Goal: Task Accomplishment & Management: Manage account settings

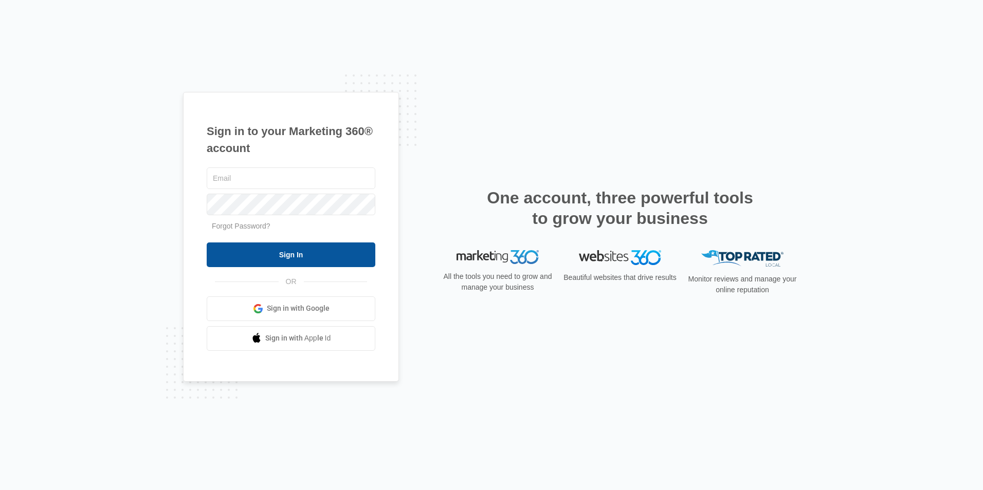
type input "[EMAIL_ADDRESS][DOMAIN_NAME]"
click at [283, 255] on input "Sign In" at bounding box center [291, 255] width 169 height 25
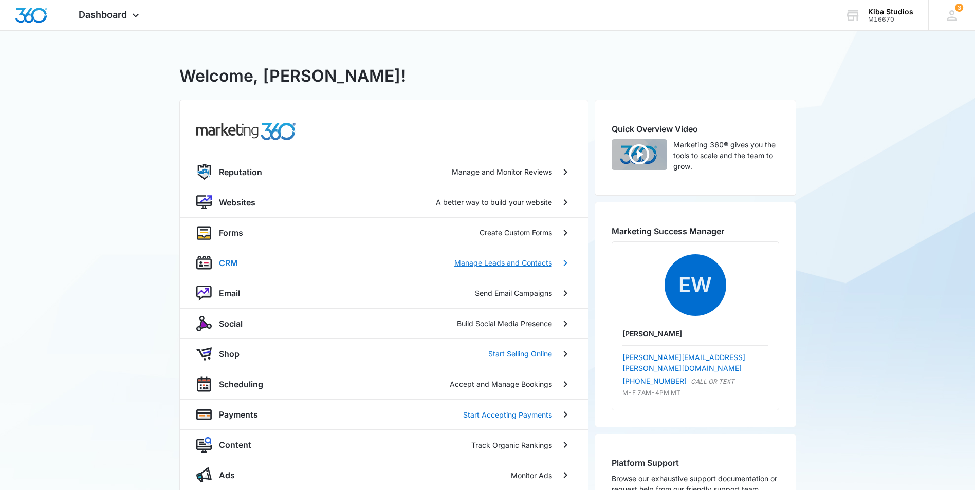
click at [225, 264] on p "CRM" at bounding box center [228, 263] width 19 height 12
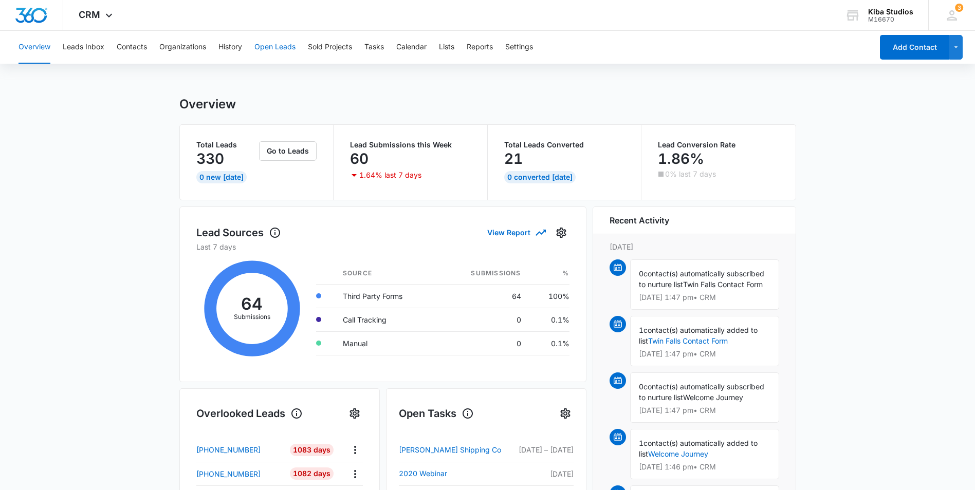
click at [262, 47] on button "Open Leads" at bounding box center [274, 47] width 41 height 33
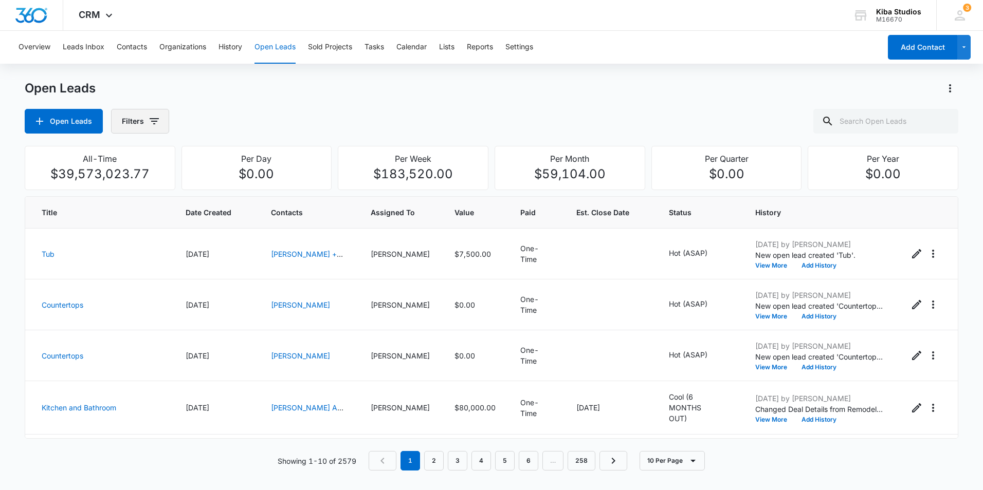
click at [155, 123] on icon "button" at bounding box center [154, 121] width 12 height 12
click at [229, 185] on icon "Show Assigned To filters" at bounding box center [233, 185] width 12 height 12
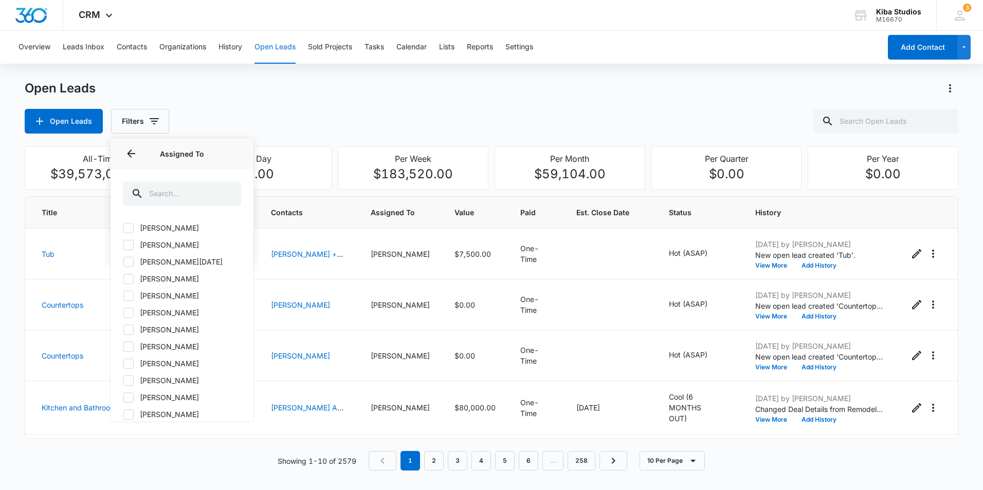
scroll to position [154, 0]
click at [131, 328] on icon at bounding box center [128, 328] width 9 height 9
click at [123, 328] on input "[PERSON_NAME]" at bounding box center [123, 328] width 1 height 1
checkbox input "true"
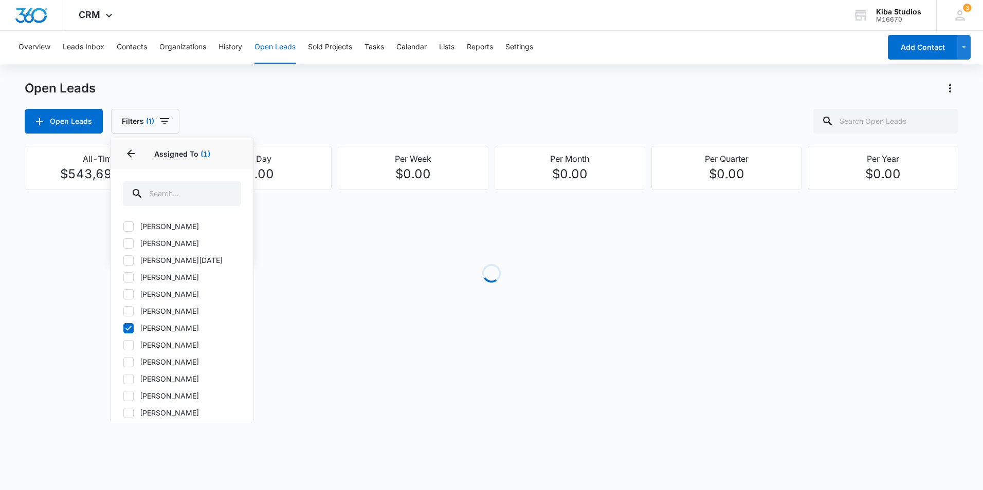
click at [437, 85] on div "Open Leads" at bounding box center [491, 88] width 933 height 16
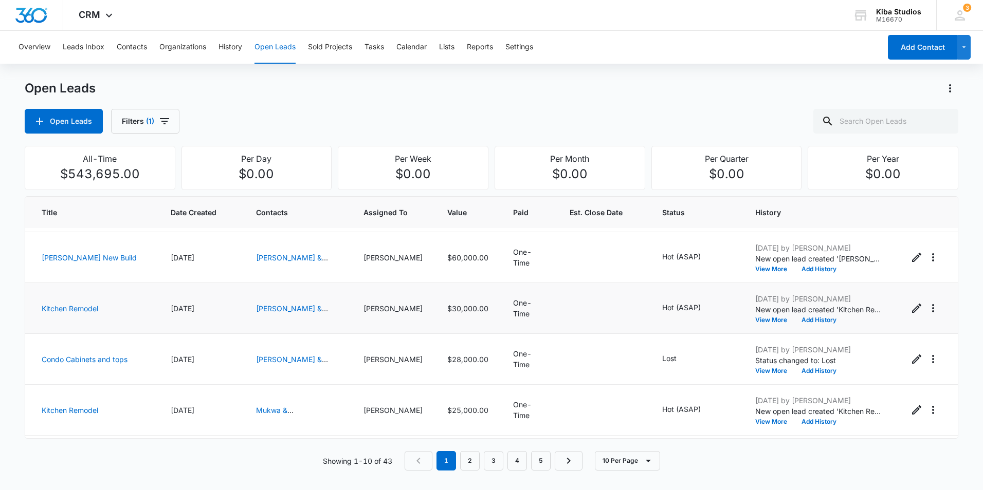
scroll to position [103, 0]
click at [707, 303] on icon "- - Select to Edit Field" at bounding box center [713, 309] width 12 height 12
click at [674, 240] on icon "Remove Hot (ASAP)" at bounding box center [677, 238] width 7 height 8
click at [678, 238] on div at bounding box center [679, 238] width 16 height 16
click at [645, 339] on p "Lost" at bounding box center [643, 333] width 14 height 11
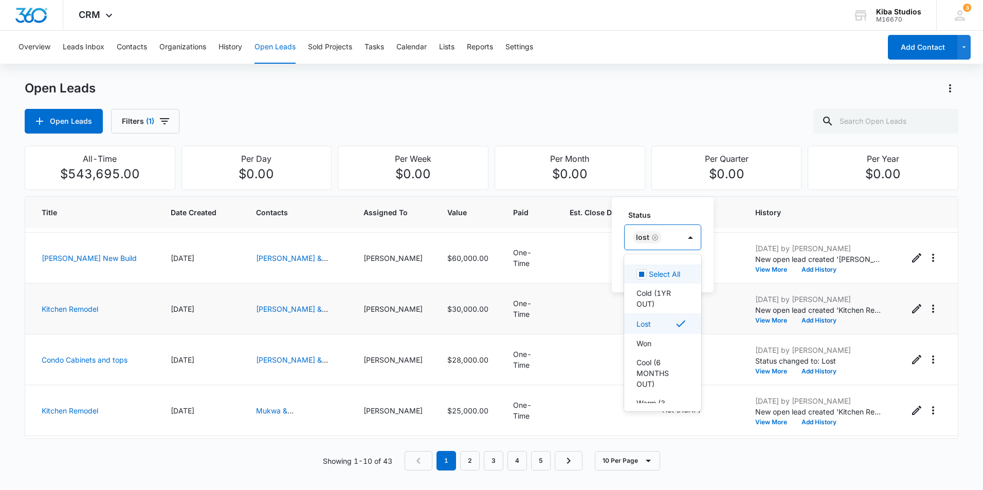
click at [668, 209] on div "Status option Lost, selected. 8 results available. Use Up and Down to choose op…" at bounding box center [663, 244] width 102 height 95
click at [686, 276] on button "Save" at bounding box center [686, 271] width 30 height 20
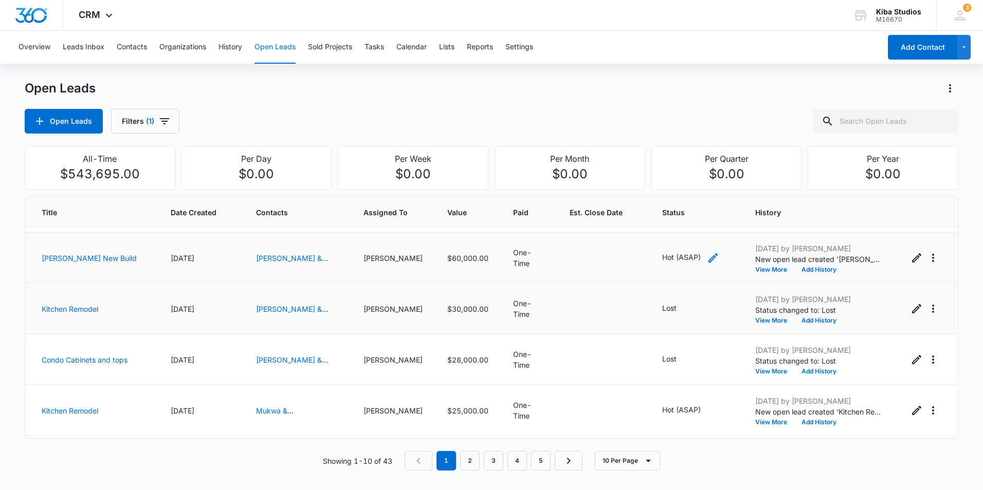
click at [707, 254] on icon "- - Select to Edit Field" at bounding box center [713, 258] width 12 height 12
click at [678, 188] on icon "Remove Hot (ASAP)" at bounding box center [677, 187] width 6 height 6
click at [683, 189] on div at bounding box center [679, 187] width 16 height 16
click at [656, 288] on div "Lost" at bounding box center [655, 283] width 39 height 11
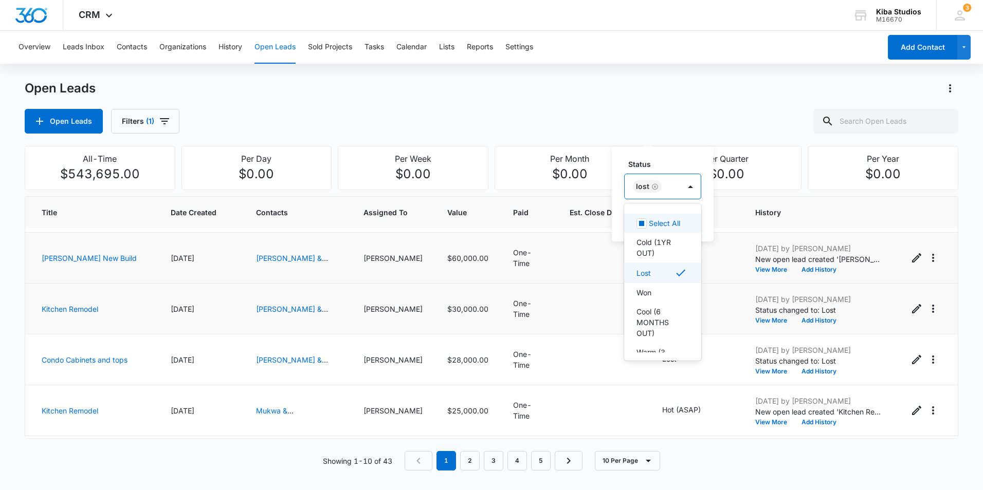
click at [682, 160] on label "Status" at bounding box center [666, 164] width 77 height 11
click at [685, 219] on button "Save" at bounding box center [686, 220] width 30 height 20
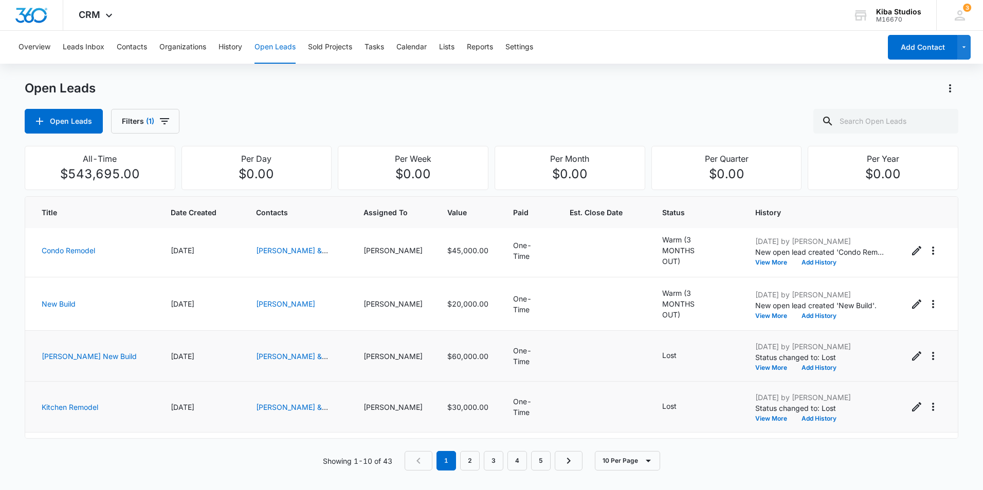
scroll to position [0, 0]
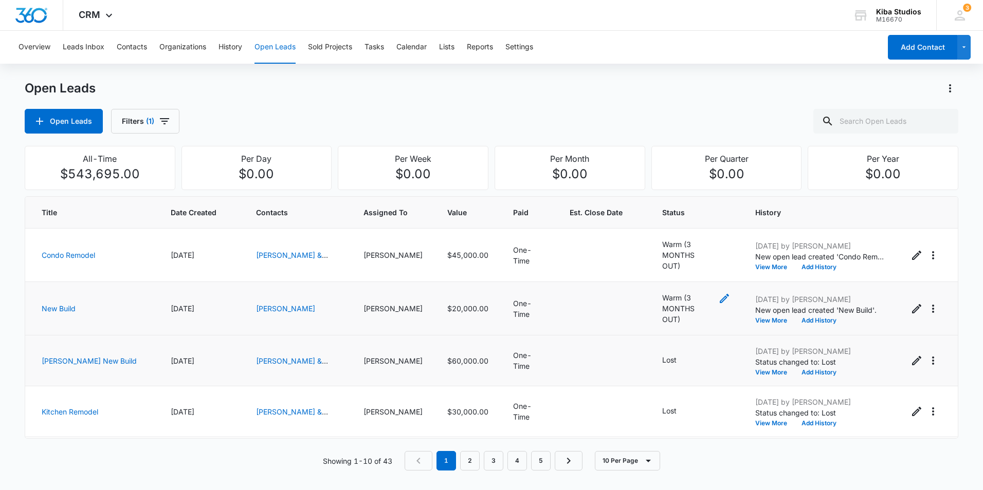
click at [718, 301] on icon "- - Select to Edit Field" at bounding box center [724, 298] width 12 height 12
click at [702, 233] on div "Remove Warm (3 MONTHS OUT)" at bounding box center [706, 233] width 9 height 7
click at [647, 236] on div "Status" at bounding box center [638, 234] width 44 height 23
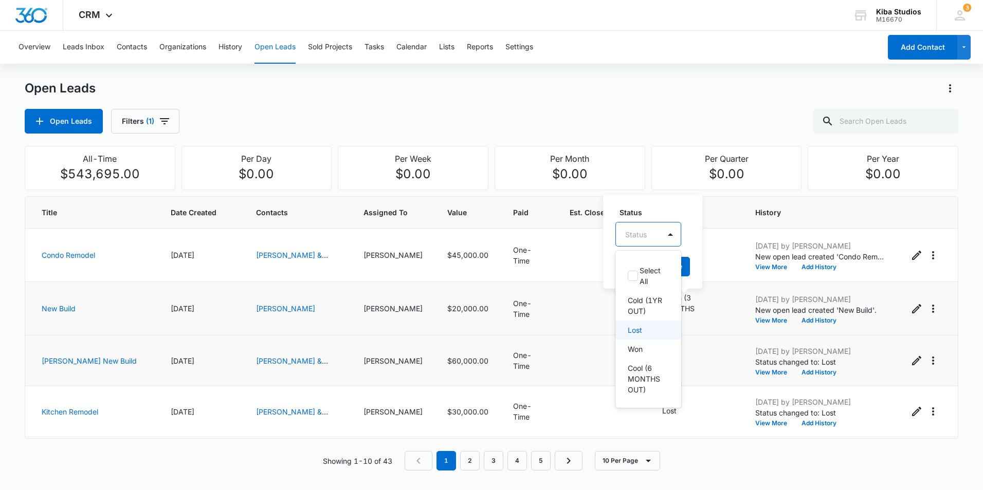
click at [642, 336] on p "Lost" at bounding box center [635, 330] width 14 height 11
click at [673, 202] on div "Status option Lost, selected. 8 results available. Use Up and Down to choose op…" at bounding box center [654, 241] width 102 height 95
click at [682, 271] on button "Save" at bounding box center [677, 267] width 30 height 20
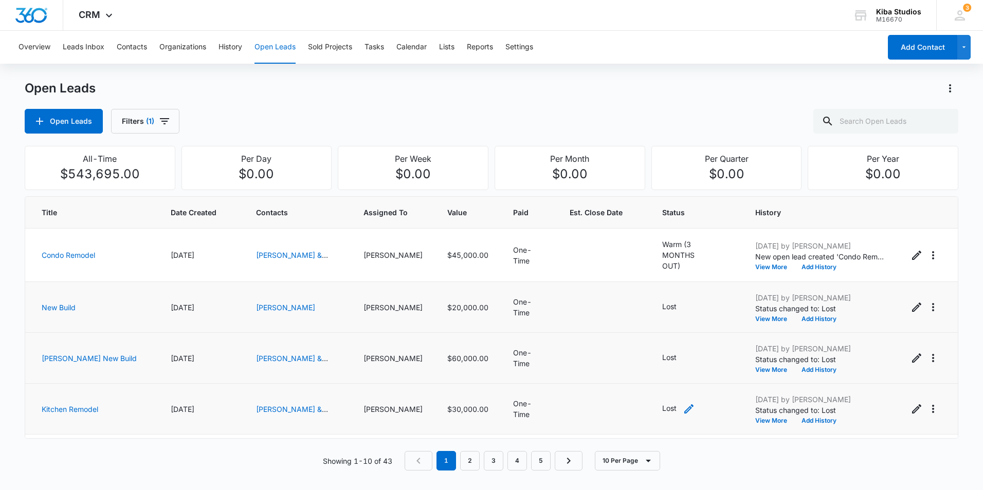
click at [683, 406] on icon "- - Select to Edit Field" at bounding box center [689, 409] width 12 height 12
click at [654, 341] on icon "Remove Lost" at bounding box center [654, 340] width 6 height 6
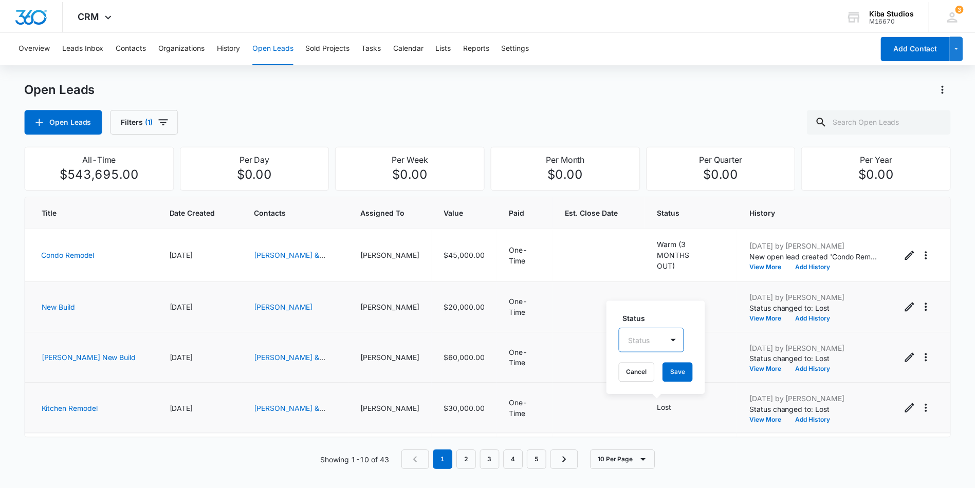
scroll to position [12, 0]
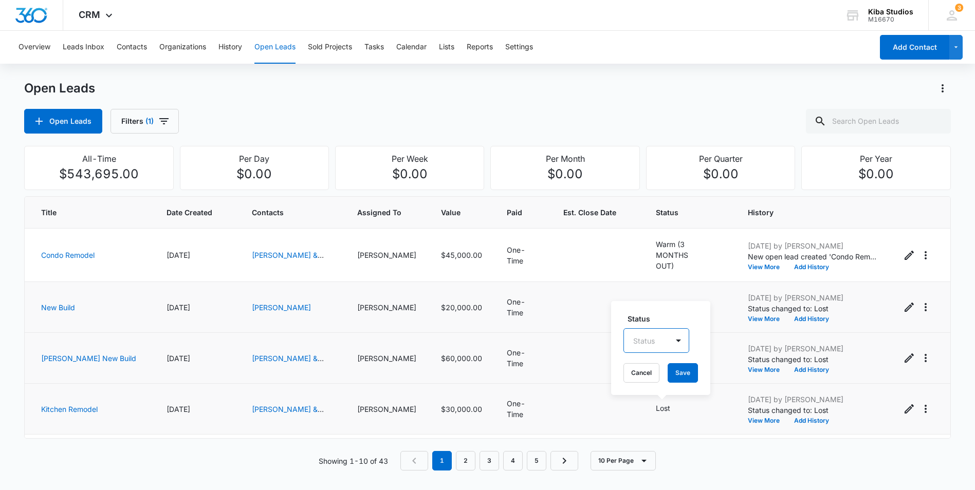
click at [659, 341] on div "Status option , selected. Select is focused ,type to refine list, press Down to…" at bounding box center [660, 348] width 99 height 94
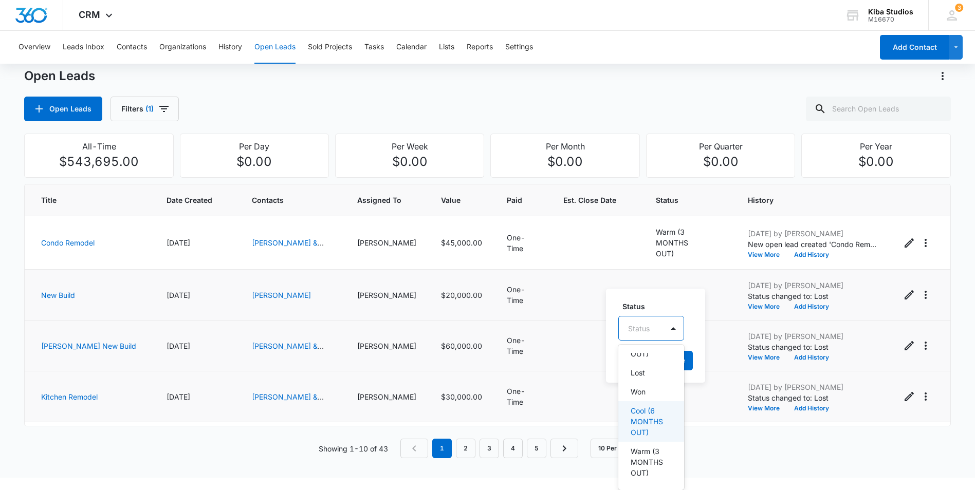
click at [661, 428] on p "Cool (6 MONTHS OUT)" at bounding box center [650, 422] width 39 height 32
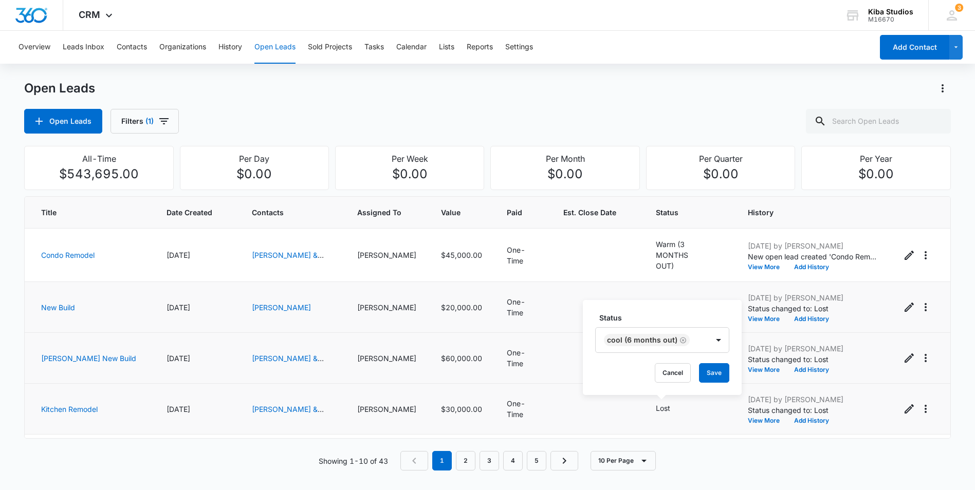
click at [689, 299] on tbody "Condo Remodel [DATE] [PERSON_NAME] & [PERSON_NAME] [PERSON_NAME] $45,000.00 One…" at bounding box center [487, 487] width 925 height 517
click at [720, 368] on button "Save" at bounding box center [714, 373] width 30 height 20
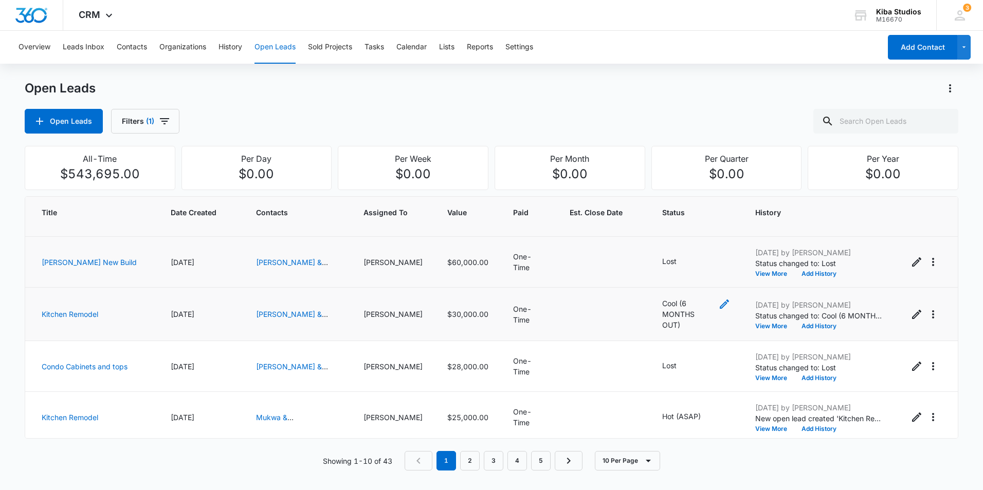
scroll to position [103, 0]
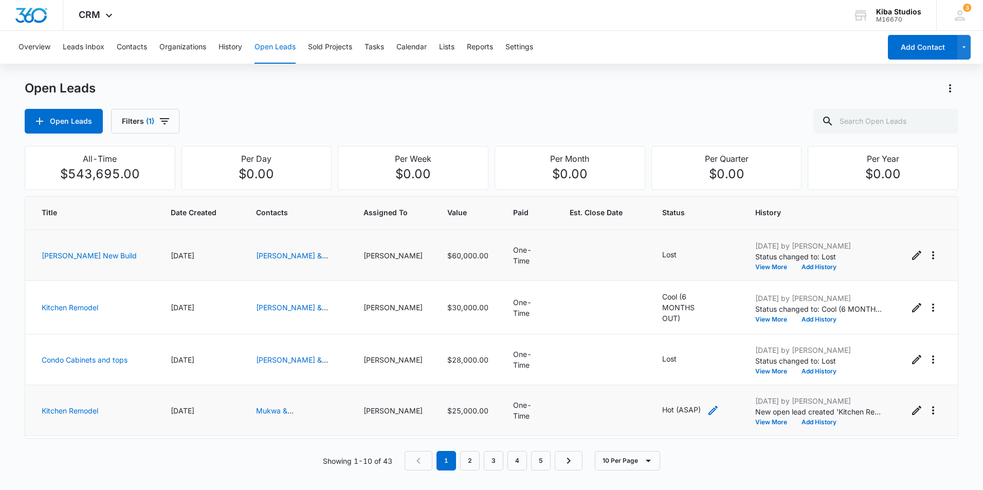
click at [708, 406] on icon "- - Select to Edit Field" at bounding box center [712, 410] width 9 height 9
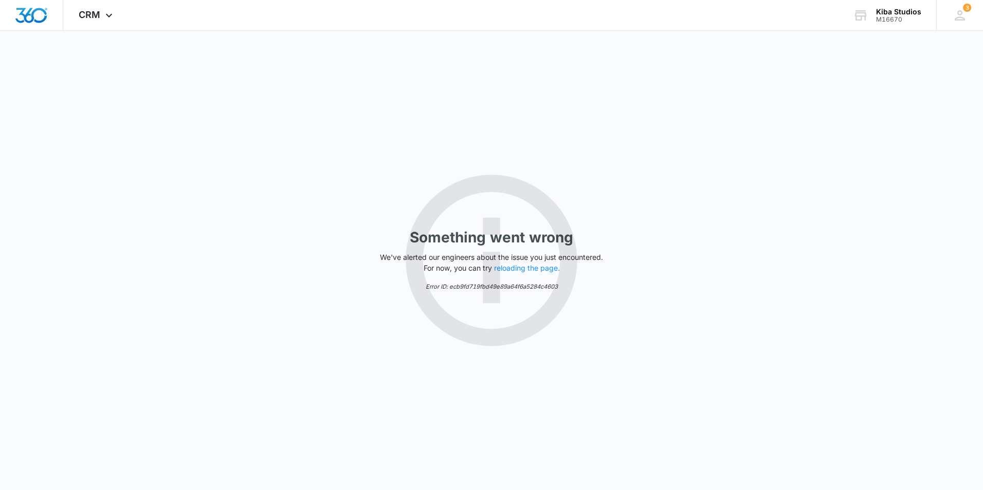
click at [692, 404] on div "Something went wrong We've alerted our engineers about the issue you just encou…" at bounding box center [491, 261] width 983 height 460
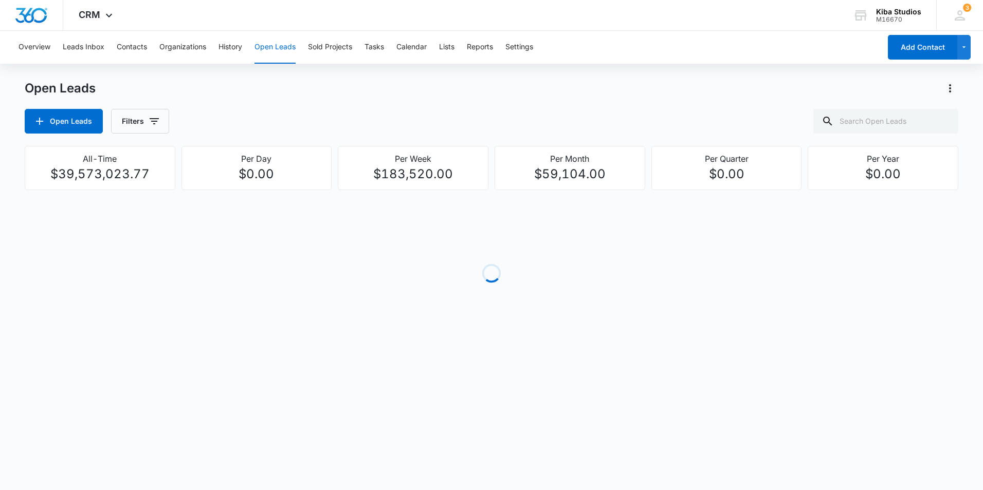
click at [267, 49] on button "Open Leads" at bounding box center [274, 47] width 41 height 33
click at [155, 121] on icon "button" at bounding box center [154, 121] width 9 height 6
click at [235, 188] on icon "Show Assigned To filters" at bounding box center [233, 185] width 12 height 12
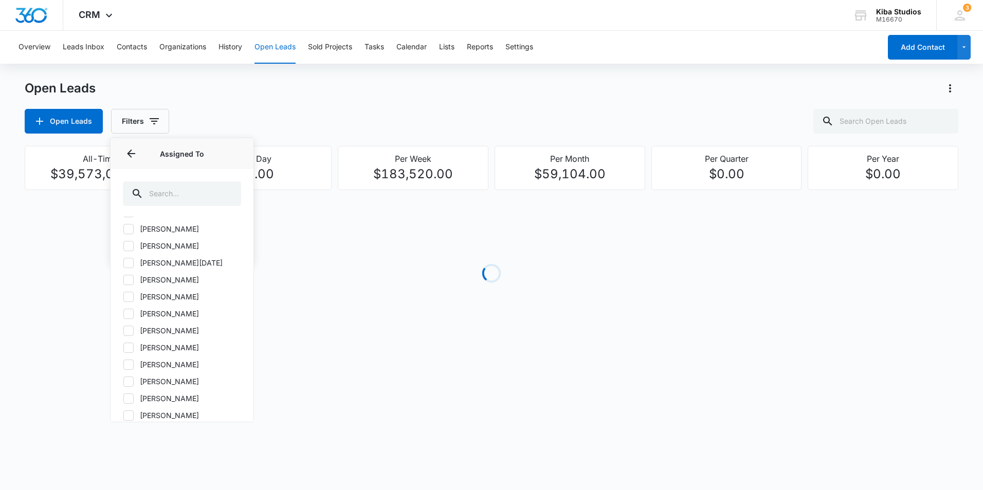
scroll to position [154, 0]
click at [132, 328] on icon at bounding box center [128, 328] width 9 height 9
click at [123, 328] on input "[PERSON_NAME]" at bounding box center [123, 328] width 1 height 1
checkbox input "true"
click at [492, 116] on div "Open Leads Filters (1) Assigned By Assigned To 1 Assigned To (1) Aimee Carter A…" at bounding box center [491, 121] width 933 height 25
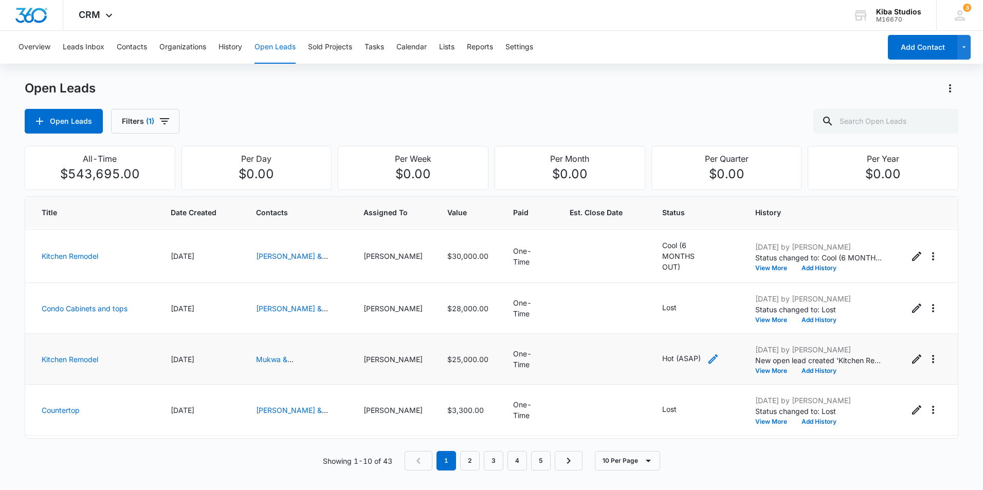
click at [707, 355] on icon "- - Select to Edit Field" at bounding box center [713, 359] width 12 height 12
click at [678, 287] on icon "Remove Hot (ASAP)" at bounding box center [677, 288] width 7 height 8
click at [678, 287] on div at bounding box center [679, 288] width 16 height 16
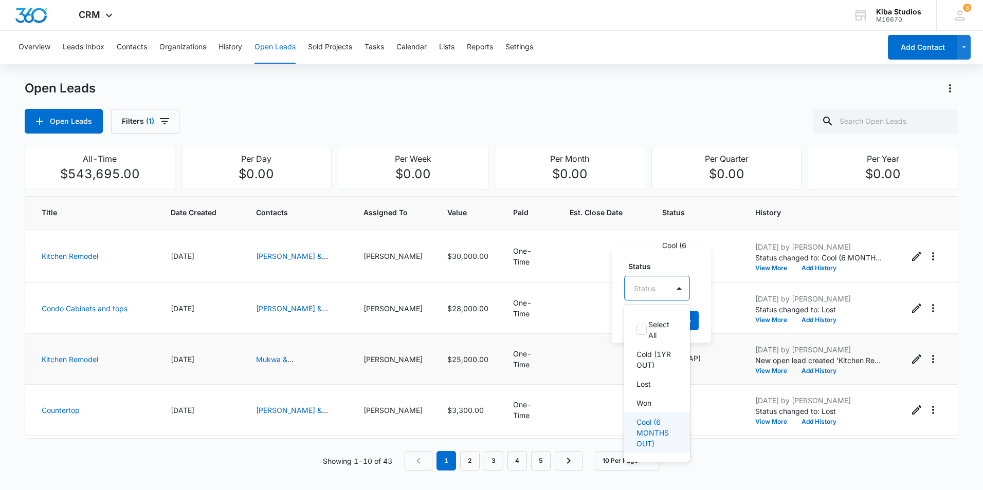
click at [660, 439] on p "Cool (6 MONTHS OUT)" at bounding box center [655, 433] width 39 height 32
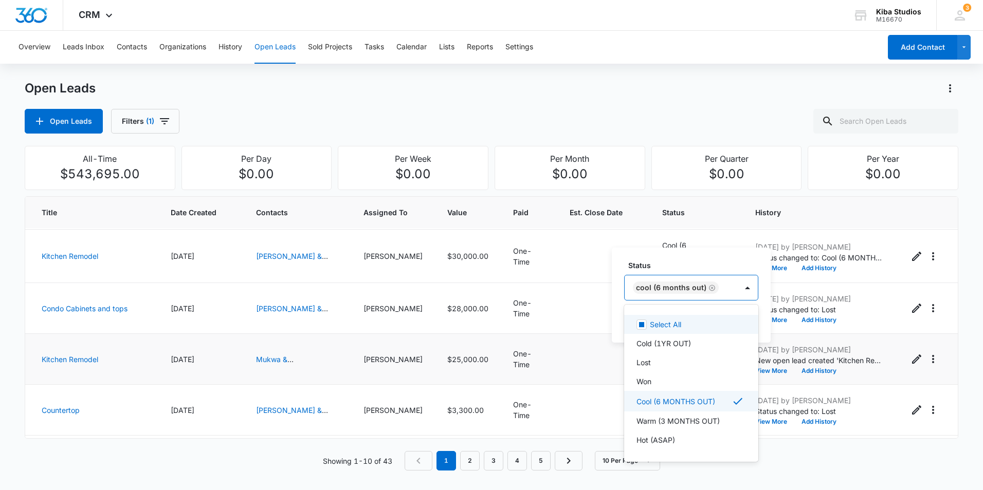
click at [701, 260] on div "Status option Cool (6 MONTHS OUT), selected. 8 results available. Use Up and Do…" at bounding box center [691, 295] width 159 height 95
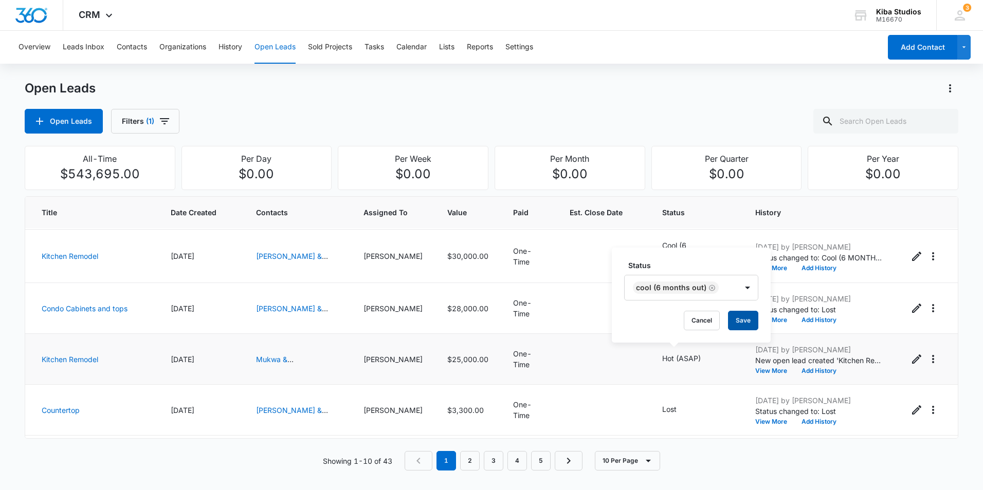
click at [738, 322] on button "Save" at bounding box center [743, 321] width 30 height 20
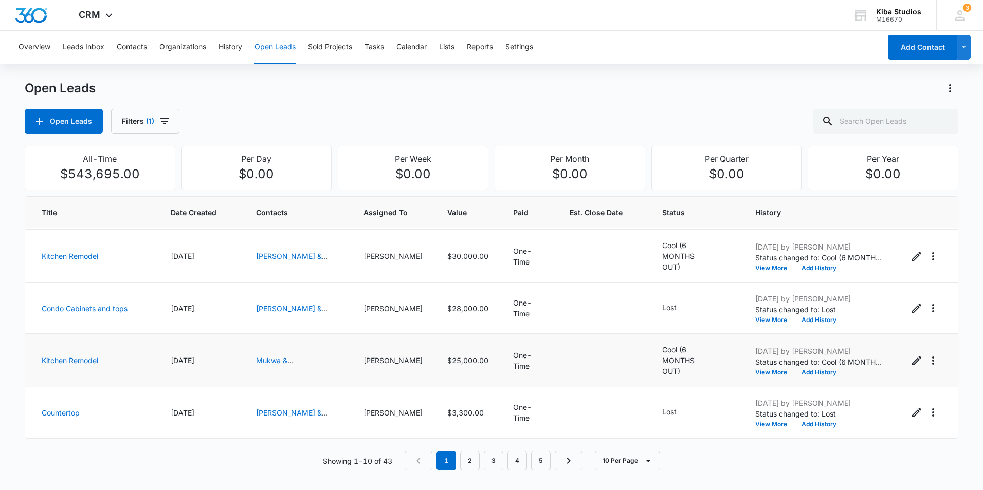
scroll to position [0, 0]
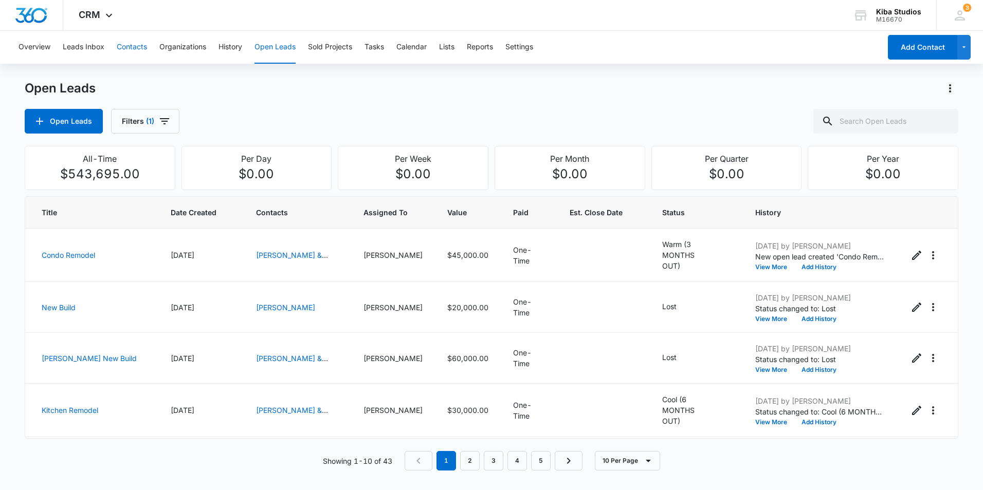
click at [135, 49] on button "Contacts" at bounding box center [132, 47] width 30 height 33
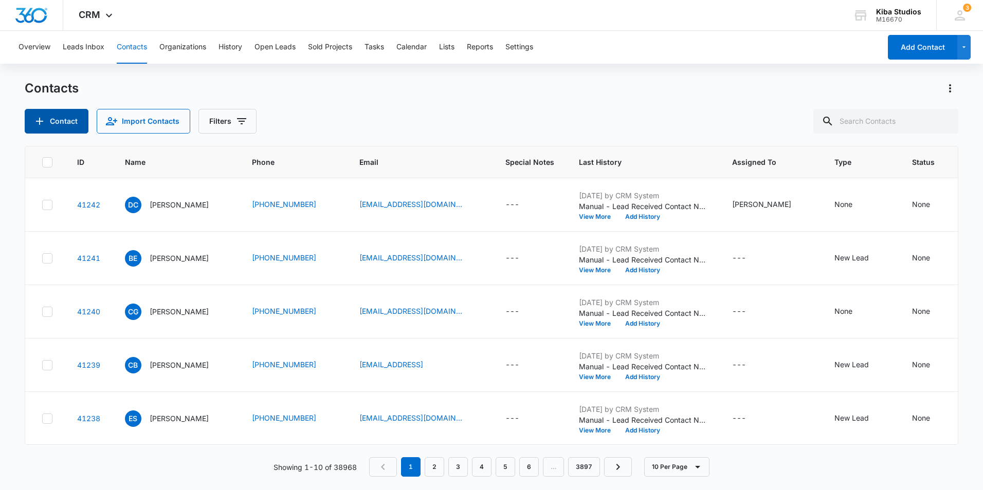
click at [50, 118] on button "Contact" at bounding box center [57, 121] width 64 height 25
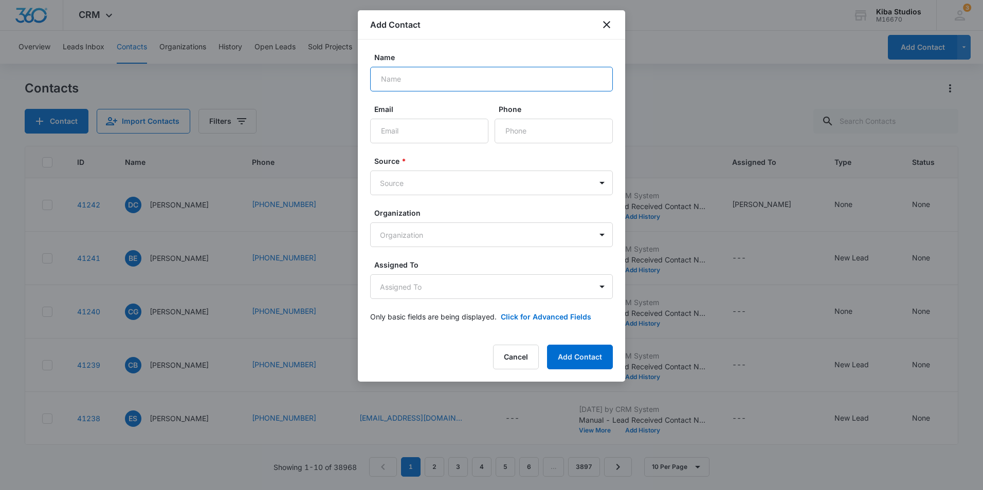
click at [438, 78] on input "Name" at bounding box center [491, 79] width 243 height 25
type input "Tappy Hultgren"
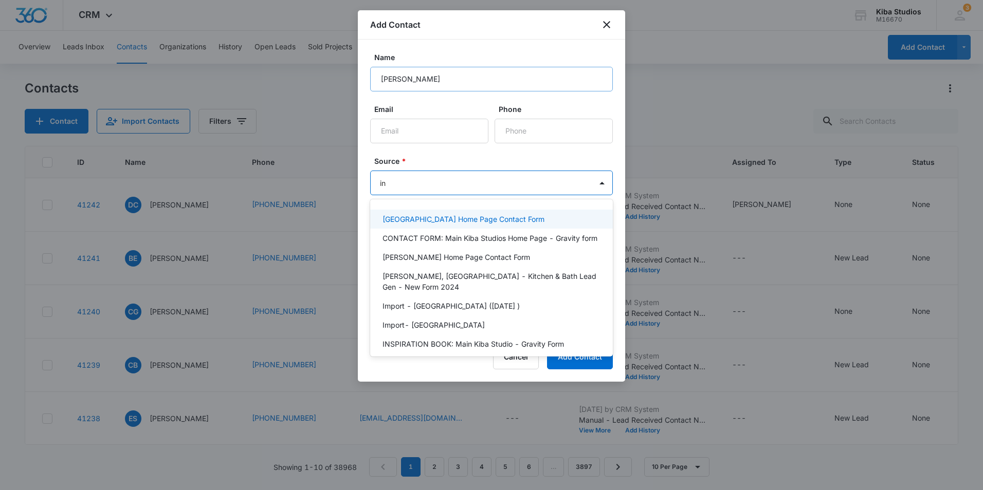
type input "ins"
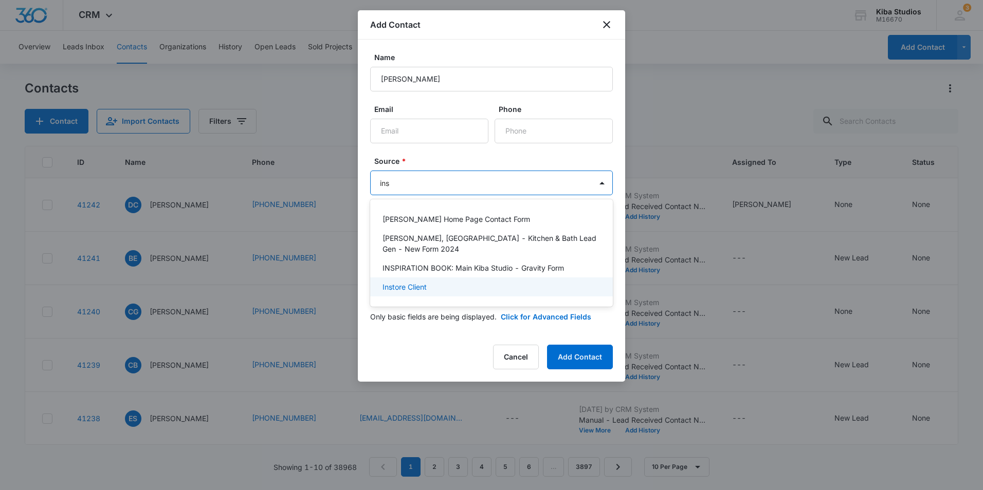
click at [428, 282] on div "Instore Client" at bounding box center [491, 287] width 243 height 19
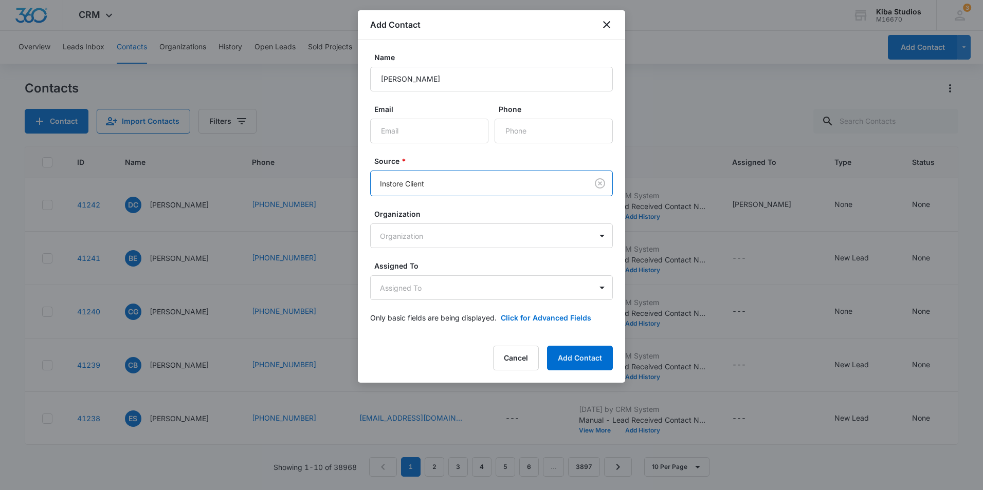
click at [467, 159] on label "Source *" at bounding box center [495, 161] width 243 height 11
click at [449, 288] on body "CRM Apps Reputation Websites Forms CRM Email Social Shop Scheduling Payments PO…" at bounding box center [491, 245] width 983 height 490
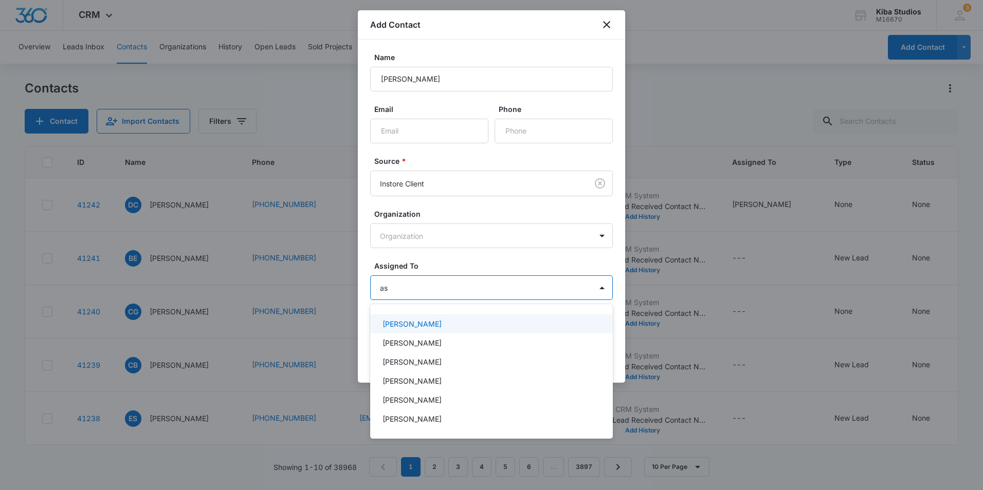
type input "ash"
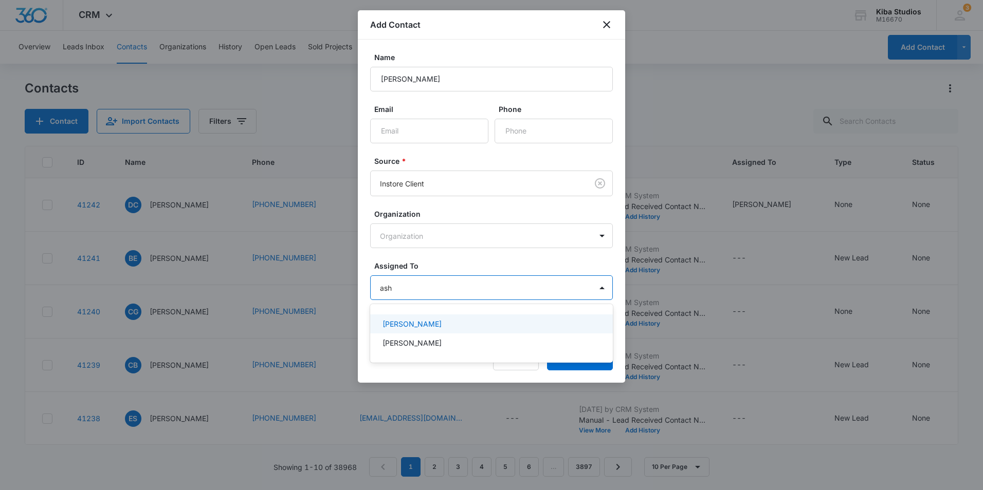
click at [461, 324] on div "[PERSON_NAME]" at bounding box center [490, 324] width 216 height 11
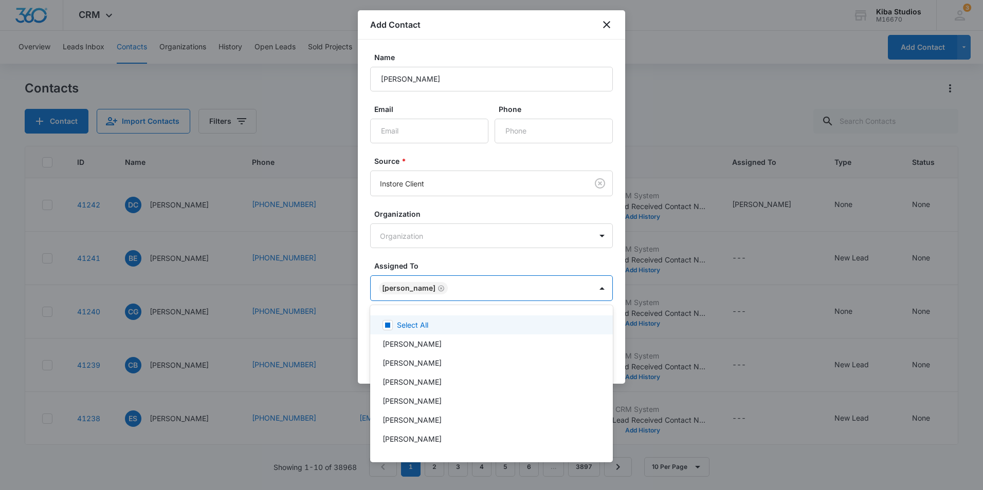
click at [525, 262] on div at bounding box center [491, 245] width 983 height 490
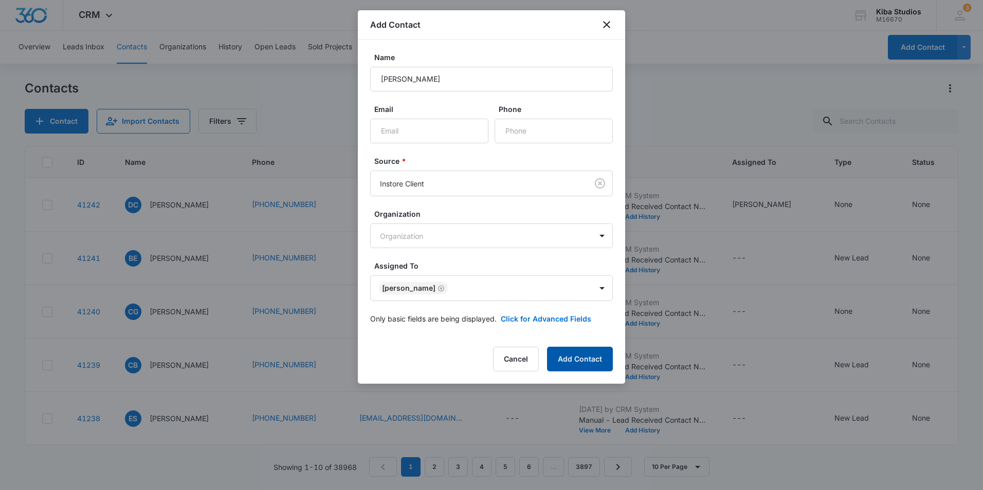
click at [578, 354] on button "Add Contact" at bounding box center [580, 359] width 66 height 25
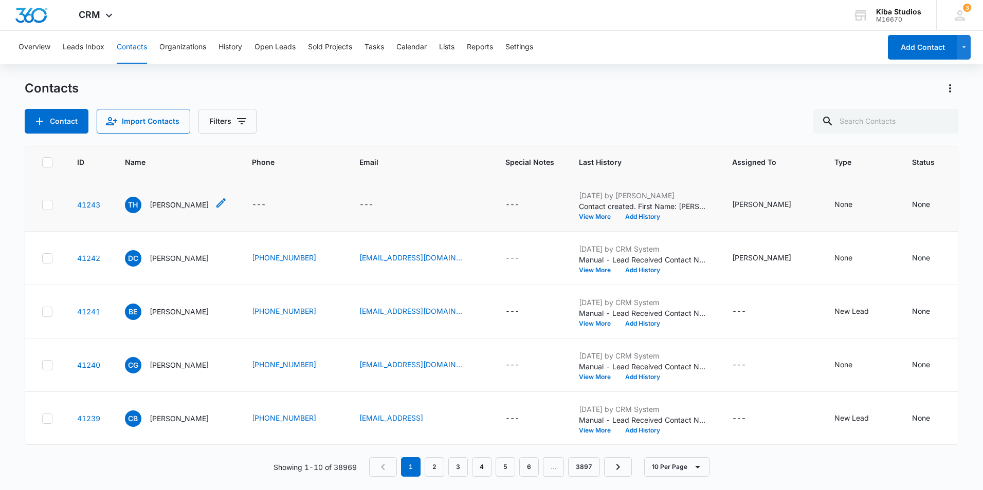
click at [161, 204] on p "Tappy Hultgren" at bounding box center [179, 204] width 59 height 11
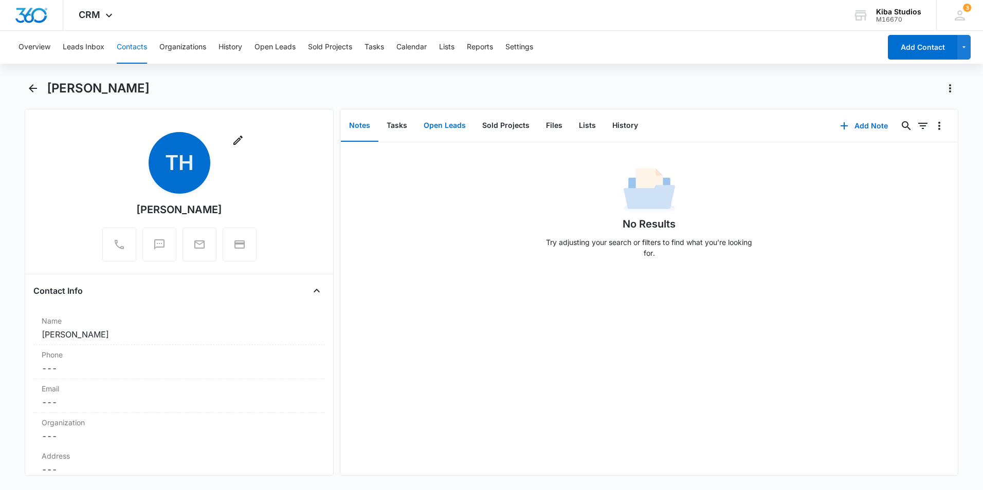
click at [449, 129] on button "Open Leads" at bounding box center [444, 126] width 59 height 32
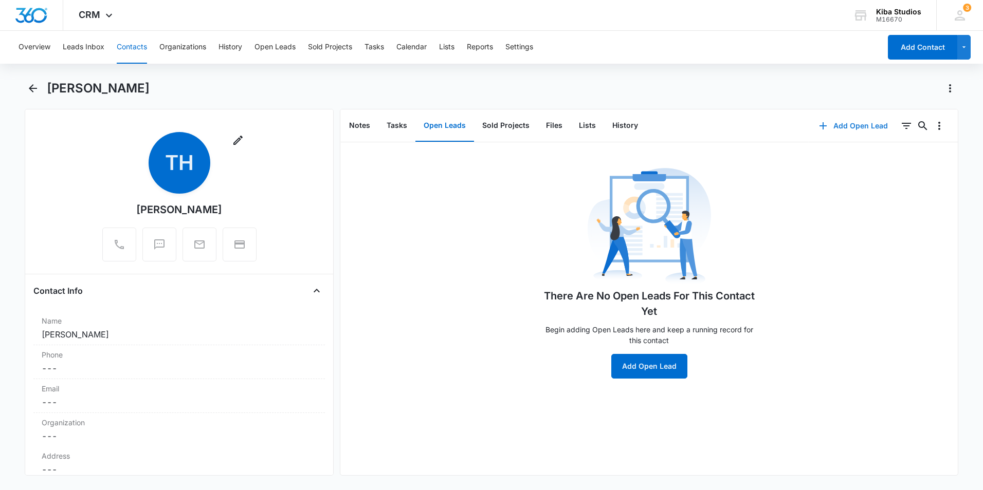
click at [829, 127] on button "Add Open Lead" at bounding box center [853, 126] width 89 height 25
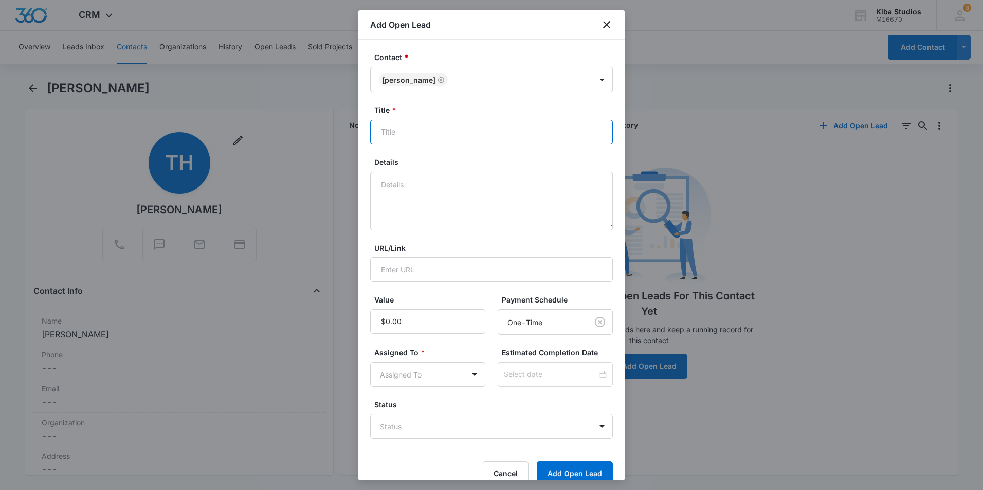
click at [473, 136] on input "Title *" at bounding box center [491, 132] width 243 height 25
type input "Kitchen & vanity countertops"
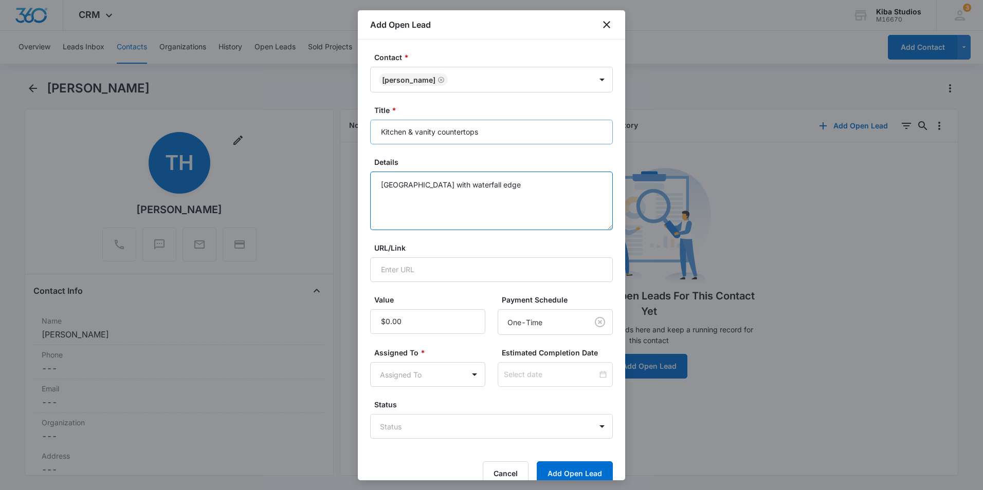
type textarea "Cambria island with waterfall edge"
type input "$13,000.00"
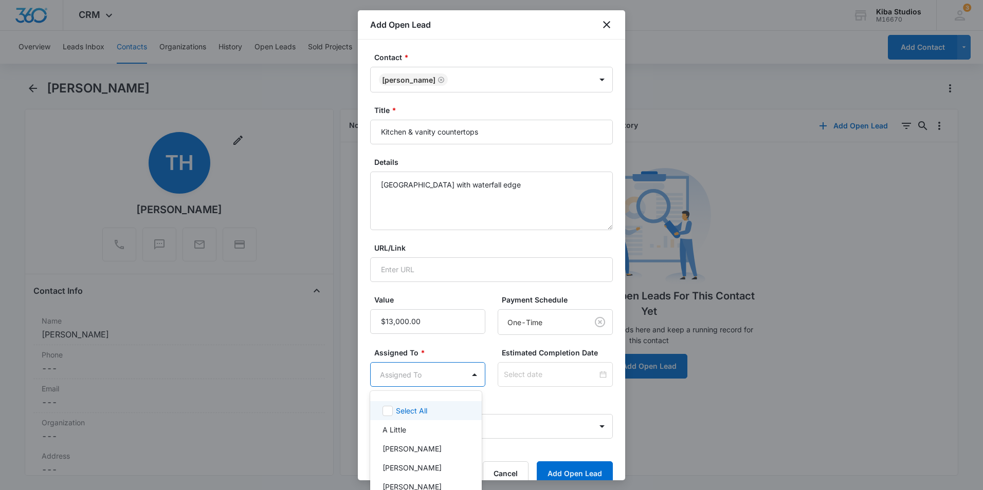
click at [426, 380] on body "CRM Apps Reputation Websites Forms CRM Email Social Shop Scheduling Payments PO…" at bounding box center [491, 245] width 983 height 490
type input "as"
click at [419, 429] on p "[PERSON_NAME]" at bounding box center [411, 430] width 59 height 11
click at [477, 341] on div at bounding box center [491, 245] width 983 height 490
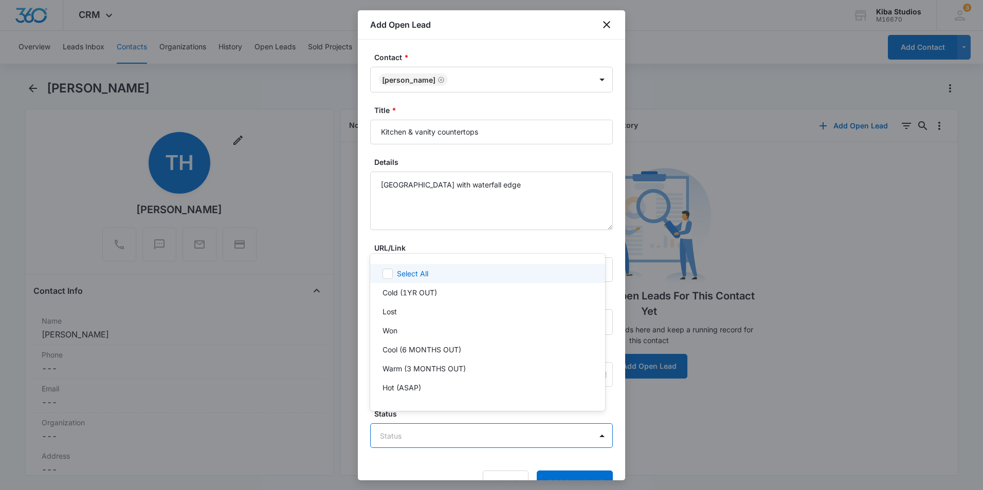
click at [487, 424] on body "CRM Apps Reputation Websites Forms CRM Email Social Shop Scheduling Payments PO…" at bounding box center [491, 245] width 983 height 490
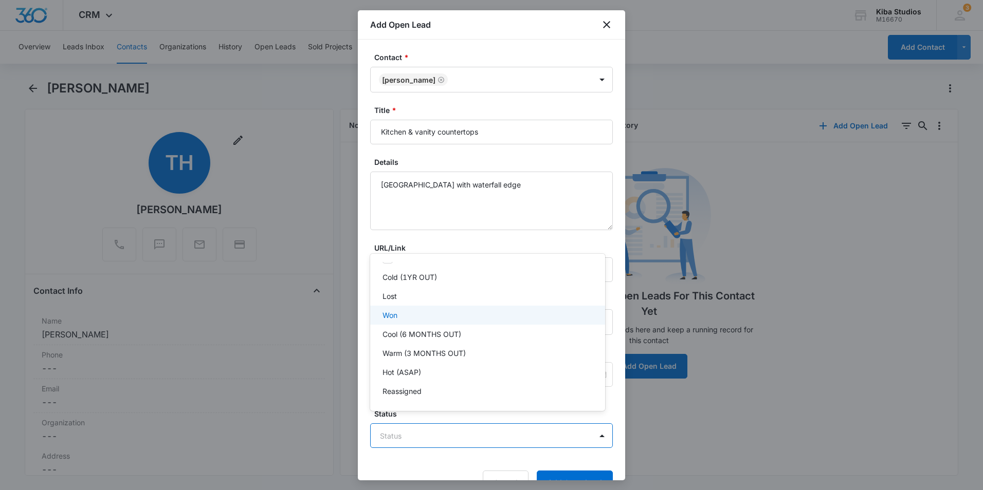
click at [401, 319] on div "Won" at bounding box center [486, 315] width 208 height 11
click at [560, 473] on div at bounding box center [491, 245] width 983 height 490
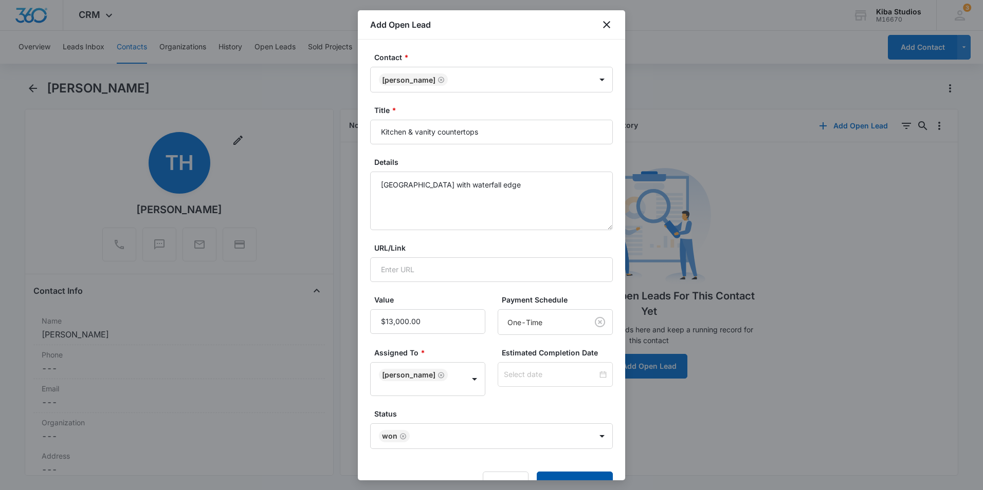
click at [560, 473] on button "Add Open Lead" at bounding box center [575, 484] width 76 height 25
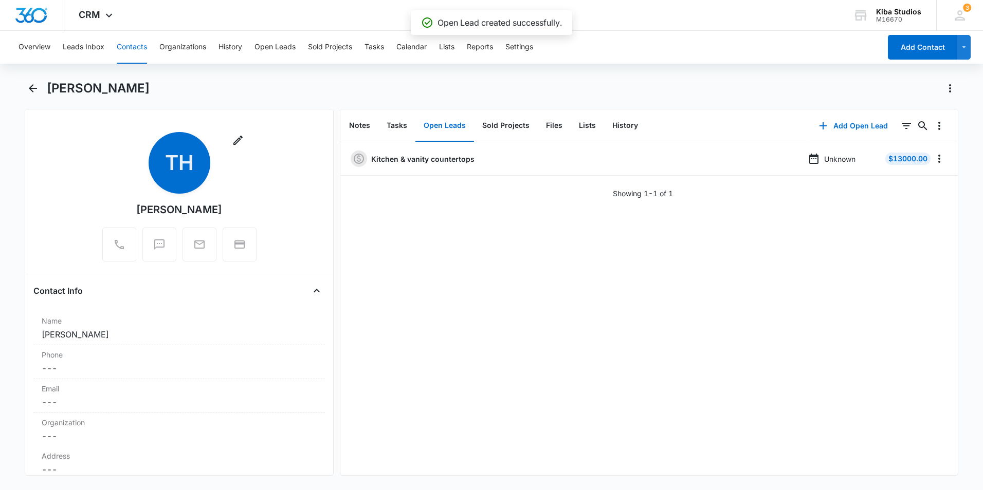
click at [127, 48] on button "Contacts" at bounding box center [132, 47] width 30 height 33
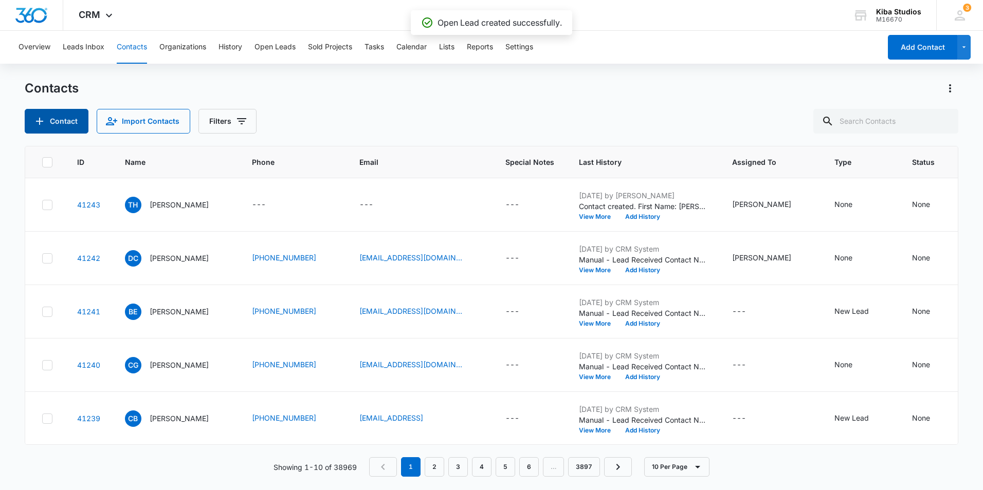
click at [49, 120] on button "Contact" at bounding box center [57, 121] width 64 height 25
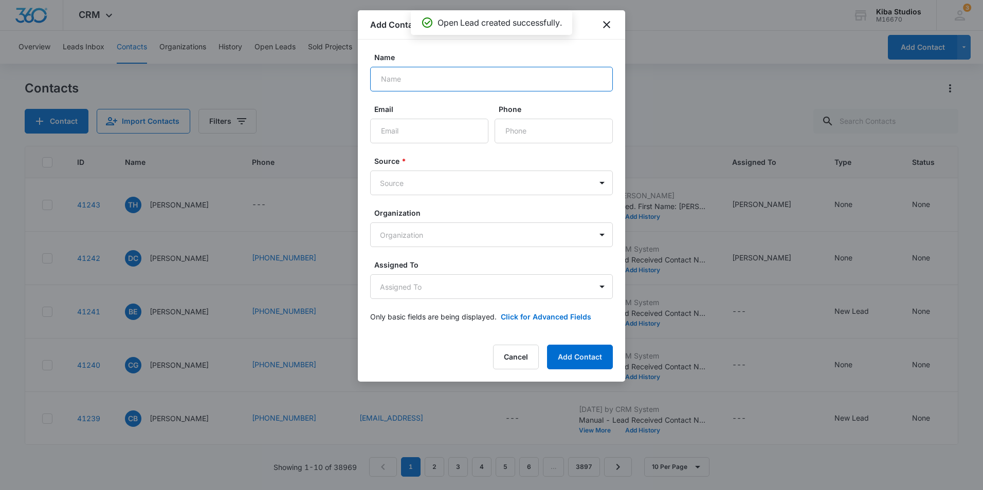
click at [406, 78] on input "Name" at bounding box center [491, 79] width 243 height 25
type input "Brenda Timmons"
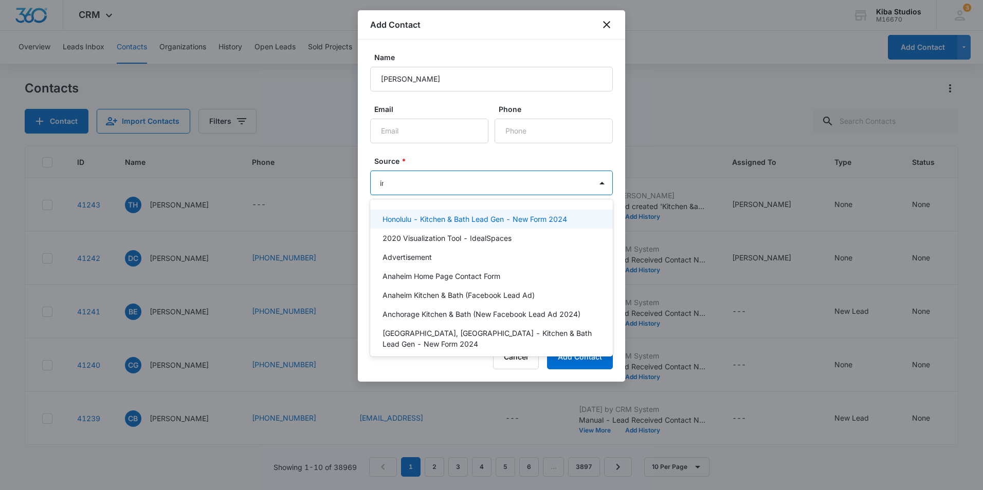
type input "ins"
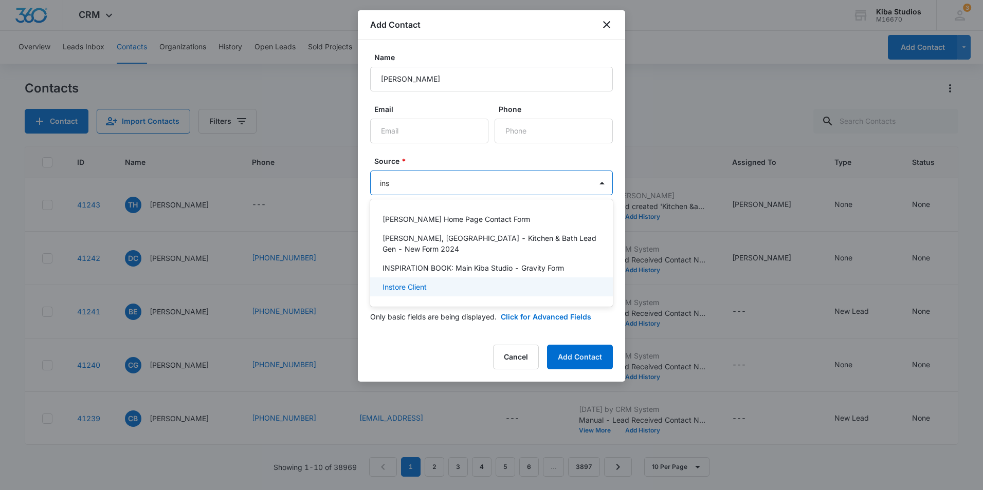
click at [422, 282] on p "Instore Client" at bounding box center [404, 287] width 44 height 11
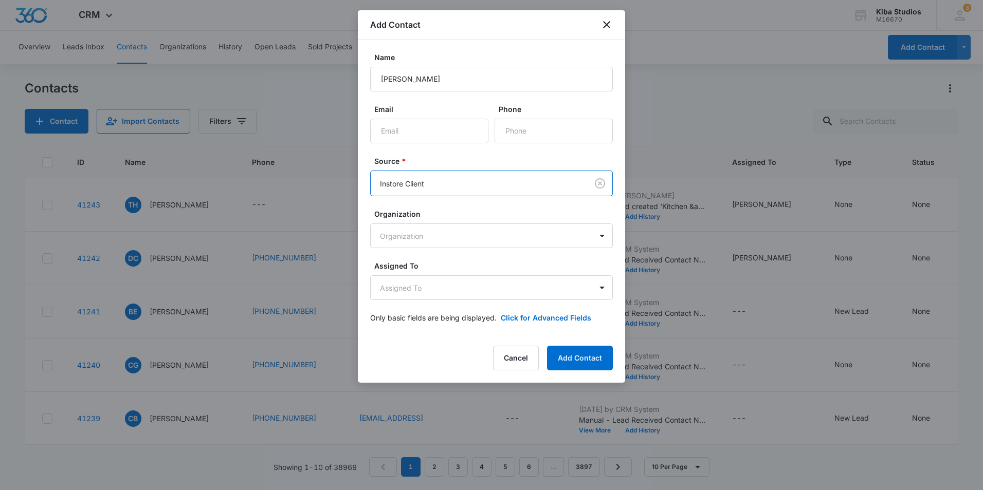
click at [443, 155] on form "Name Brenda Timmons Email Phone Source * option Instore Client, selected. Insto…" at bounding box center [491, 194] width 243 height 284
click at [431, 288] on body "CRM Apps Reputation Websites Forms CRM Email Social Shop Scheduling Payments PO…" at bounding box center [491, 245] width 983 height 490
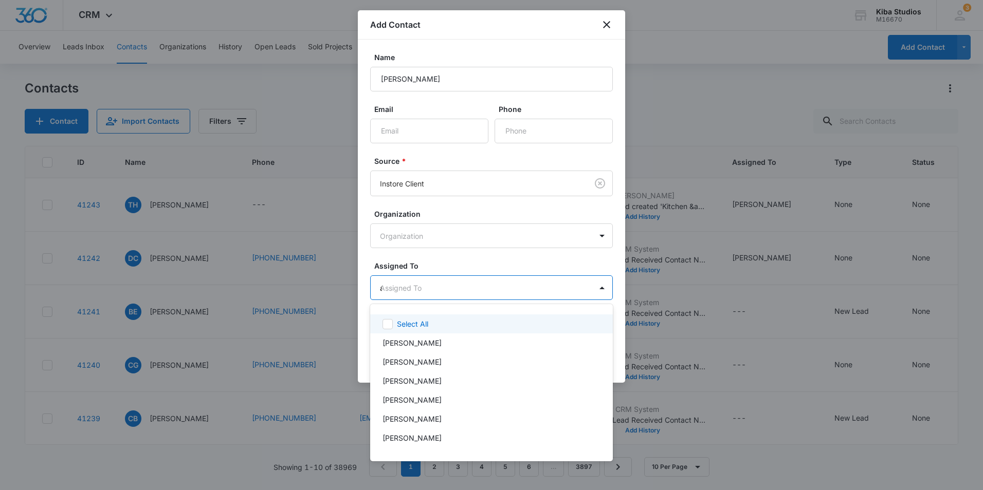
type input "as"
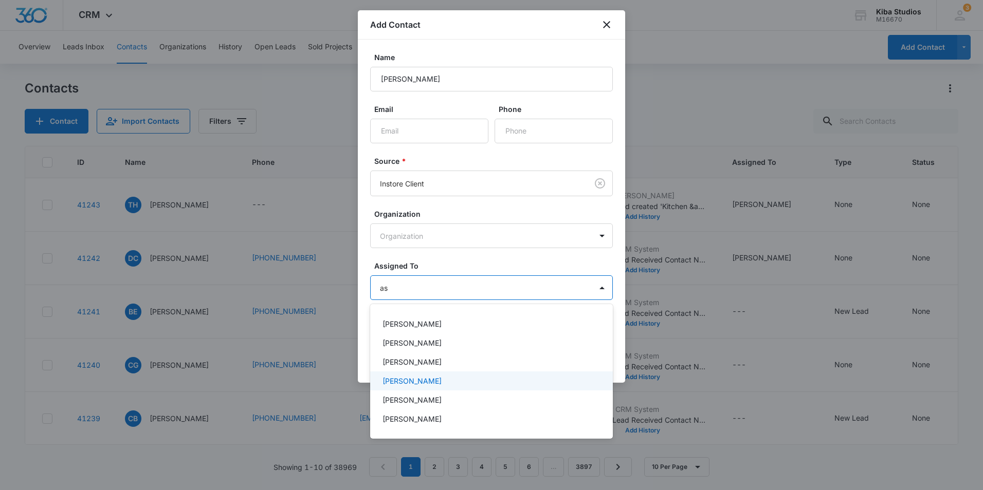
click at [420, 385] on p "[PERSON_NAME]" at bounding box center [411, 381] width 59 height 11
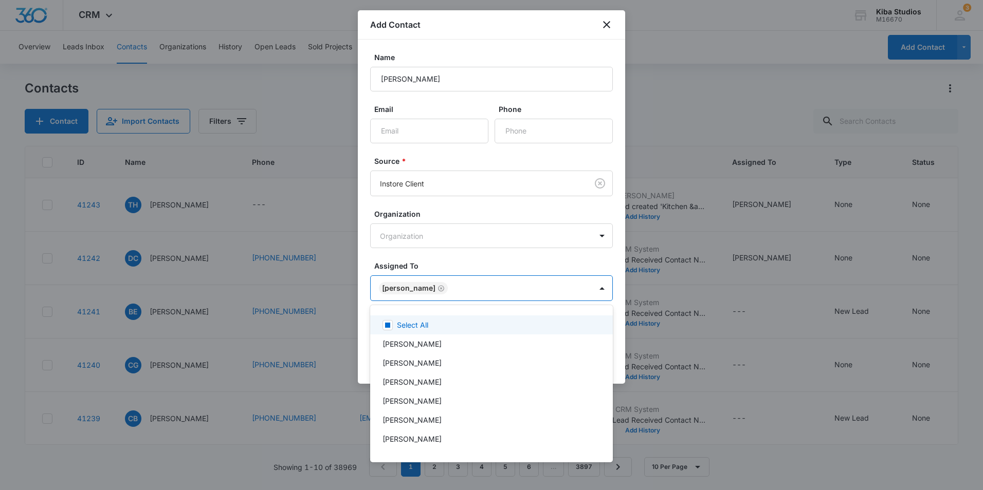
click at [448, 263] on div at bounding box center [491, 245] width 983 height 490
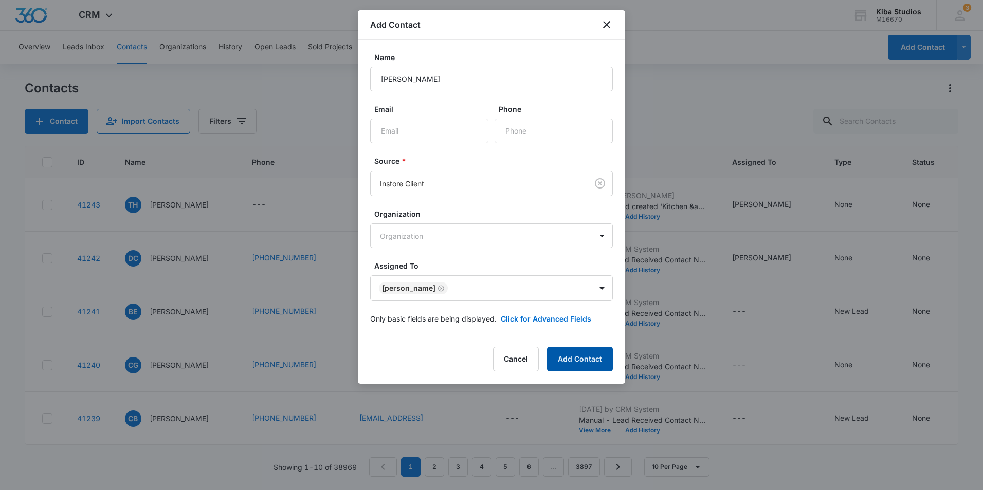
click at [595, 361] on button "Add Contact" at bounding box center [580, 359] width 66 height 25
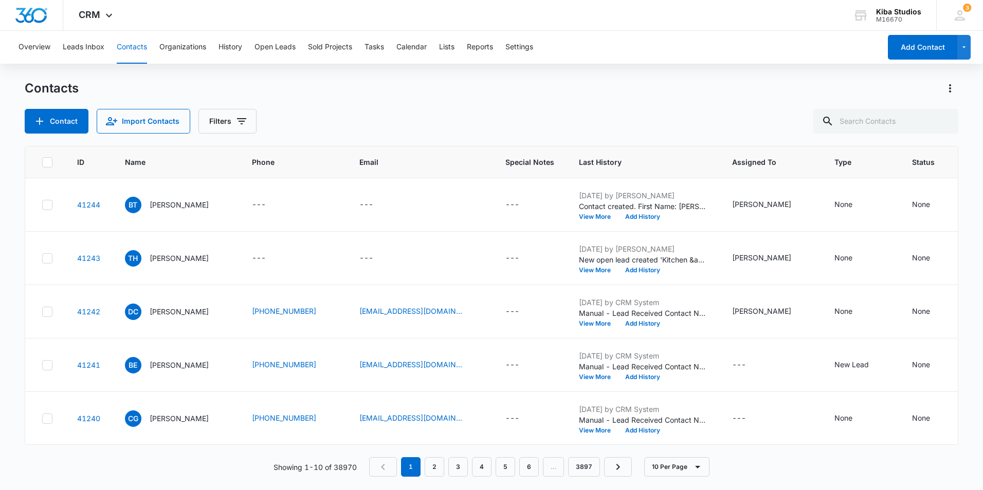
click at [173, 201] on p "Brenda Timmons" at bounding box center [179, 204] width 59 height 11
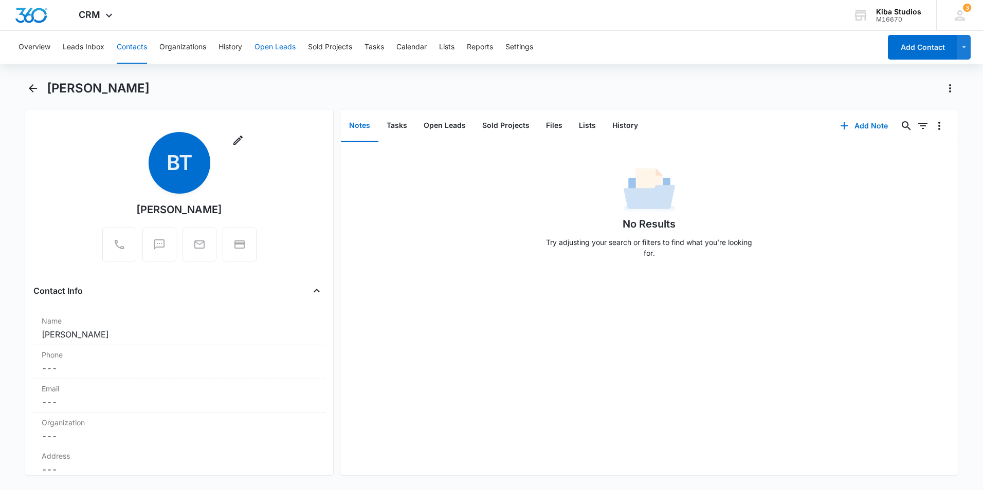
click at [269, 47] on button "Open Leads" at bounding box center [274, 47] width 41 height 33
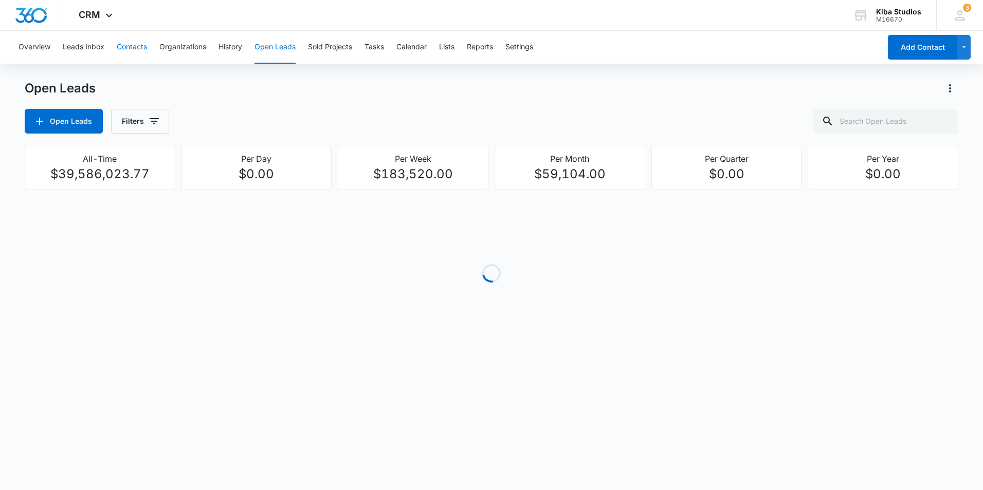
click at [135, 47] on button "Contacts" at bounding box center [132, 47] width 30 height 33
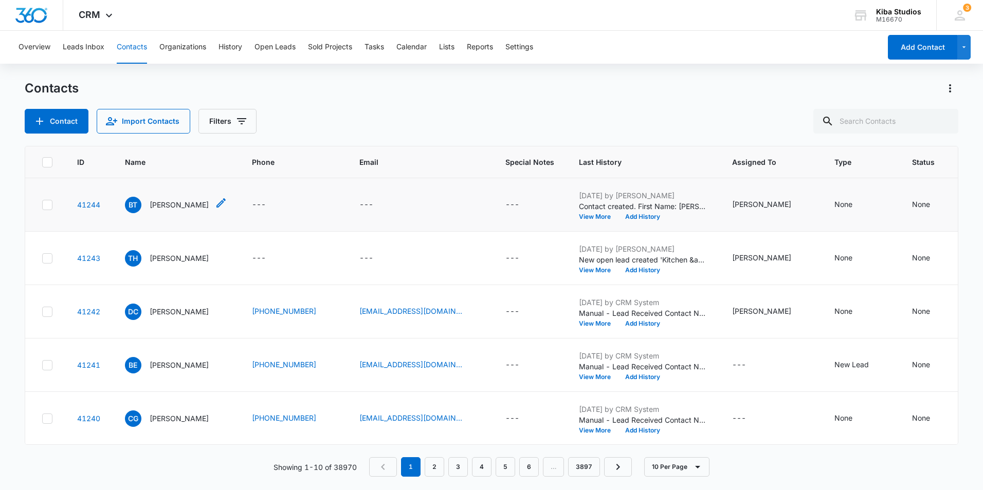
click at [176, 209] on p "Brenda Timmons" at bounding box center [179, 204] width 59 height 11
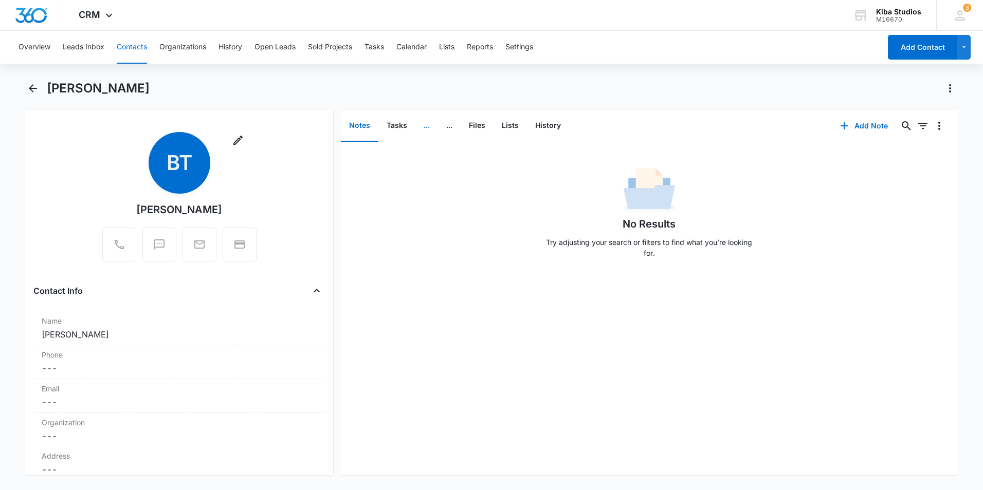
click at [428, 126] on button "..." at bounding box center [426, 126] width 23 height 32
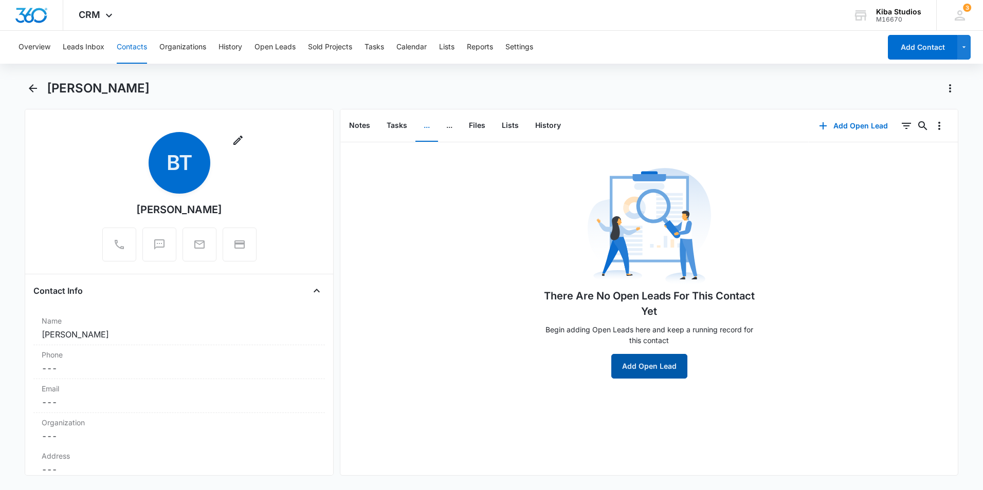
click at [641, 363] on button "Add Open Lead" at bounding box center [649, 366] width 76 height 25
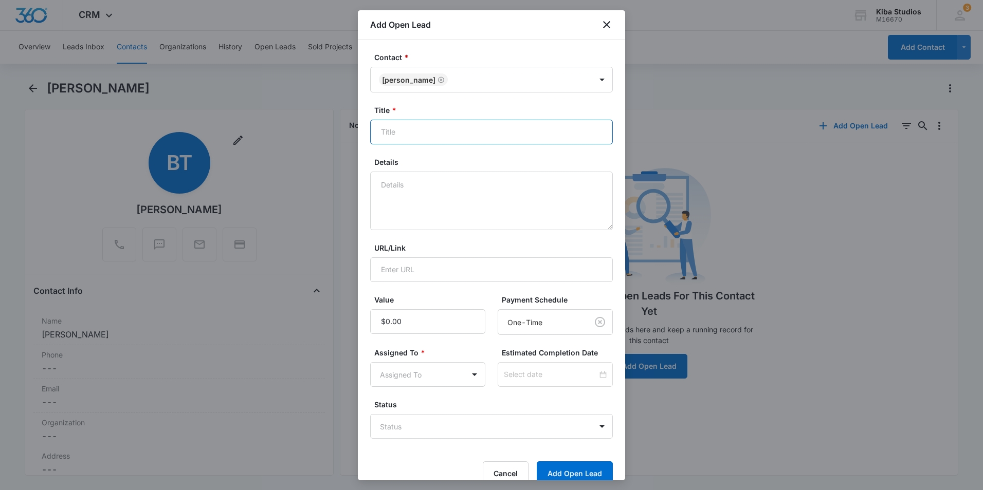
click at [443, 129] on input "Title *" at bounding box center [491, 132] width 243 height 25
type input "Kitchen Remodel"
type textarea "C"
type textarea "Kemper & Starmark"
click at [425, 375] on body "CRM Apps Reputation Websites Forms CRM Email Social Shop Scheduling Payments PO…" at bounding box center [491, 245] width 983 height 490
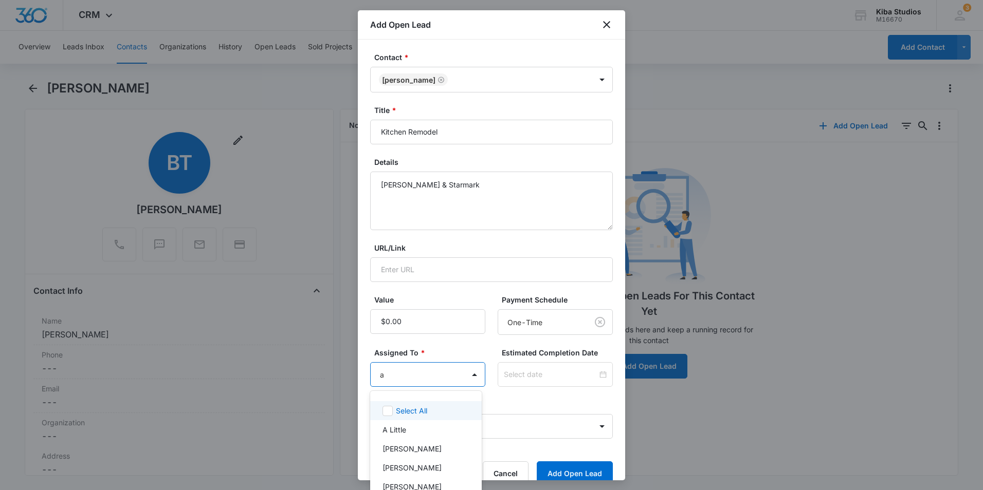
type input "as"
click at [415, 434] on p "[PERSON_NAME]" at bounding box center [411, 430] width 59 height 11
click at [468, 349] on div at bounding box center [491, 245] width 983 height 490
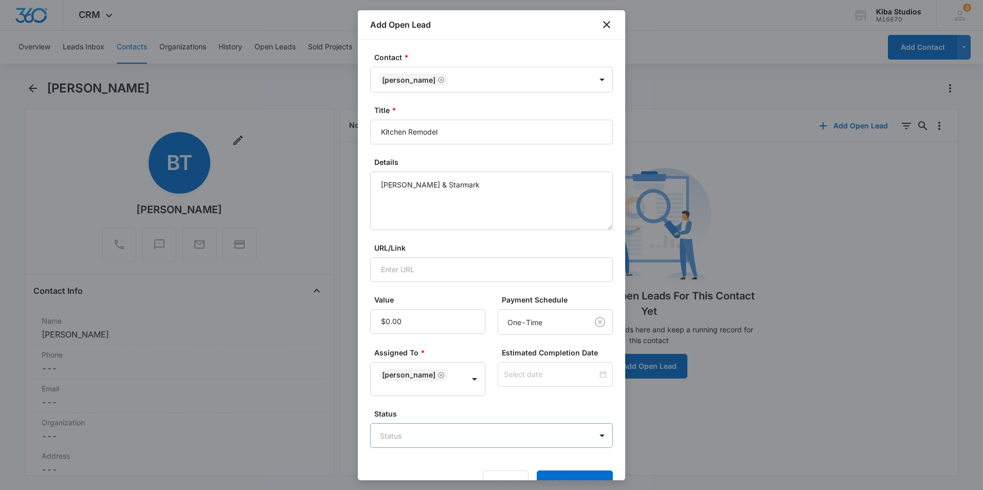
click at [496, 422] on body "CRM Apps Reputation Websites Forms CRM Email Social Shop Scheduling Payments PO…" at bounding box center [491, 245] width 983 height 490
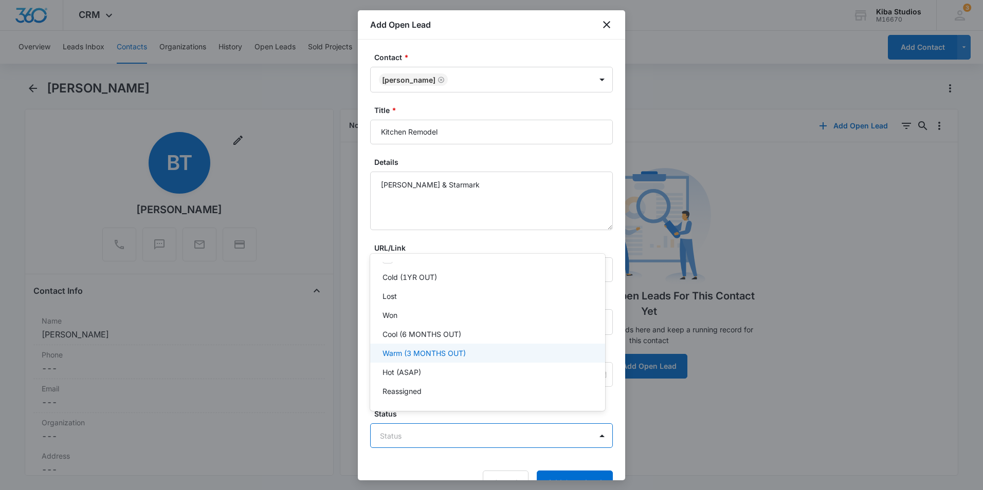
click at [433, 359] on div "Warm (3 MONTHS OUT)" at bounding box center [487, 353] width 235 height 19
click at [578, 473] on div at bounding box center [491, 245] width 983 height 490
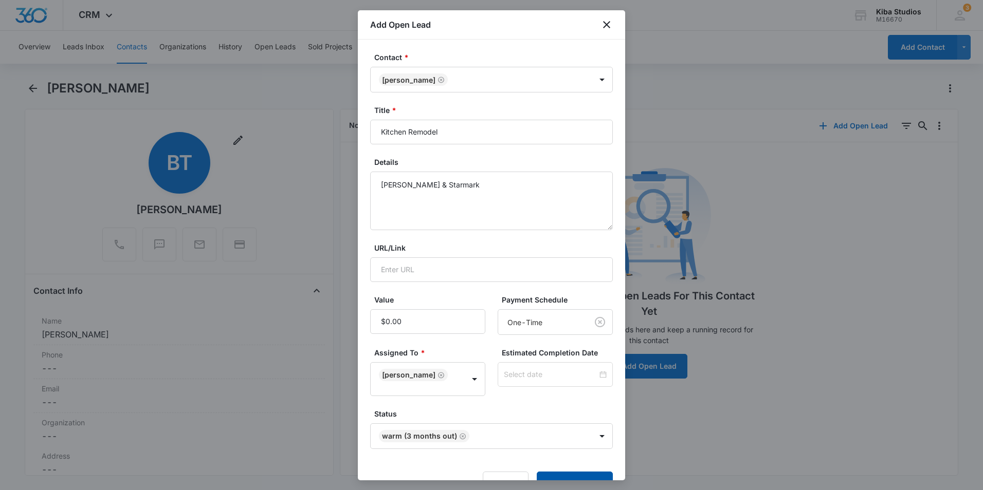
click at [579, 473] on button "Add Open Lead" at bounding box center [575, 484] width 76 height 25
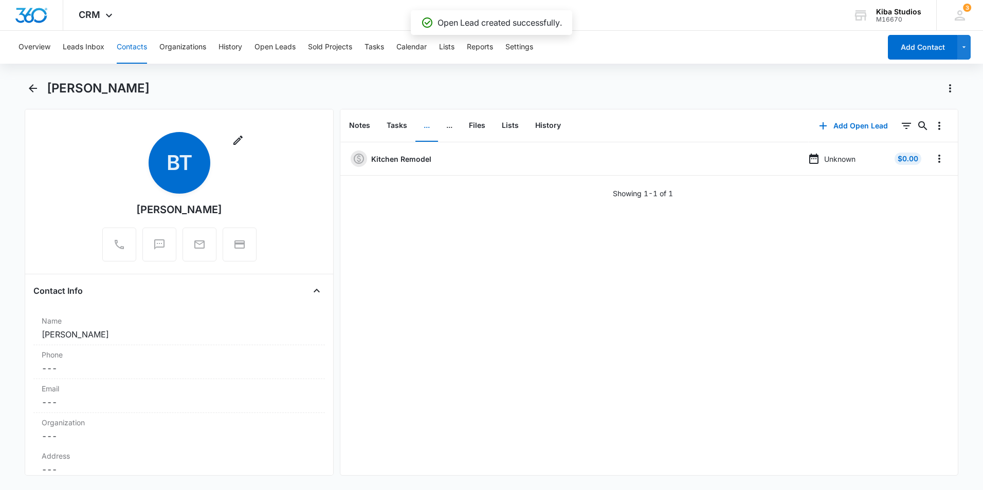
click at [138, 46] on button "Contacts" at bounding box center [132, 47] width 30 height 33
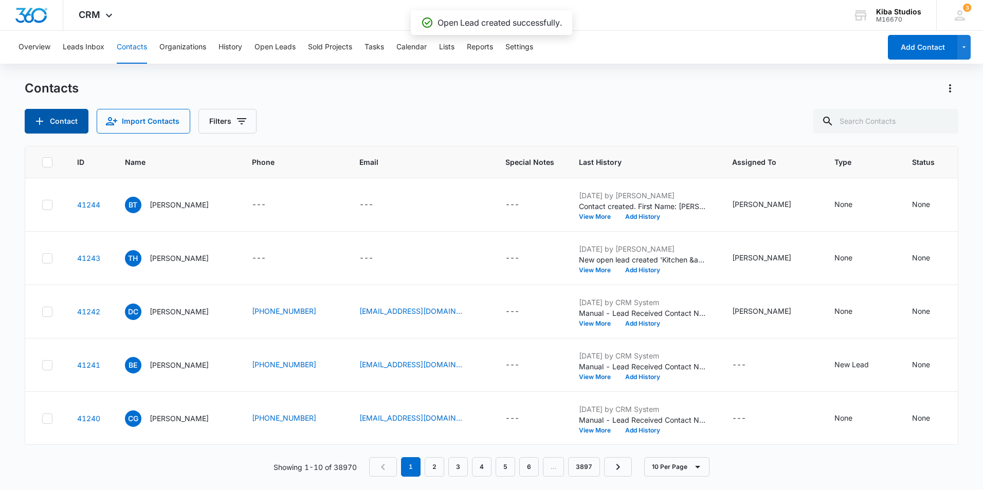
click at [73, 120] on button "Contact" at bounding box center [57, 121] width 64 height 25
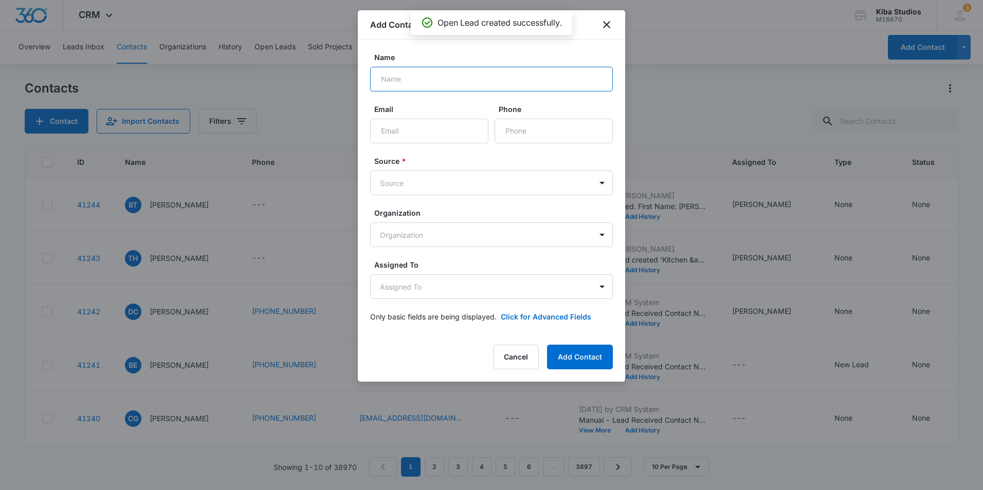
click at [439, 80] on input "Name" at bounding box center [491, 79] width 243 height 25
type input "Jessie Walk"
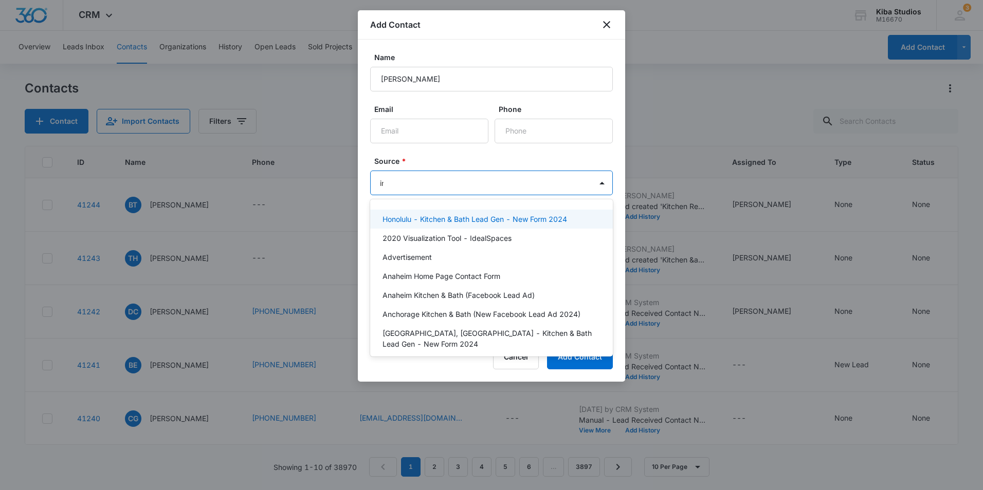
type input "ins"
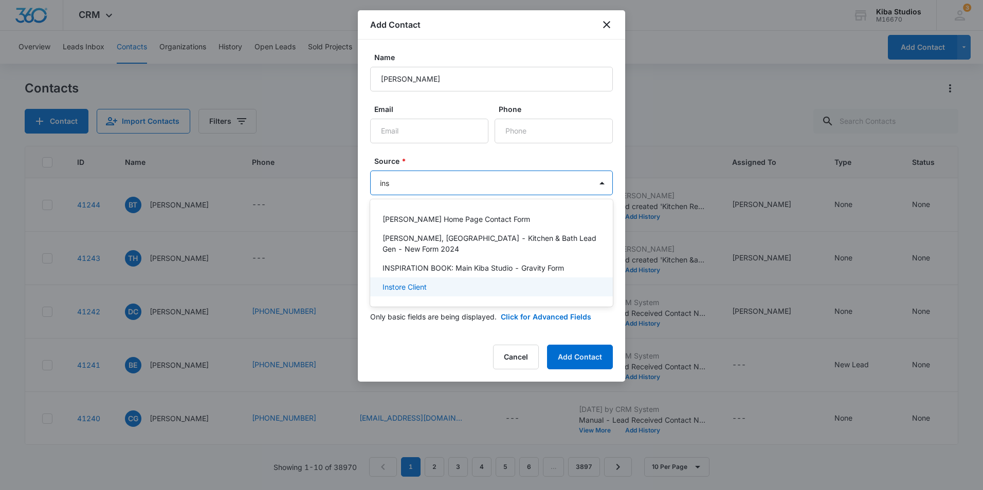
click at [453, 283] on div "Instore Client" at bounding box center [491, 287] width 243 height 19
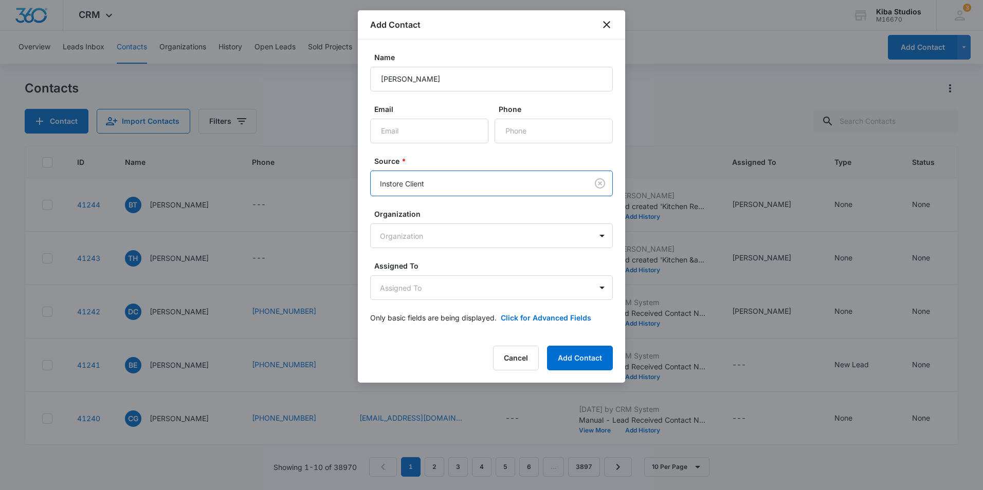
click at [482, 103] on form "Name Jessie Walk Email Phone Source * option Instore Client, selected. Instore …" at bounding box center [491, 194] width 243 height 284
click at [463, 289] on body "CRM Apps Reputation Websites Forms CRM Email Social Shop Scheduling Payments PO…" at bounding box center [491, 245] width 983 height 490
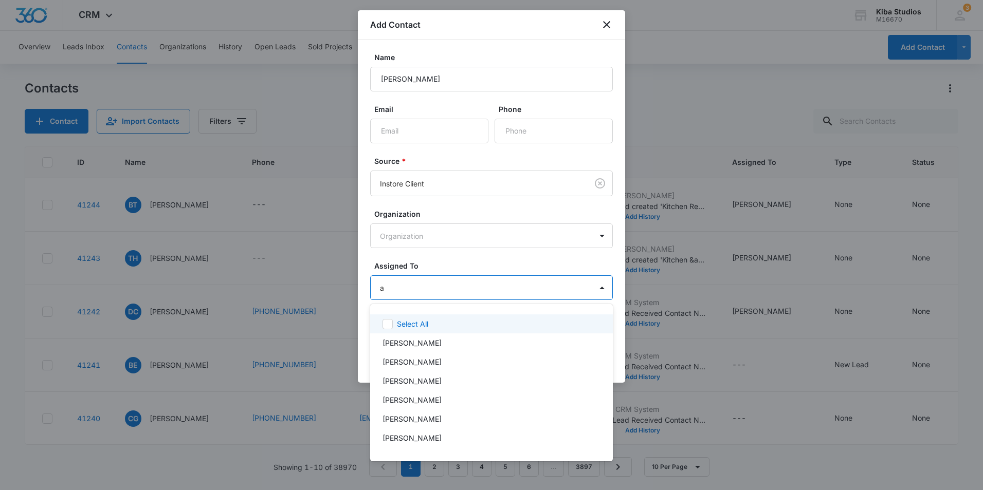
type input "as"
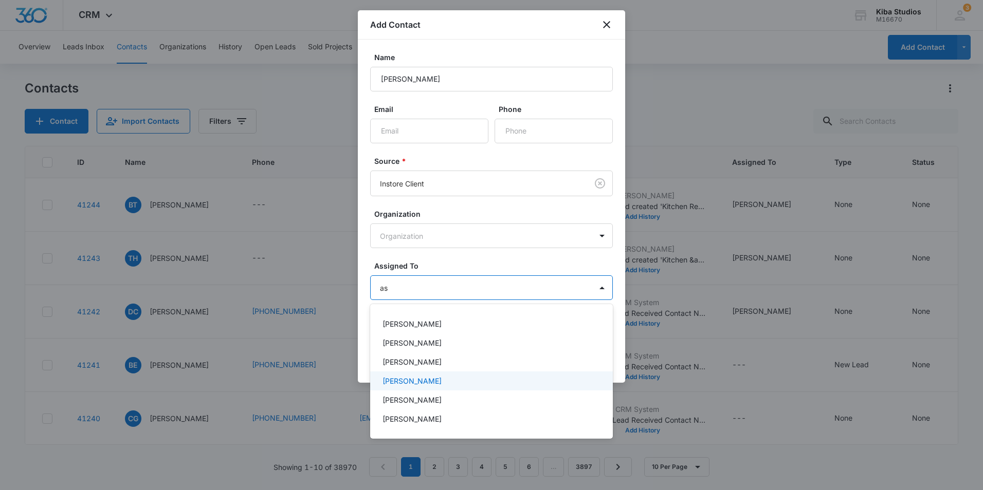
click at [433, 376] on div "[PERSON_NAME]" at bounding box center [490, 381] width 216 height 11
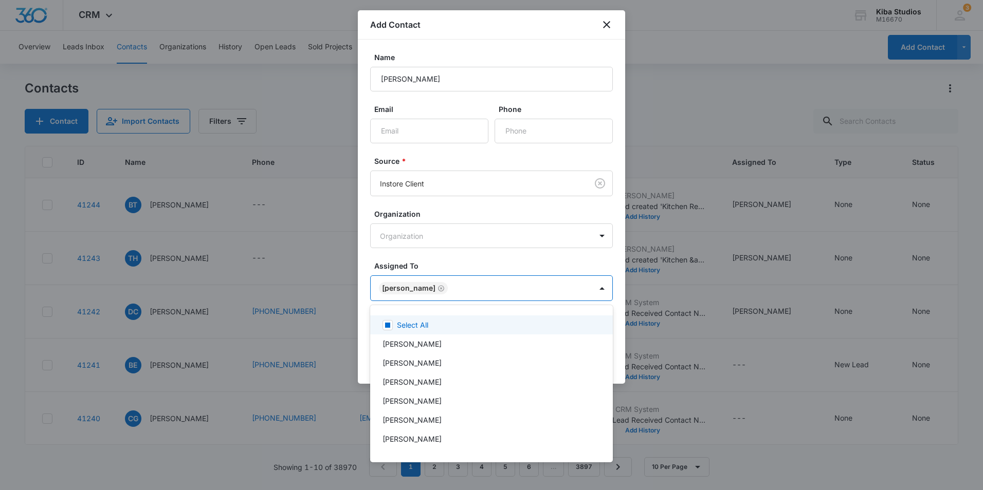
click at [482, 207] on div at bounding box center [491, 245] width 983 height 490
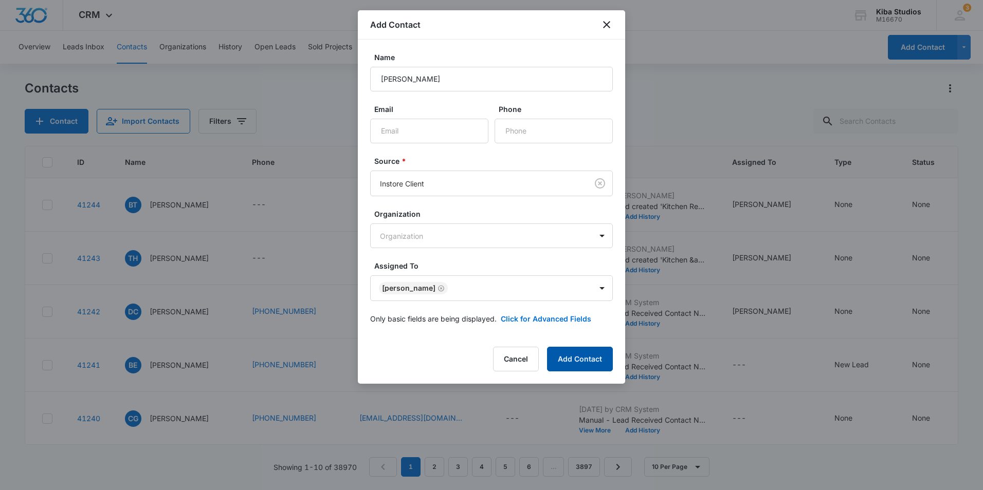
click at [570, 360] on button "Add Contact" at bounding box center [580, 359] width 66 height 25
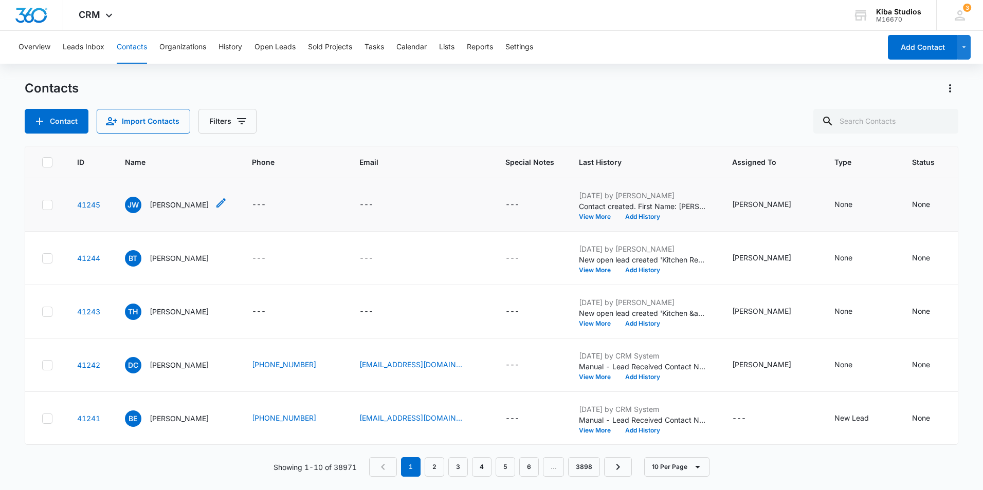
click at [182, 205] on p "Jessie Walk" at bounding box center [179, 204] width 59 height 11
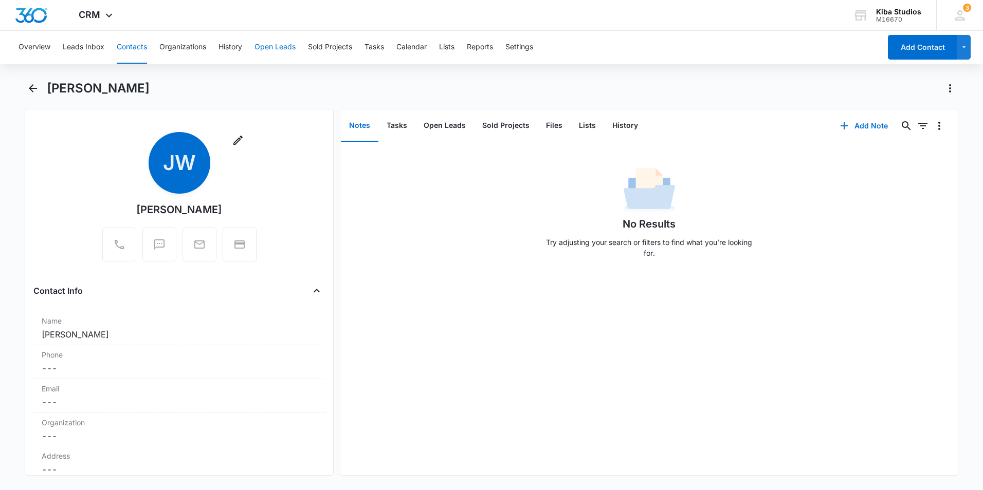
click at [272, 47] on button "Open Leads" at bounding box center [274, 47] width 41 height 33
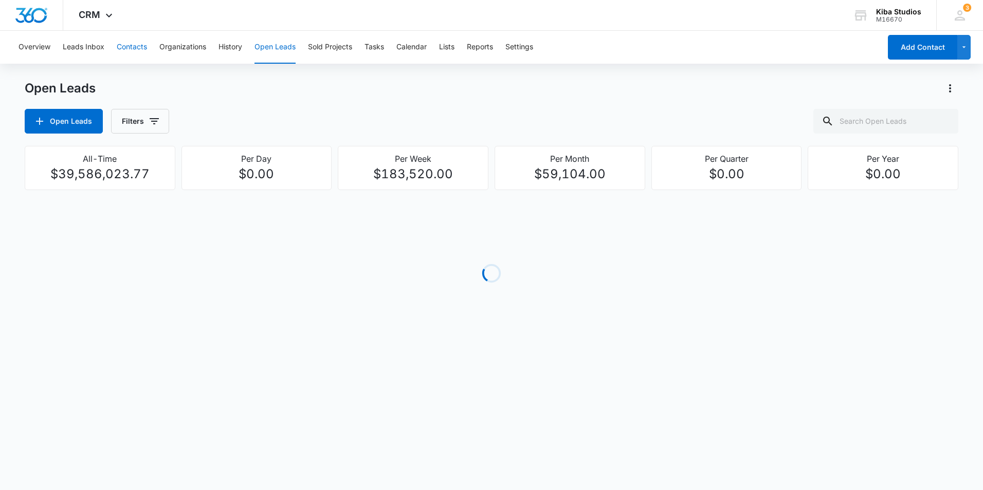
click at [127, 47] on button "Contacts" at bounding box center [132, 47] width 30 height 33
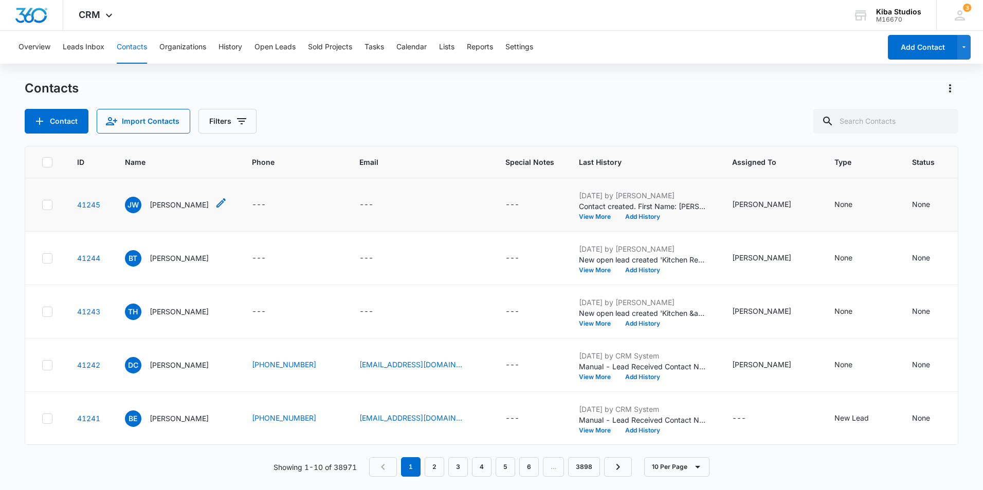
click at [177, 206] on p "Jessie Walk" at bounding box center [179, 204] width 59 height 11
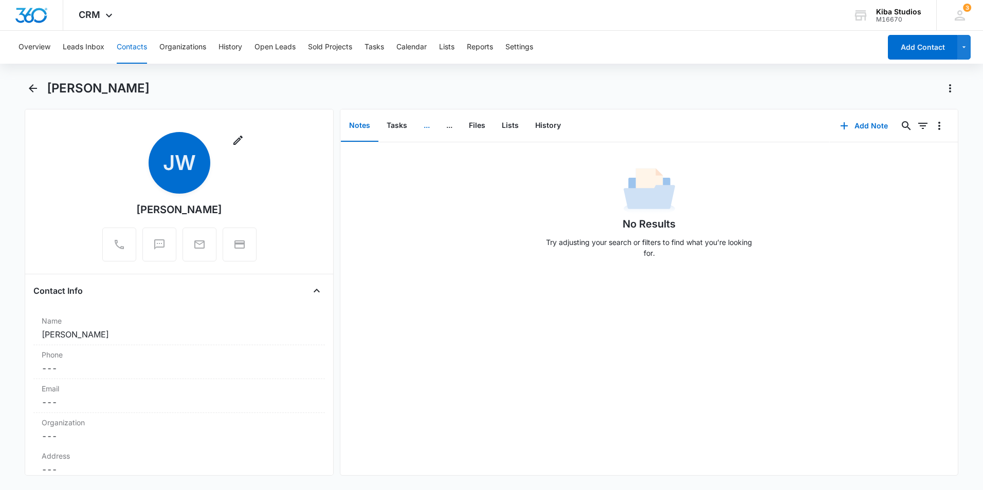
click at [428, 133] on button "..." at bounding box center [426, 126] width 23 height 32
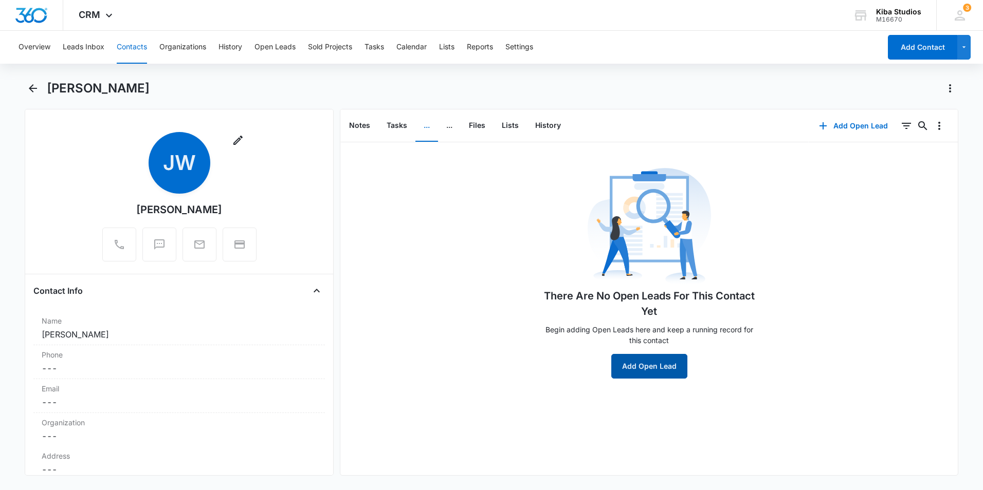
click at [657, 364] on button "Add Open Lead" at bounding box center [649, 366] width 76 height 25
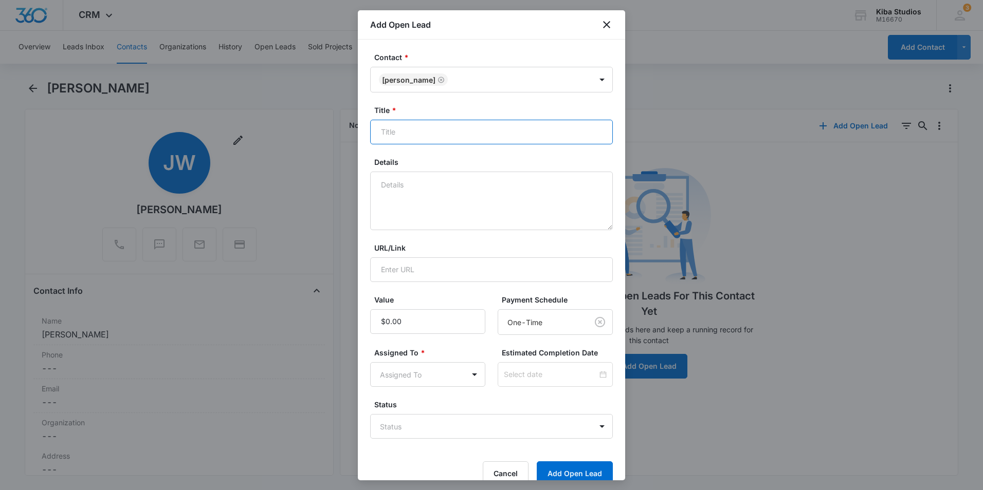
click at [432, 125] on input "Title *" at bounding box center [491, 132] width 243 height 25
type input "3 bathrooms"
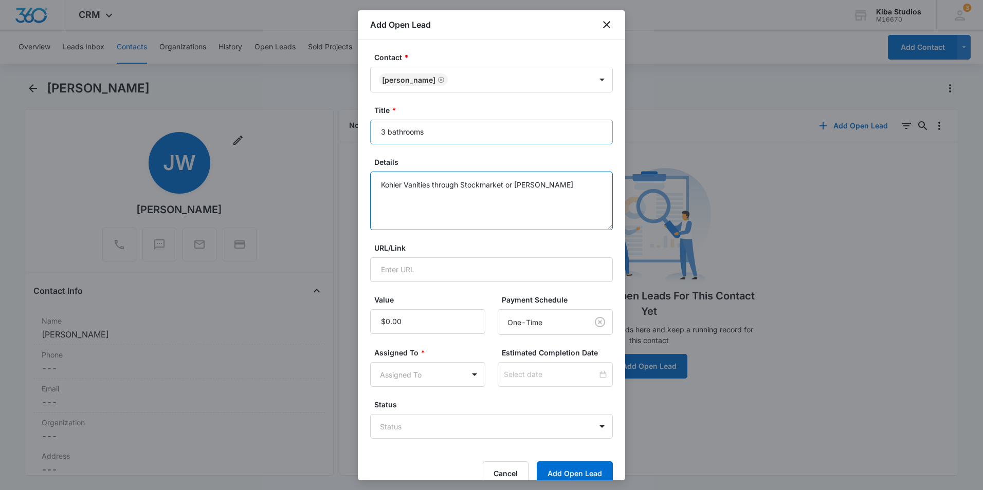
type textarea "Kohler Vanities through Stockmarket or Kemper"
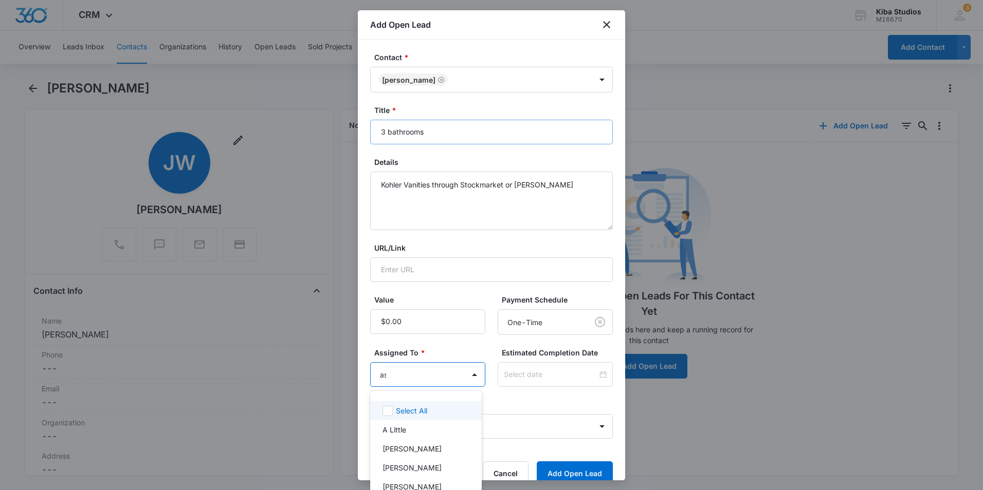
type input "ash"
click at [448, 407] on div "[PERSON_NAME]" at bounding box center [424, 411] width 85 height 11
click at [501, 429] on div at bounding box center [491, 245] width 983 height 490
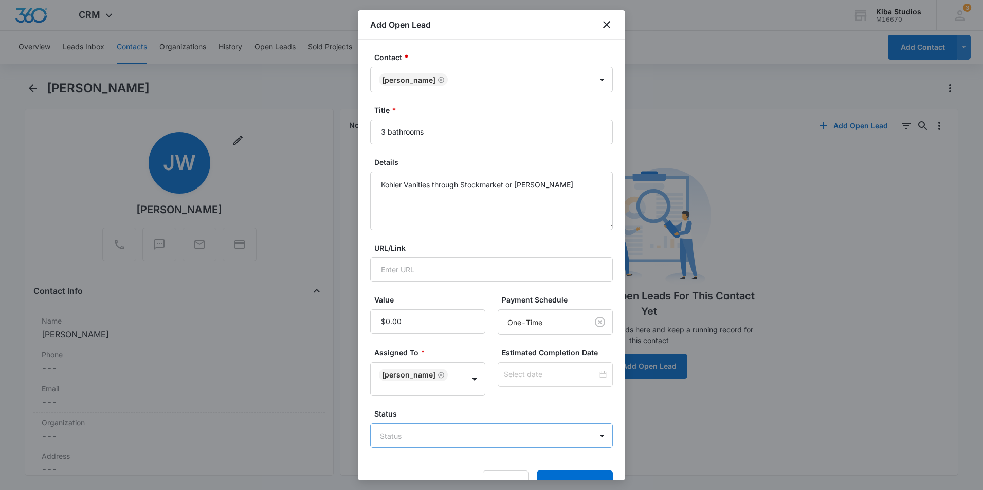
click at [500, 429] on body "CRM Apps Reputation Websites Forms CRM Email Social Shop Scheduling Payments PO…" at bounding box center [491, 245] width 983 height 490
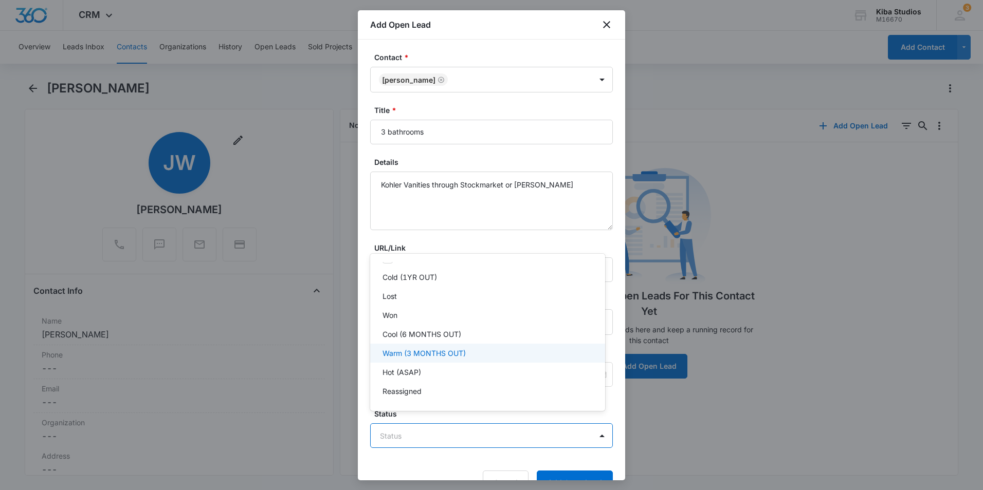
click at [427, 352] on p "Warm (3 MONTHS OUT)" at bounding box center [423, 353] width 83 height 11
click at [567, 471] on div at bounding box center [491, 245] width 983 height 490
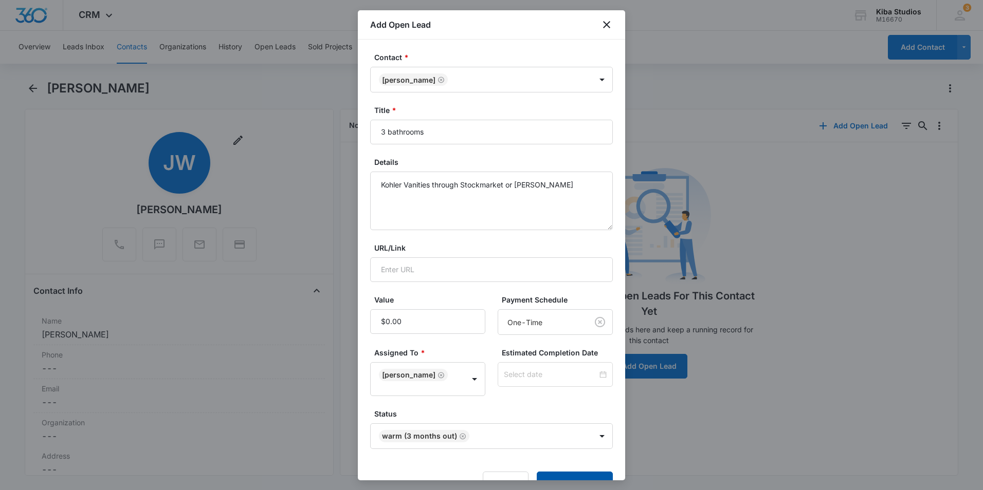
click at [567, 472] on button "Add Open Lead" at bounding box center [575, 484] width 76 height 25
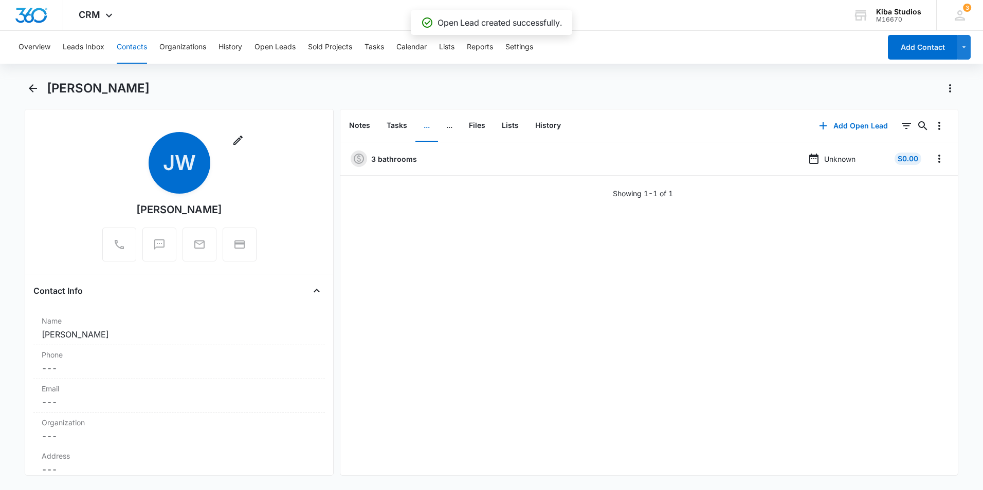
click at [130, 49] on button "Contacts" at bounding box center [132, 47] width 30 height 33
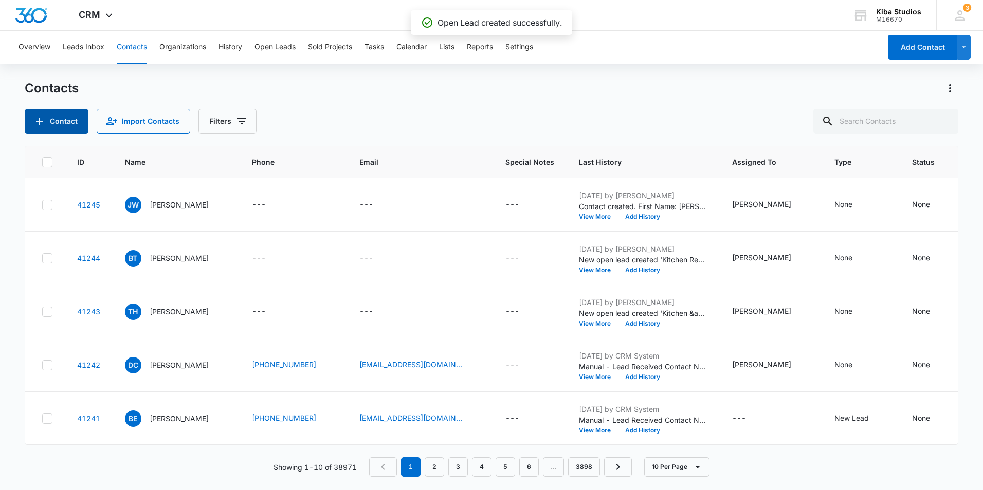
click at [47, 117] on button "Contact" at bounding box center [57, 121] width 64 height 25
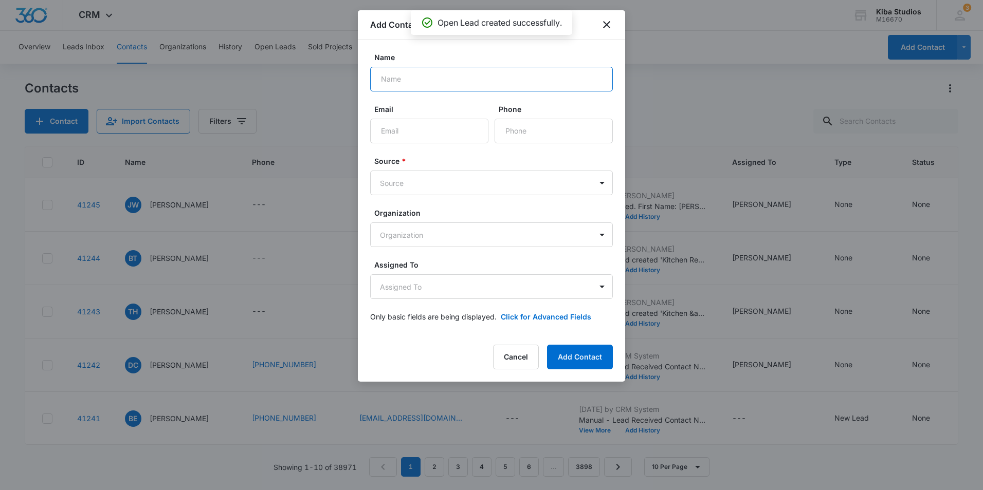
click at [444, 81] on input "Name" at bounding box center [491, 79] width 243 height 25
type input "Jeff & Annie Hultgren"
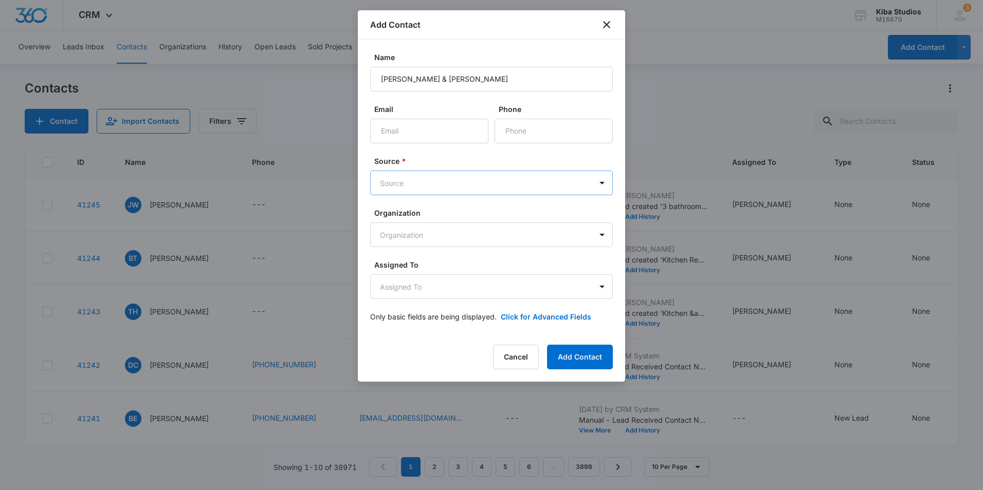
click at [447, 181] on body "CRM Apps Reputation Websites Forms CRM Email Social Shop Scheduling Payments PO…" at bounding box center [491, 245] width 983 height 490
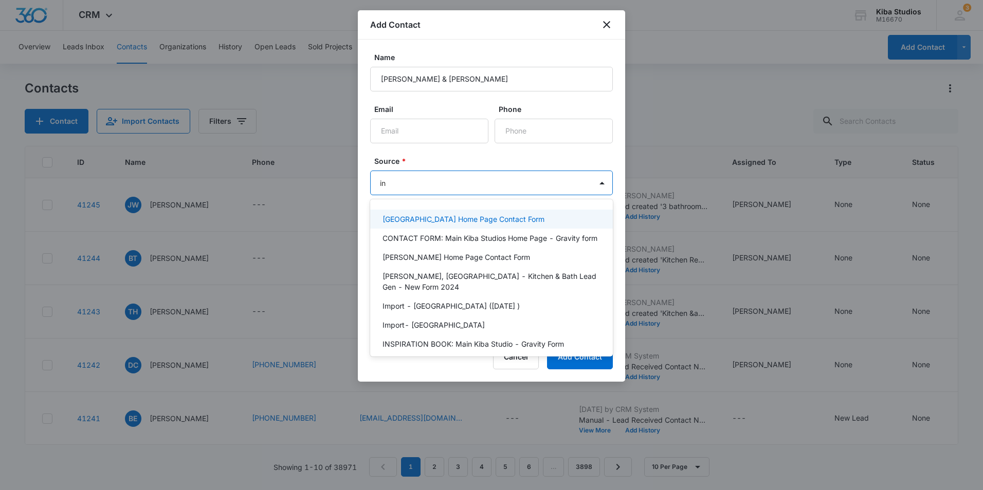
type input "ins"
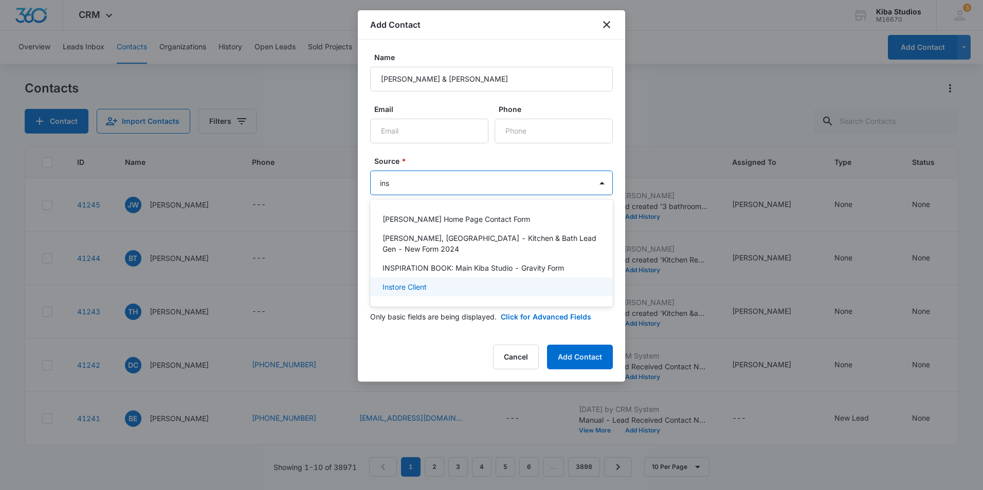
click at [417, 284] on div "Instore Client" at bounding box center [491, 287] width 243 height 19
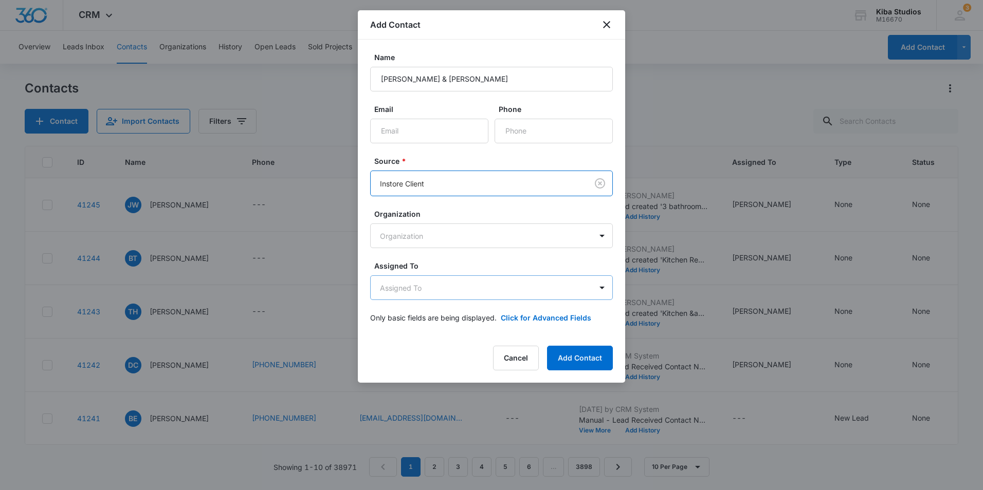
click at [440, 283] on body "CRM Apps Reputation Websites Forms CRM Email Social Shop Scheduling Payments PO…" at bounding box center [491, 245] width 983 height 490
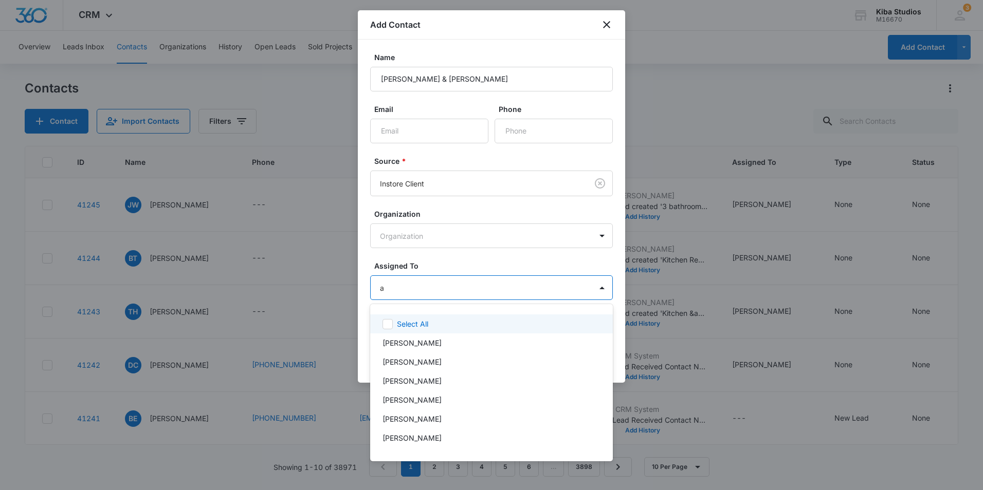
type input "as"
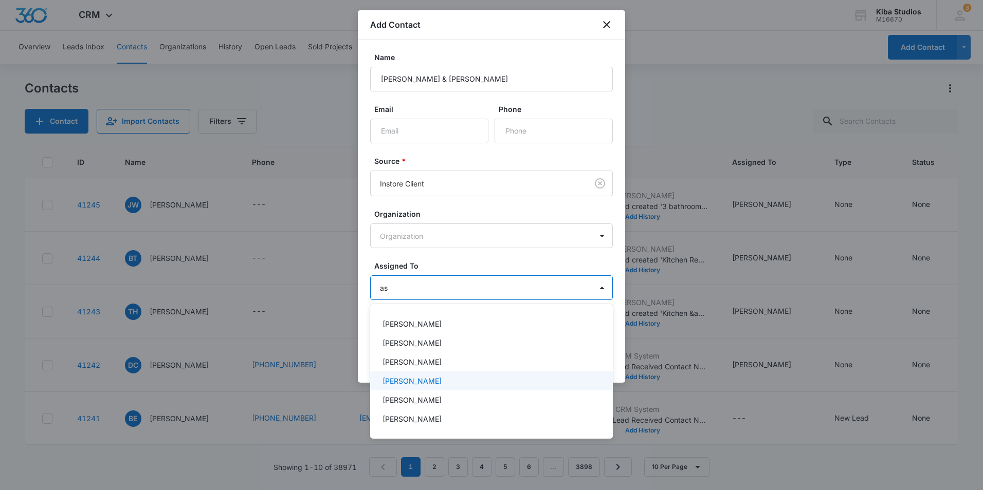
click at [419, 388] on div "[PERSON_NAME]" at bounding box center [491, 381] width 243 height 19
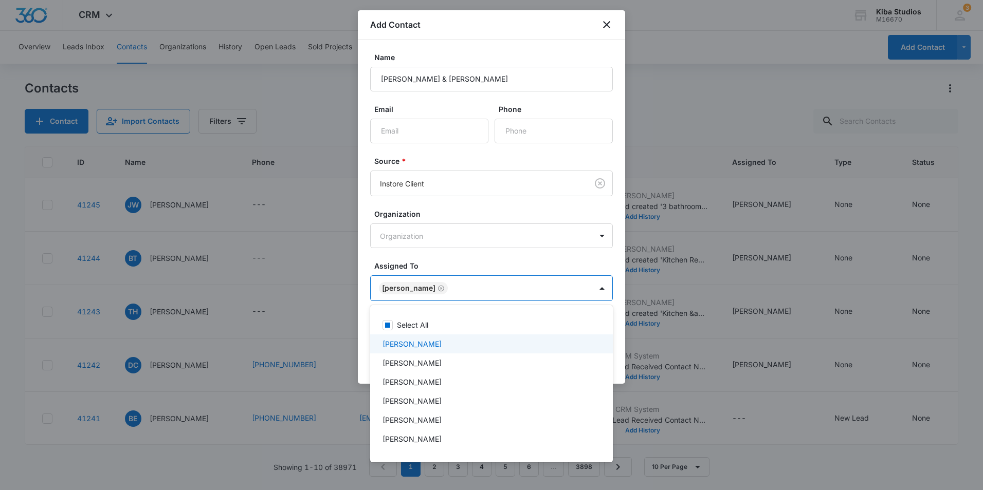
click at [469, 261] on div at bounding box center [491, 245] width 983 height 490
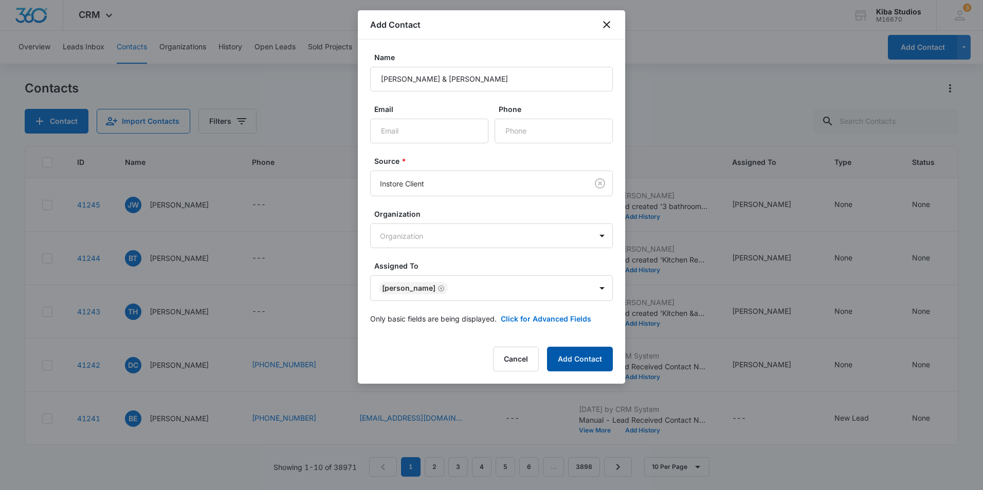
click at [575, 358] on button "Add Contact" at bounding box center [580, 359] width 66 height 25
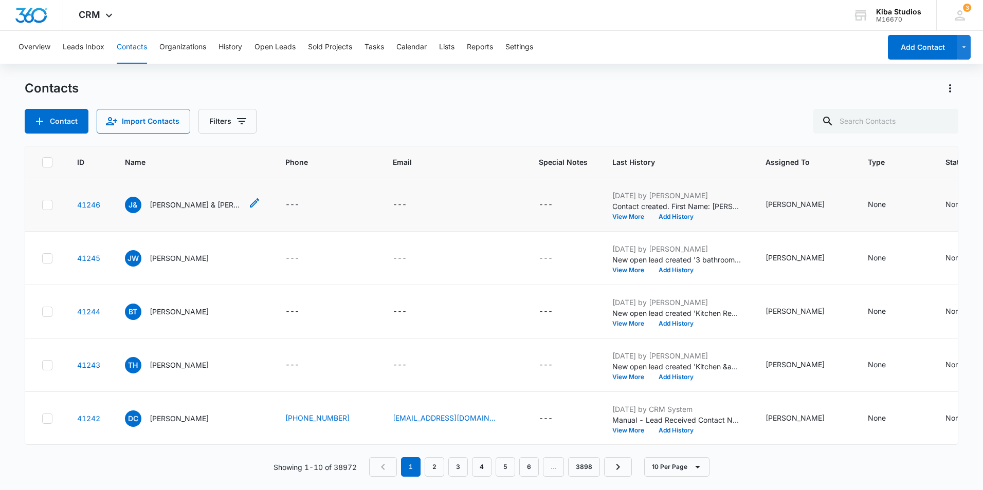
click at [176, 203] on p "Jeff & Annie Hultgren" at bounding box center [196, 204] width 93 height 11
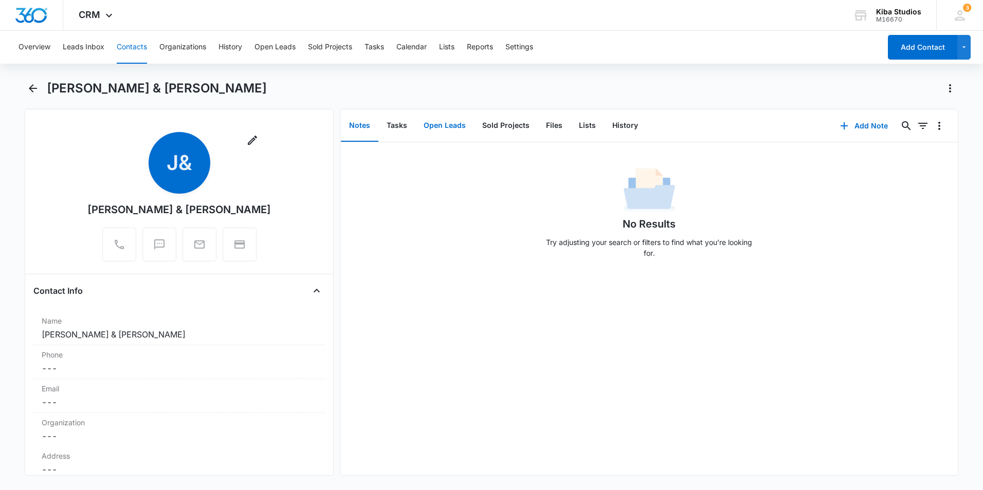
click at [441, 124] on button "Open Leads" at bounding box center [444, 126] width 59 height 32
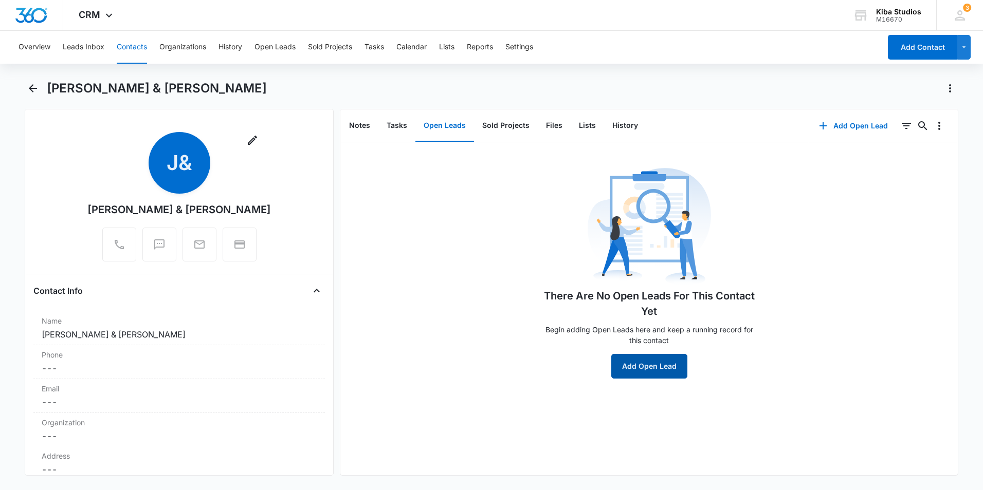
click at [626, 364] on button "Add Open Lead" at bounding box center [649, 366] width 76 height 25
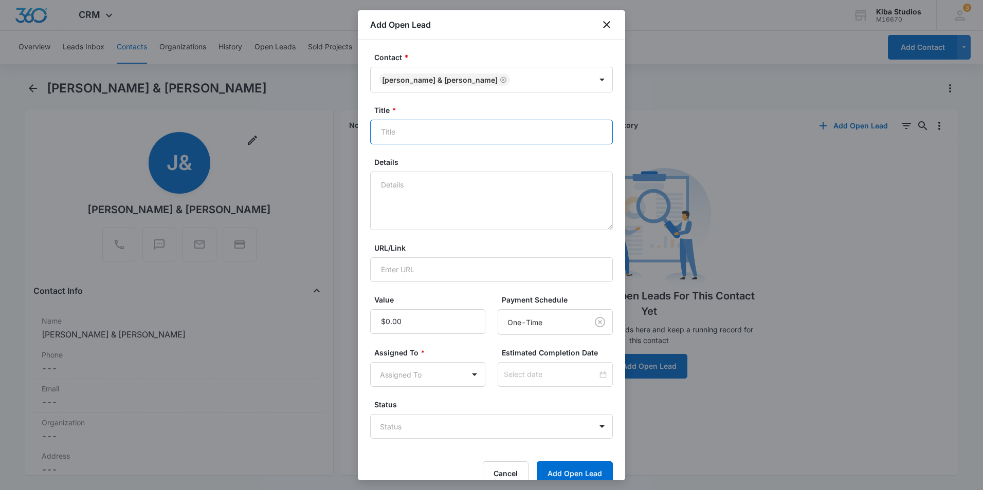
click at [436, 133] on input "Title *" at bounding box center [491, 132] width 243 height 25
type input "Tops for Kitchen"
type textarea "MSI & LG"
type input "$27,000.00"
click at [424, 379] on body "CRM Apps Reputation Websites Forms CRM Email Social Shop Scheduling Payments PO…" at bounding box center [491, 245] width 983 height 490
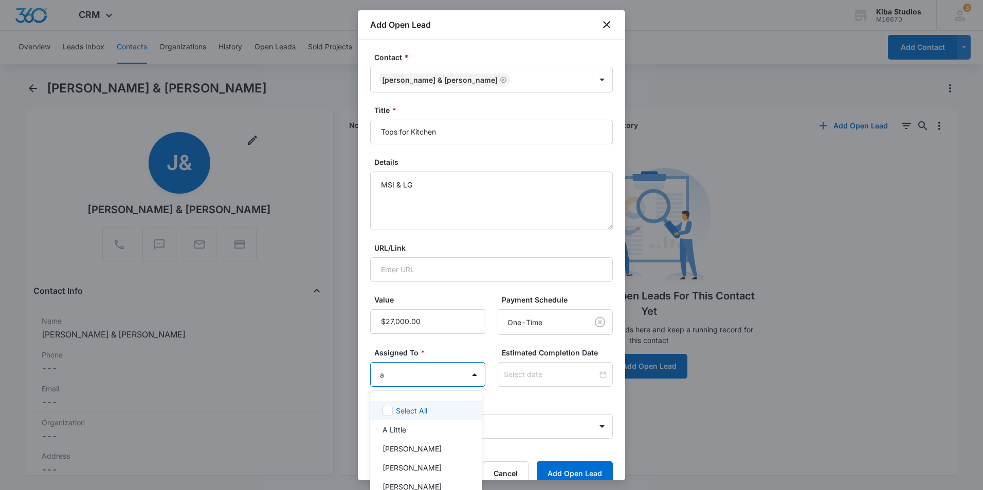
type input "as"
click at [418, 432] on p "[PERSON_NAME]" at bounding box center [411, 430] width 59 height 11
click at [511, 402] on div at bounding box center [491, 245] width 983 height 490
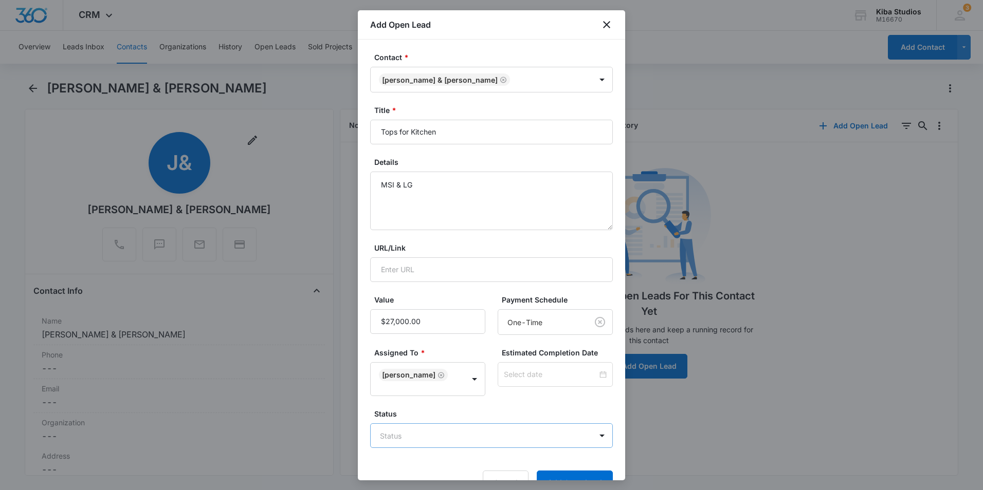
click at [497, 430] on body "CRM Apps Reputation Websites Forms CRM Email Social Shop Scheduling Payments PO…" at bounding box center [491, 245] width 983 height 490
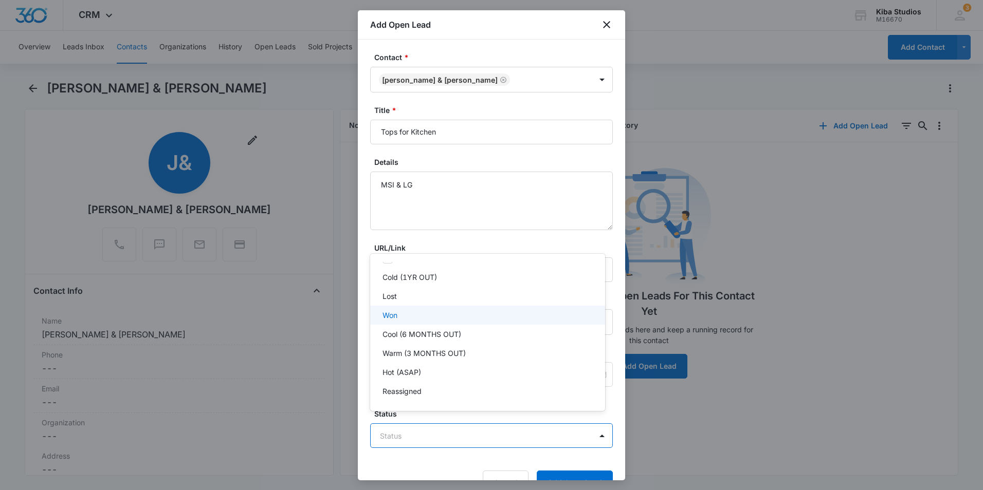
click at [419, 318] on div "Won" at bounding box center [486, 315] width 208 height 11
click at [560, 475] on div at bounding box center [491, 245] width 983 height 490
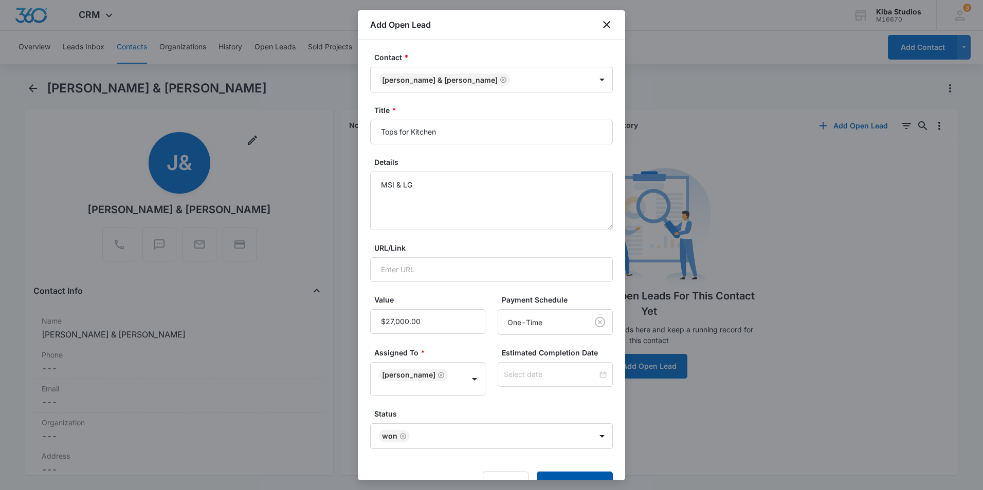
click at [560, 474] on button "Add Open Lead" at bounding box center [575, 484] width 76 height 25
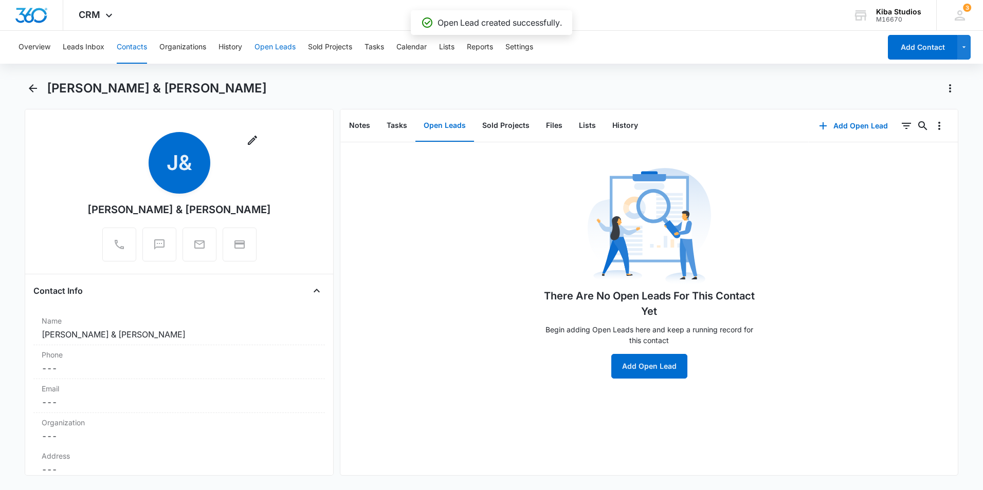
click at [275, 46] on button "Open Leads" at bounding box center [274, 47] width 41 height 33
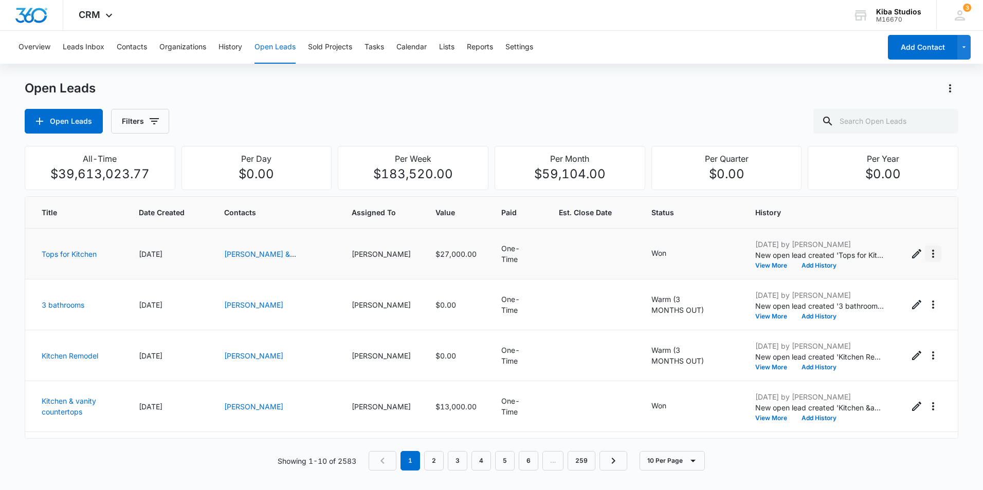
click at [927, 262] on button "Actions" at bounding box center [933, 254] width 16 height 16
click at [909, 303] on button "Convert to Sold Project" at bounding box center [875, 297] width 115 height 15
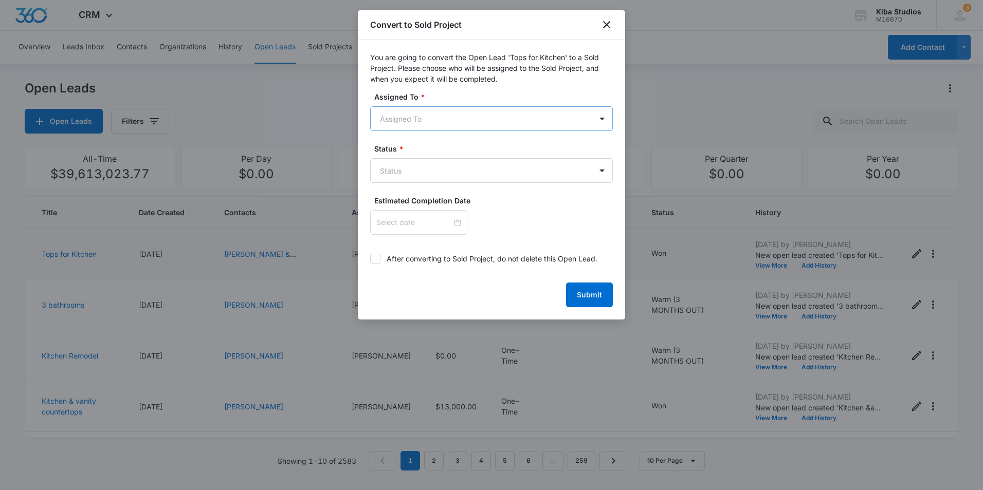
click at [422, 118] on body "CRM Apps Reputation Websites Forms CRM Email Social Shop Scheduling Payments PO…" at bounding box center [491, 245] width 983 height 490
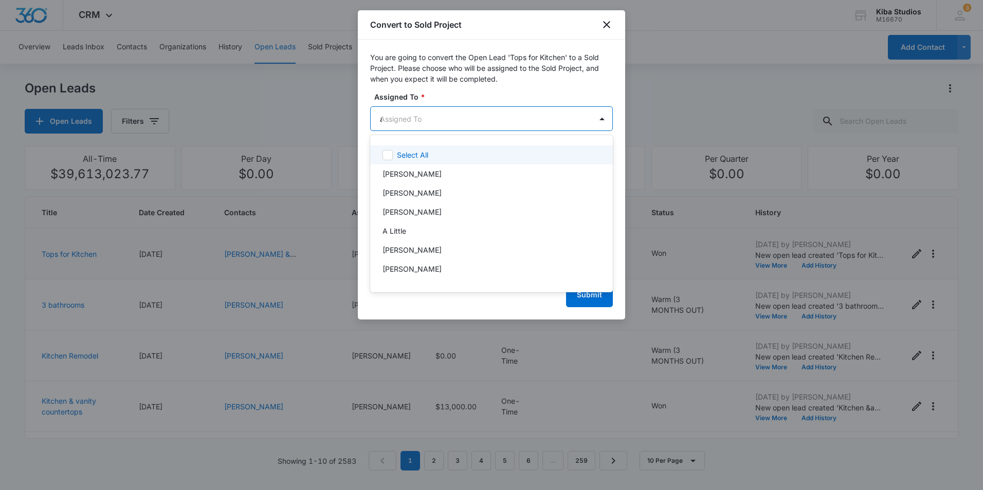
type input "as"
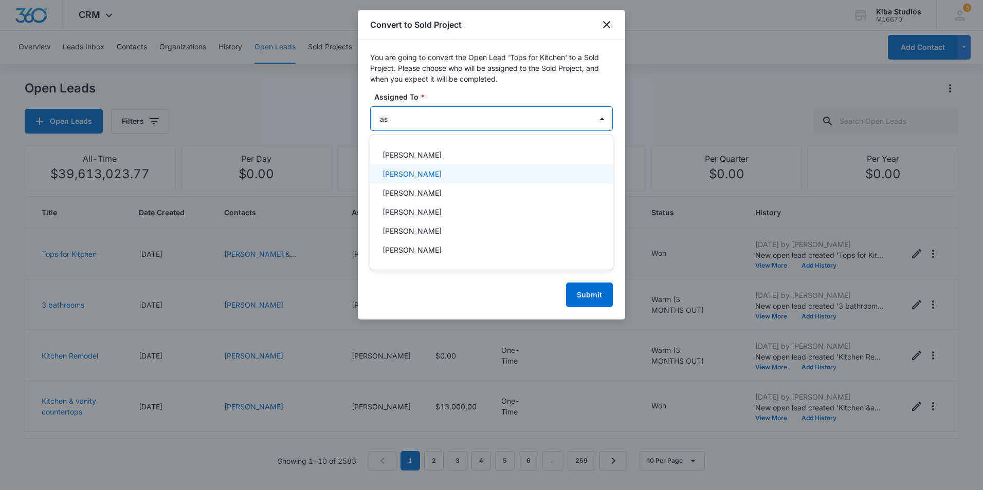
click at [417, 179] on div "[PERSON_NAME]" at bounding box center [491, 173] width 243 height 19
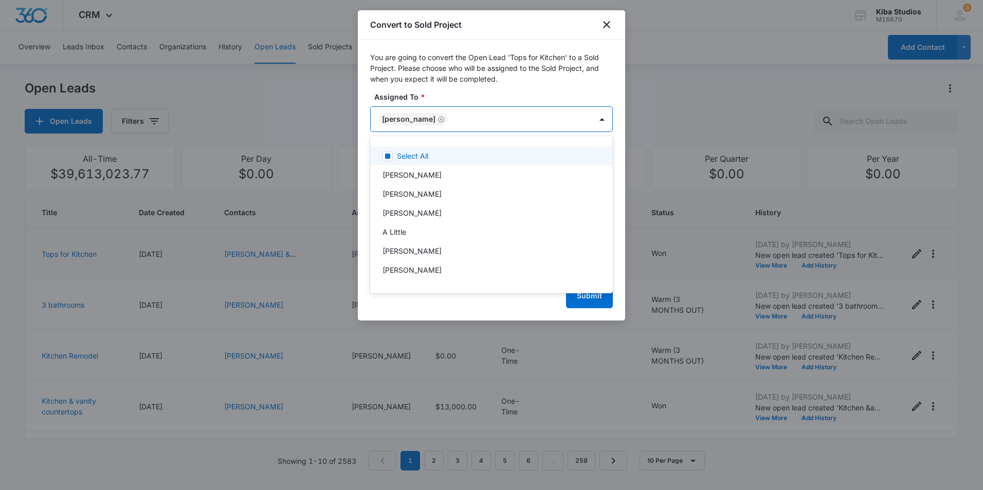
click at [459, 41] on div at bounding box center [491, 245] width 983 height 490
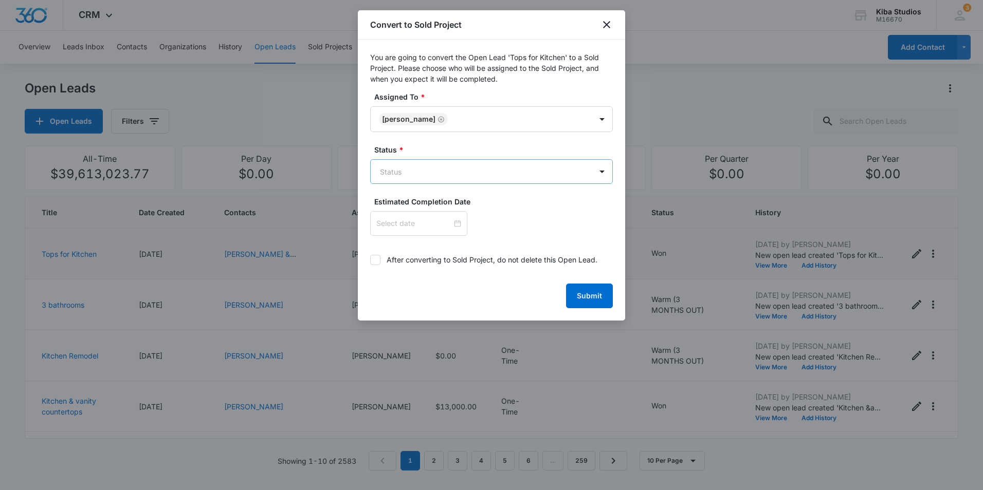
click at [420, 173] on body "CRM Apps Reputation Websites Forms CRM Email Social Shop Scheduling Payments PO…" at bounding box center [491, 245] width 983 height 490
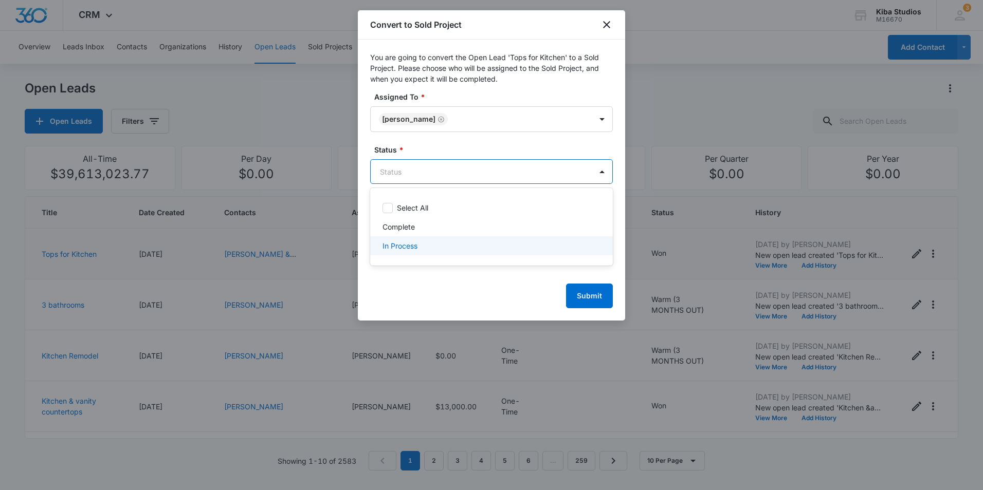
click at [421, 245] on div "In Process" at bounding box center [490, 246] width 216 height 11
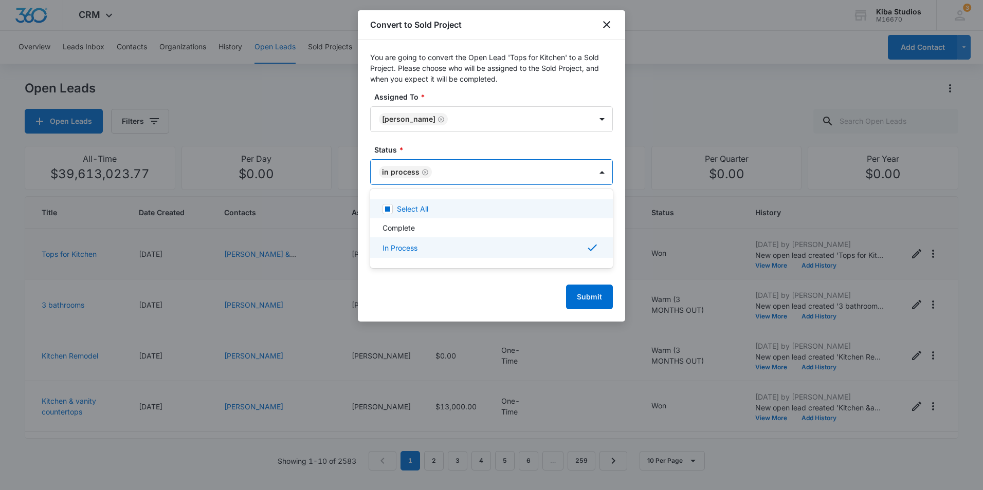
click at [472, 49] on div at bounding box center [491, 245] width 983 height 490
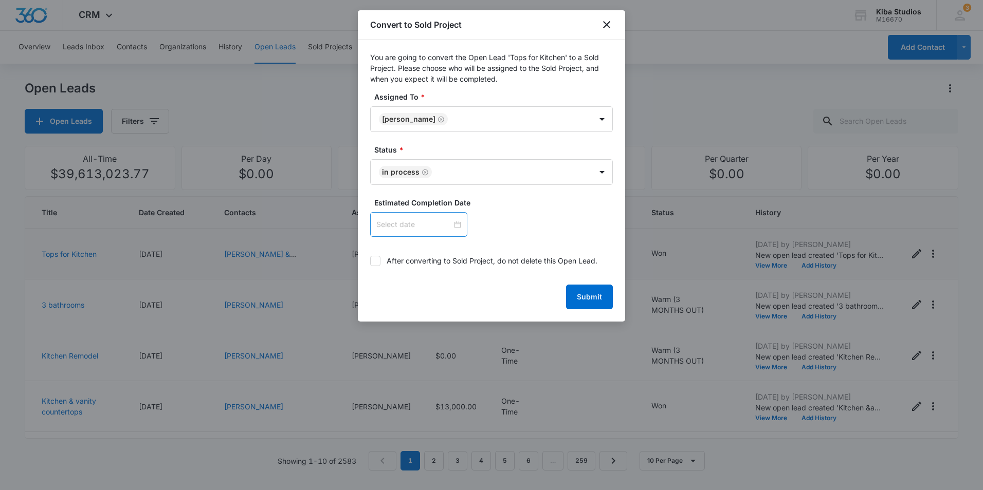
click at [442, 219] on input at bounding box center [414, 224] width 76 height 11
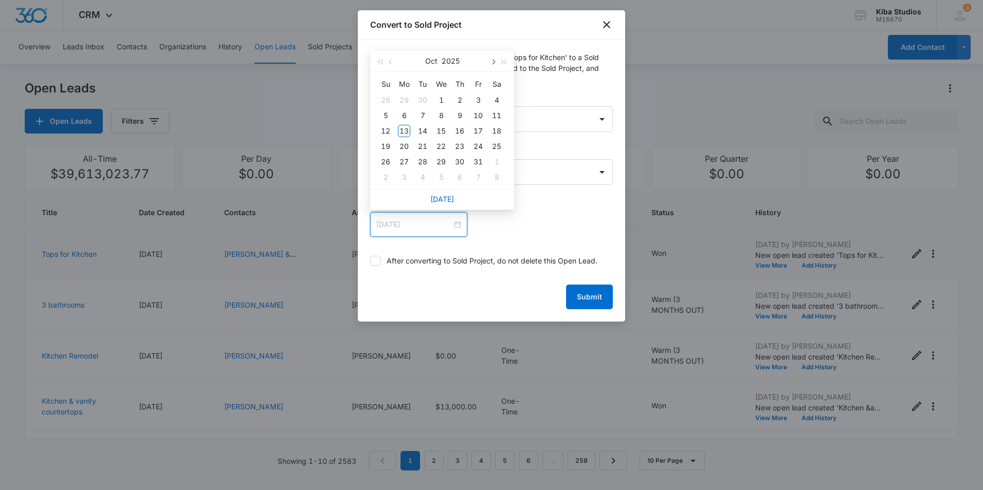
type input "Oct 4, 2025"
click at [492, 58] on button "button" at bounding box center [492, 61] width 11 height 21
type input "Nov 28, 2025"
click at [479, 159] on div "28" at bounding box center [478, 162] width 12 height 12
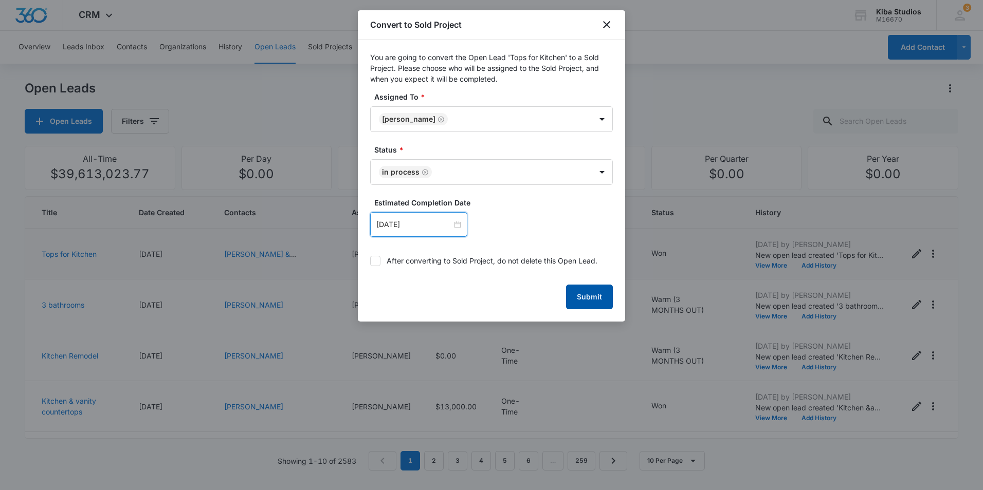
click at [582, 297] on button "Submit" at bounding box center [589, 297] width 47 height 25
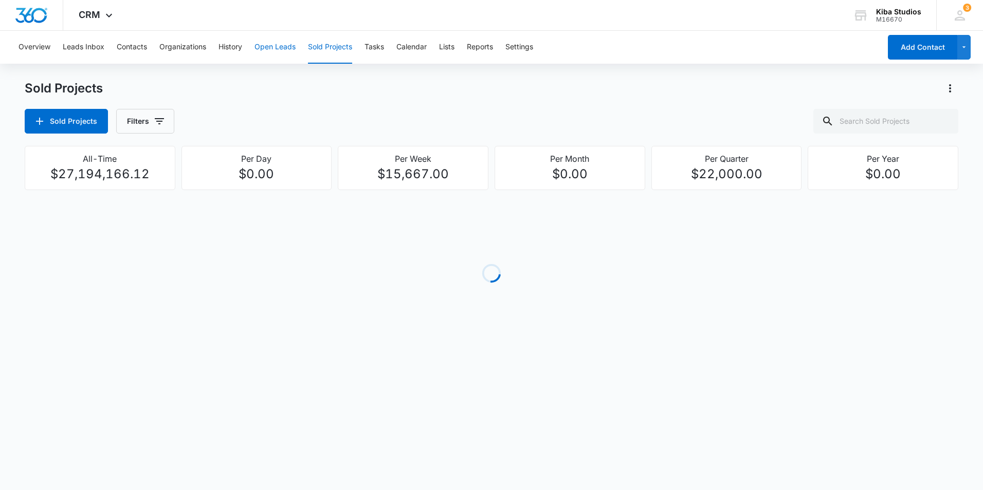
click at [269, 49] on button "Open Leads" at bounding box center [274, 47] width 41 height 33
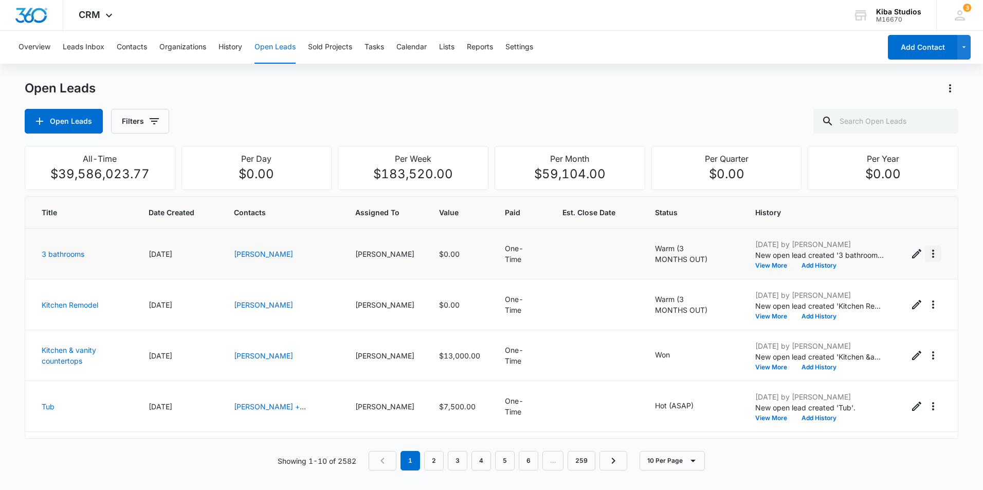
click at [927, 255] on icon "Actions" at bounding box center [933, 254] width 12 height 12
click at [927, 359] on icon "Actions" at bounding box center [933, 356] width 12 height 12
click at [909, 398] on button "Convert to Sold Project" at bounding box center [875, 399] width 115 height 15
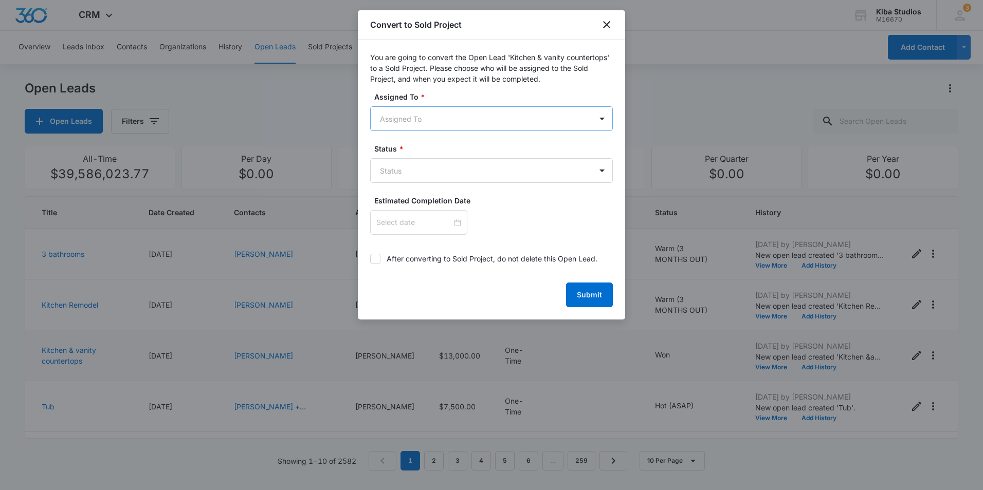
click at [438, 117] on body "CRM Apps Reputation Websites Forms CRM Email Social Shop Scheduling Payments PO…" at bounding box center [491, 245] width 983 height 490
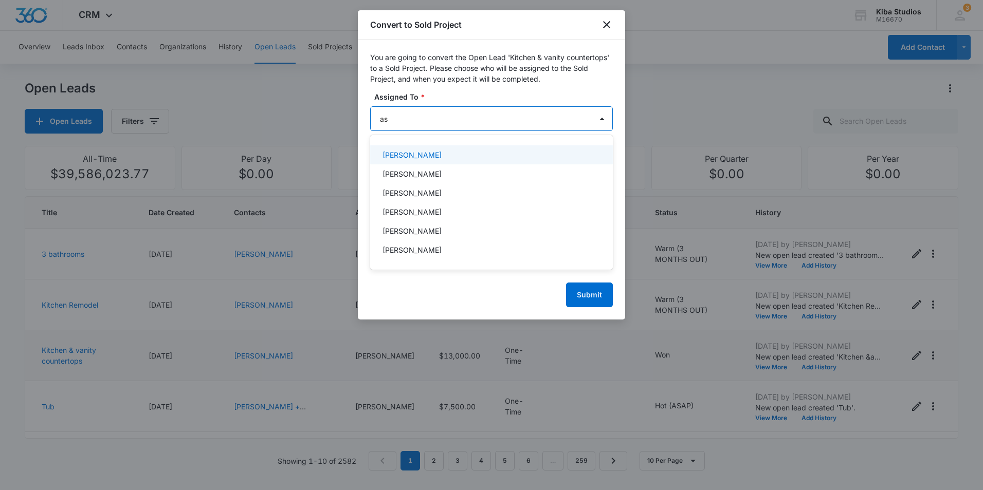
type input "ash"
click at [400, 153] on p "[PERSON_NAME]" at bounding box center [411, 155] width 59 height 11
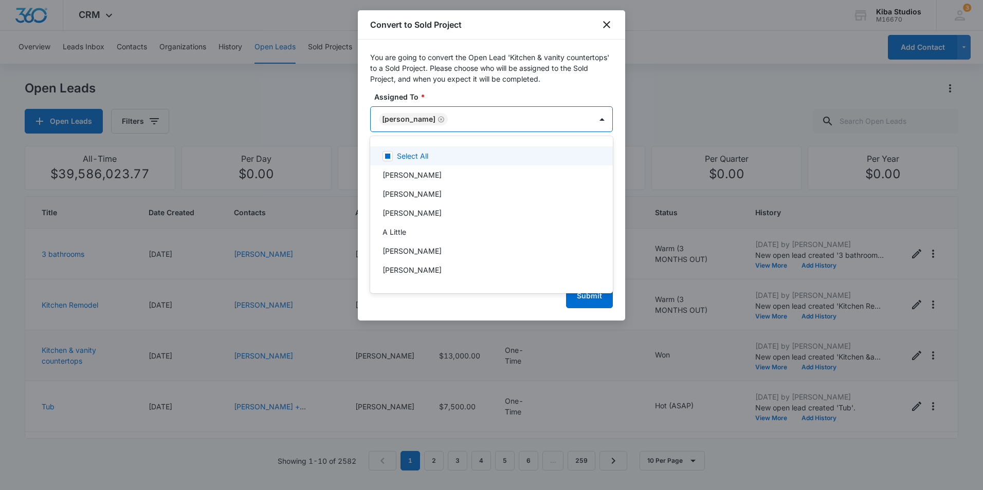
click at [484, 69] on div at bounding box center [491, 245] width 983 height 490
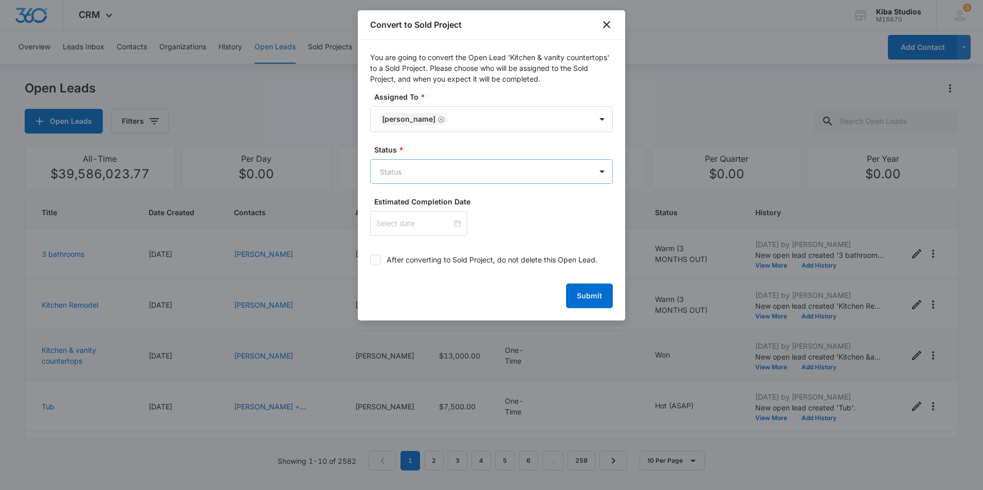
click at [444, 173] on body "CRM Apps Reputation Websites Forms CRM Email Social Shop Scheduling Payments PO…" at bounding box center [491, 245] width 983 height 490
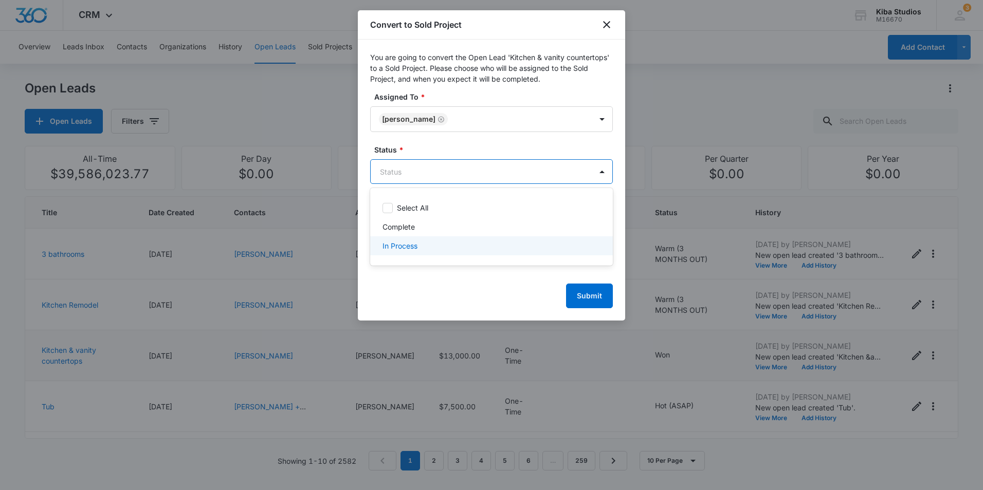
click at [424, 247] on div "In Process" at bounding box center [490, 246] width 216 height 11
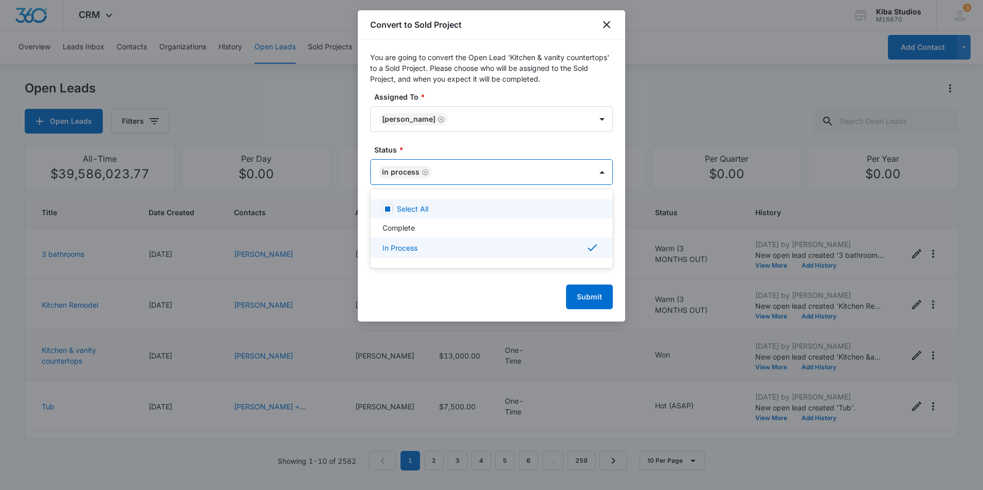
click at [471, 48] on div at bounding box center [491, 245] width 983 height 490
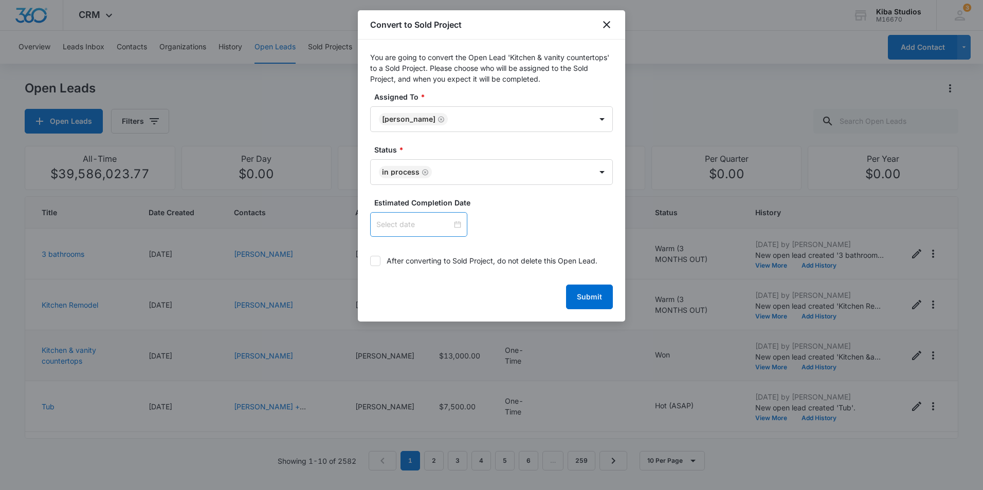
click at [423, 227] on input at bounding box center [414, 224] width 76 height 11
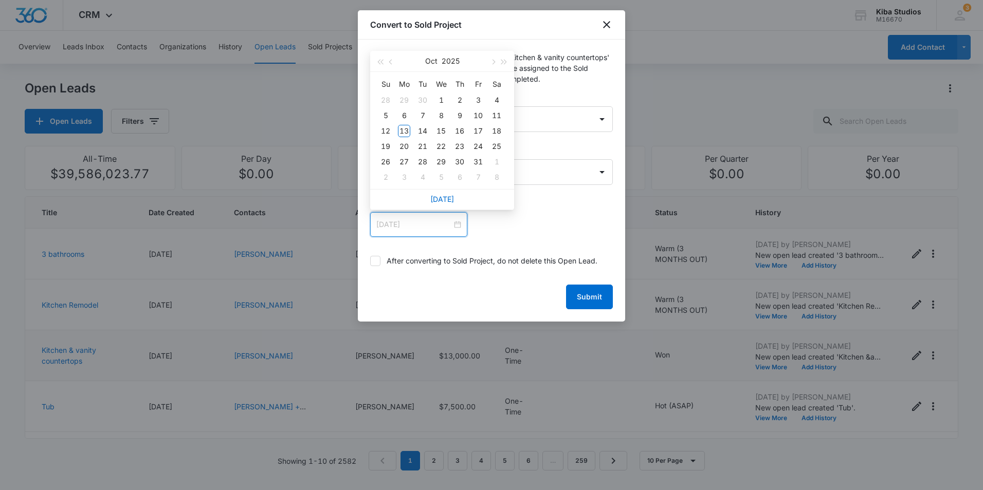
type input "Oct 4, 2025"
click at [488, 60] on button "button" at bounding box center [492, 61] width 11 height 21
type input "Nov 1, 2025"
click at [494, 63] on button "button" at bounding box center [492, 61] width 11 height 21
type input "Dec 19, 2025"
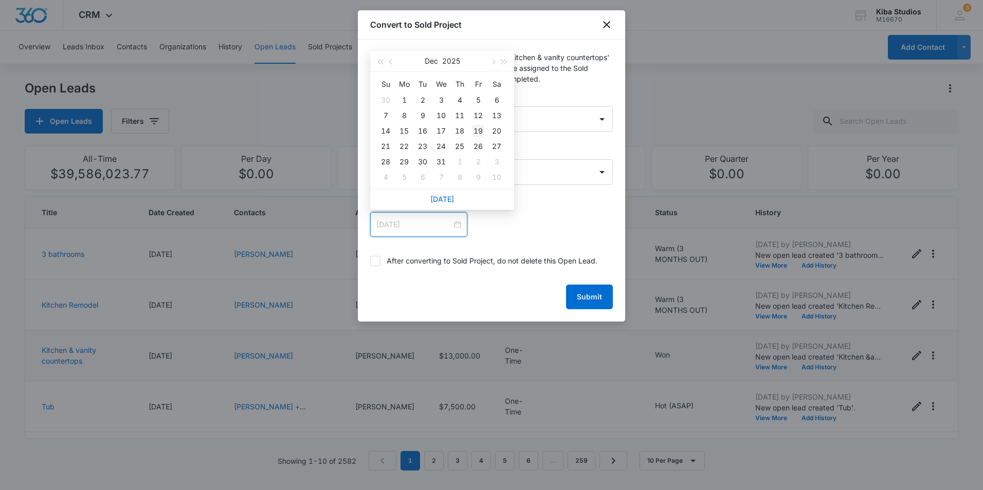
click at [483, 130] on div "19" at bounding box center [478, 131] width 12 height 12
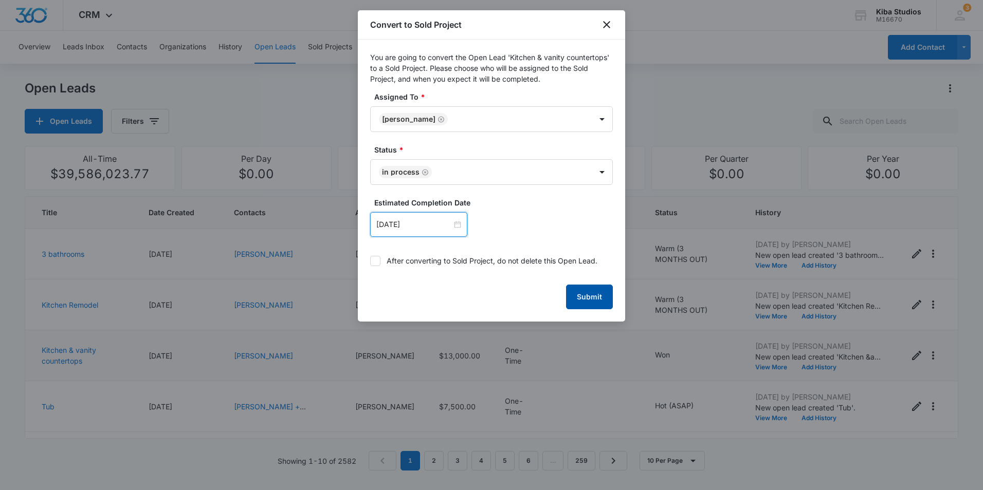
click at [590, 295] on button "Submit" at bounding box center [589, 297] width 47 height 25
